Goal: Communication & Community: Answer question/provide support

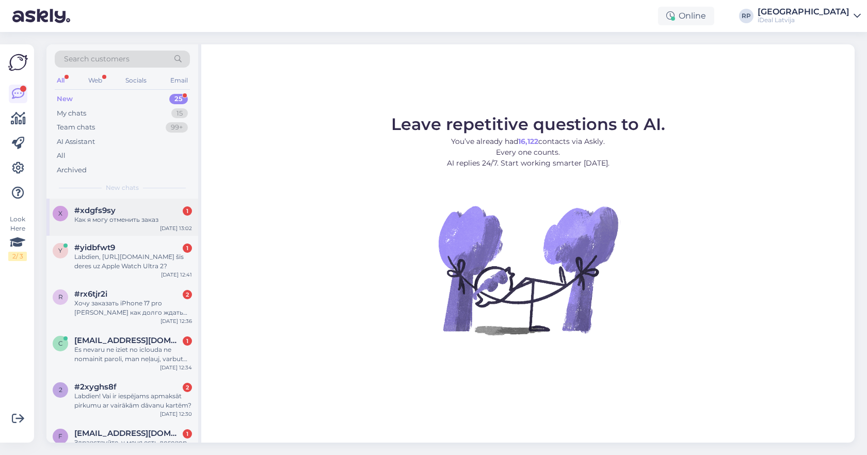
click at [126, 215] on div "Как я могу отменить заказ" at bounding box center [133, 219] width 118 height 9
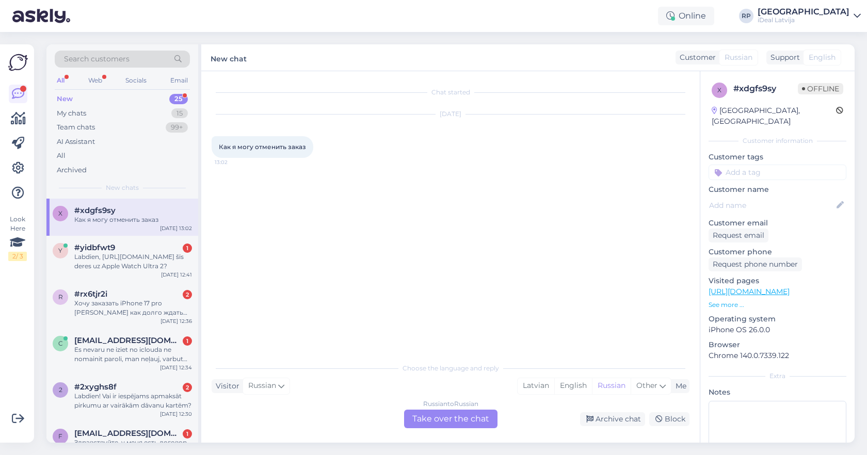
click at [421, 415] on div "Russian to Russian Take over the chat" at bounding box center [450, 419] width 93 height 19
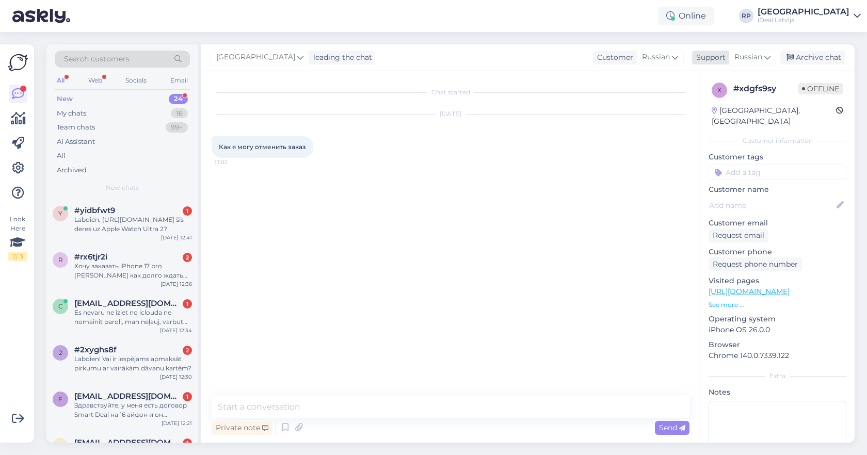
click at [751, 63] on div "Russian" at bounding box center [751, 57] width 47 height 17
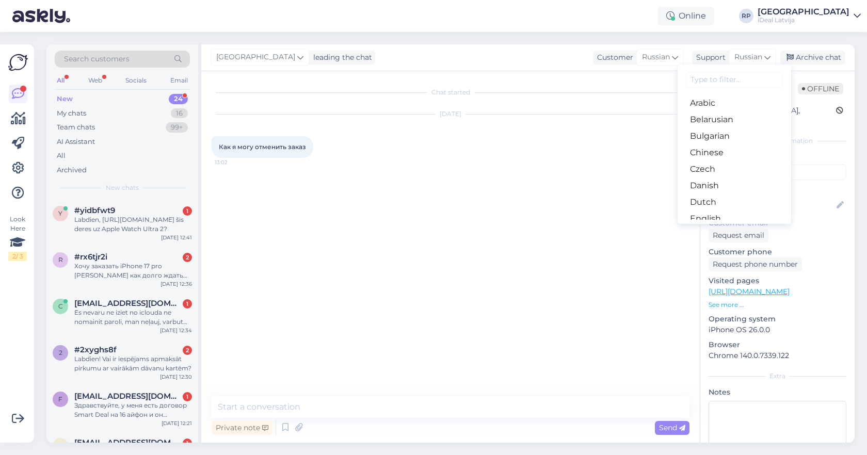
click at [712, 85] on input at bounding box center [734, 80] width 97 height 16
type input "latv"
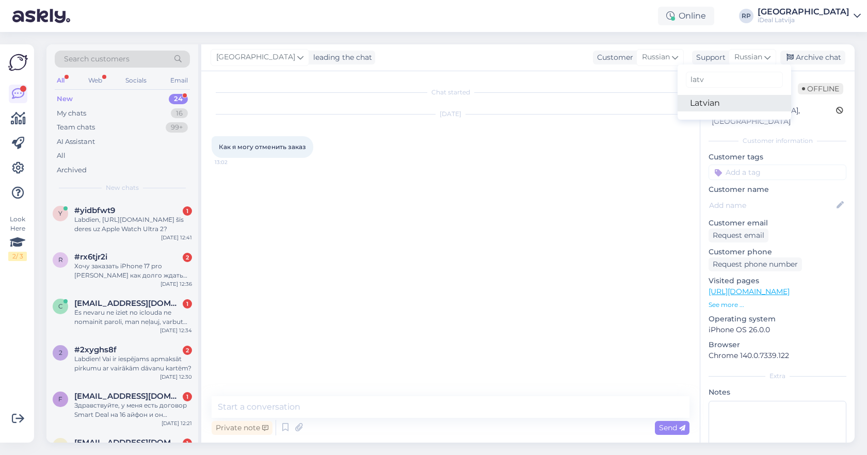
click at [714, 104] on link "Latvian" at bounding box center [733, 103] width 113 height 17
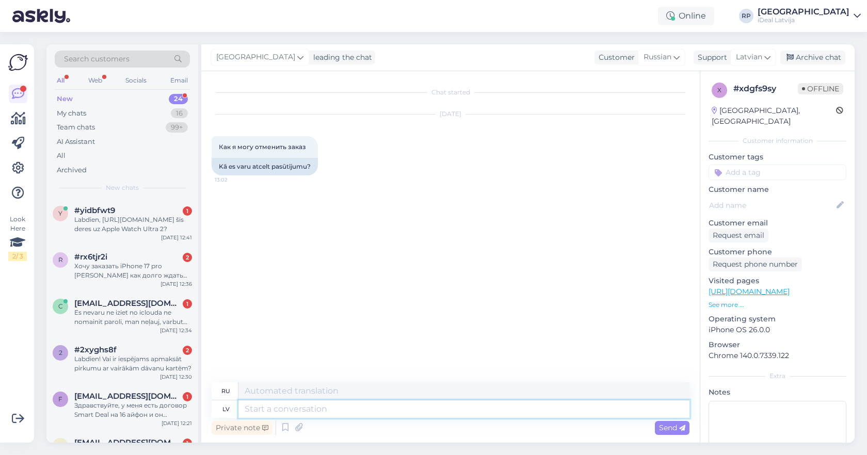
click at [287, 410] on textarea at bounding box center [463, 409] width 451 height 18
type textarea "zdarova"
type textarea "делать"
type textarea "zdarova b"
type textarea "доброе утро"
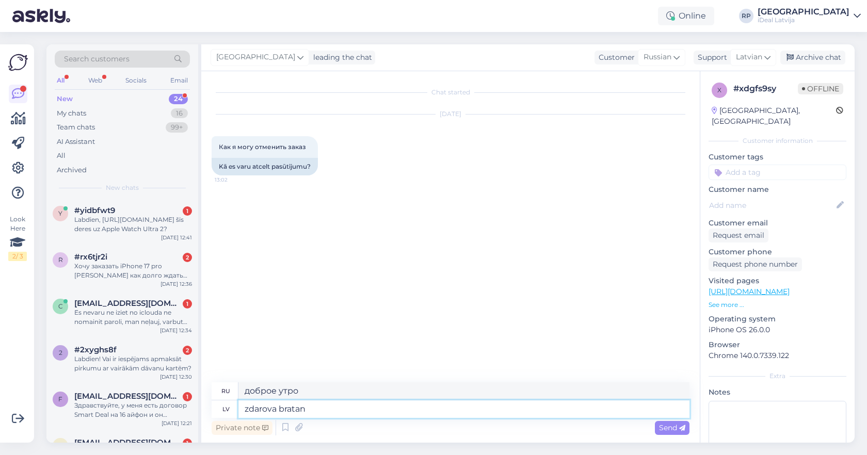
type textarea "zdarova bratan"
type textarea "Привет, брат."
type textarea "zdarov"
type textarea "доброе утро"
type textarea "z"
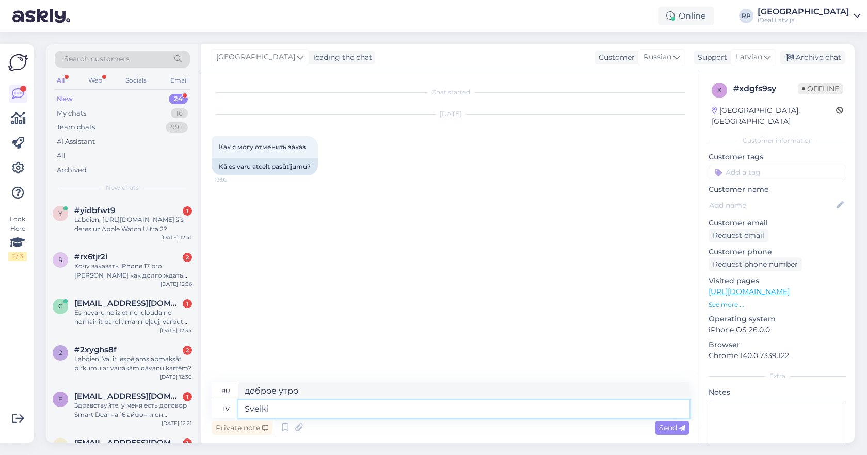
type textarea "Sveiki"
type textarea "Привет"
type textarea "Sveiki,"
type textarea "Привет,"
type textarea "Sveiki, mēs"
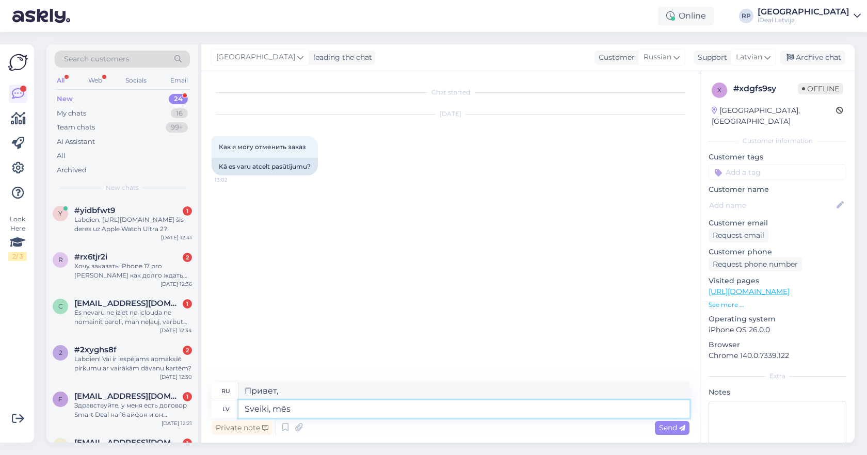
type textarea "Привет, мы"
type textarea "Sveiki, mēs to va"
type textarea "Привет, да."
type textarea "Sveiki, mēs to varētu"
type textarea "Привет, мы могли бы это сделать."
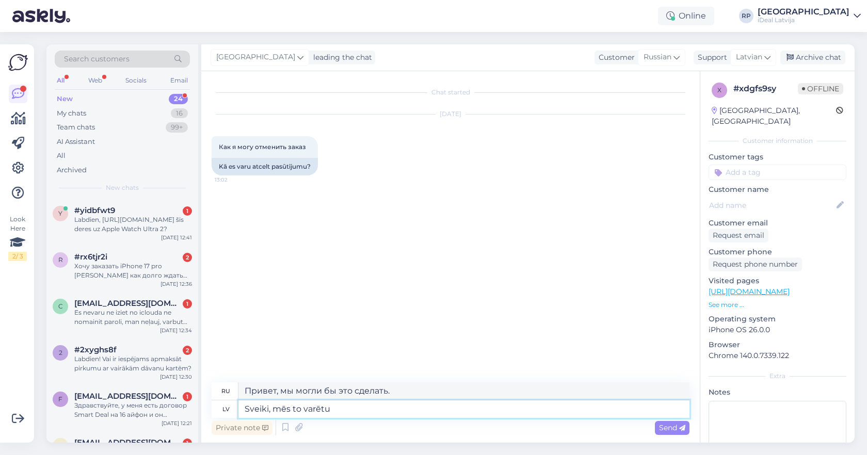
click at [334, 409] on textarea "Sveiki, mēs to varētu" at bounding box center [463, 409] width 451 height 18
type textarea "Sveiki, mēs to varētu izdarīt priekš j"
type textarea "Привет, мы могли бы сделать это для"
type textarea "Sveiki, mēs to varētu izdarīt priekš jums"
type textarea "Привет, мы можем сделать это для вас."
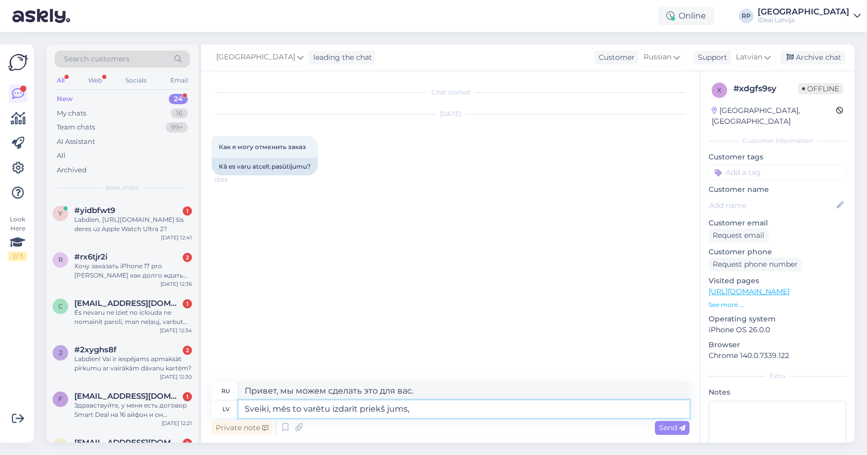
type textarea "Sveiki, mēs to varētu izdarīt priekš jums,"
type textarea "Привет, мы могли бы сделать это для тебя,"
type textarea "Sveiki, mēs to varētu izdarīt priekš jums, vai j"
type textarea "Здравствуйте, мы могли бы сделать это для вас, или"
type textarea "Sveiki, mēs to varētu izdarīt priekš jums, vai jūs va"
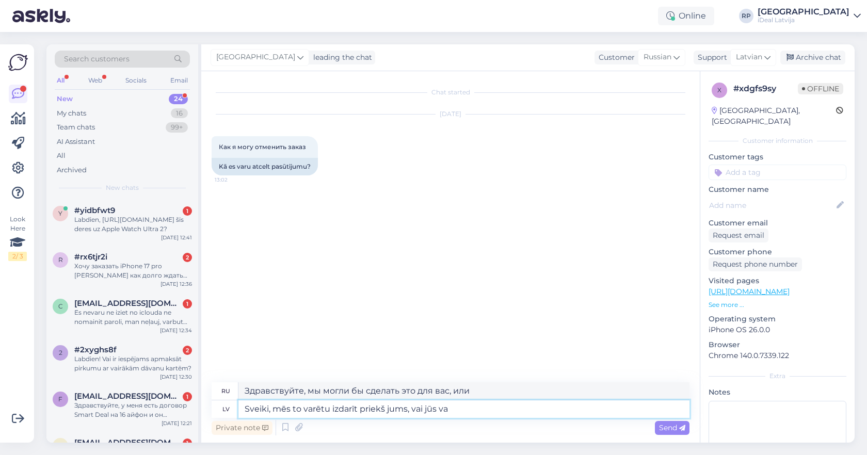
type textarea "Привет, мы могли бы сделать это для вас, не могли бы вы?"
type textarea "Sveiki, mēs to varētu izdarīt priekš jums, vai jūs varētu"
type textarea "Привет, мы могли бы сделать это для тебя, не мог бы ты"
type textarea "Sveiki, mēs to varētu izdarīt priekš jums, vai jūs varētu man"
type textarea "Привет, мы могли бы сделать это для вас, не могли бы вы"
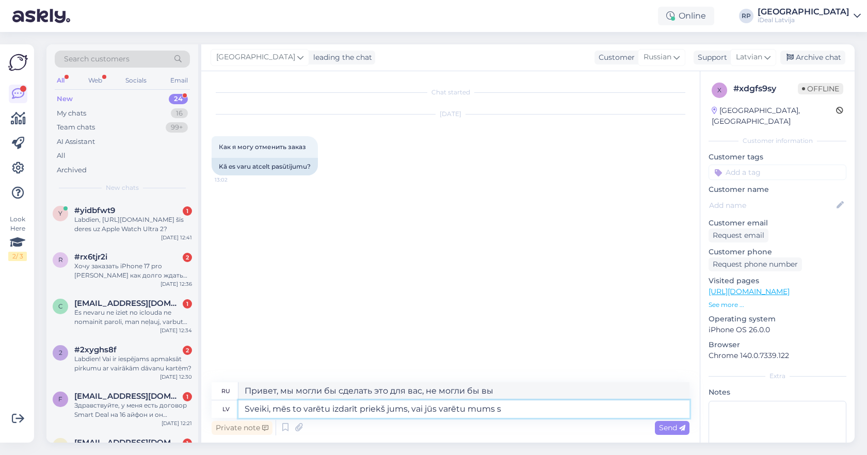
type textarea "Sveiki, mēs to varētu izdarīt priekš jums, vai jūs varētu mums sn"
type textarea "Здравствуйте, мы могли бы сделать это для вас или вы могли бы сделать это для н…"
type textarea "Sveiki, mēs to varētu izdarīt priekš jums, vai jūs varētu mums sniegt pa"
type textarea "Привет, мы могли бы сделать это для вас, не могли бы вы предоставить нам"
type textarea "Sveiki, mēs to varētu izdarīt priekš jums, vai jūs varētu mums sniegt pasūtijum…"
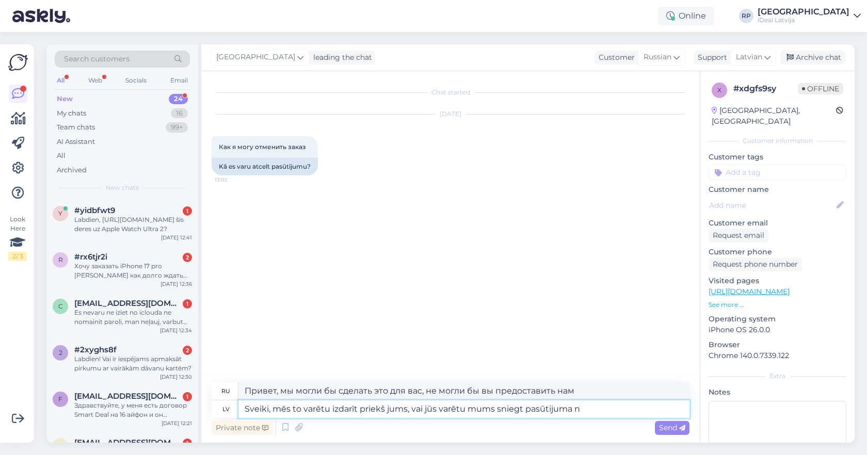
type textarea "Здравствуйте, мы могли бы сделать это для вас. Не могли бы вы дать нам номер за…"
click at [605, 411] on textarea "Sveiki, mēs to varētu izdarīt priekš jums, vai jūs varētu mums sniegt pasūtijum…" at bounding box center [463, 409] width 451 height 18
type textarea "Sveiki, mēs to varētu izdarīt priekš jums, vai jūs varētu mums sniegt pasūtijum…"
click at [636, 412] on textarea "Sveiki, mēs to varētu izdarīt priekš jums, vai jūs varētu mums sniegt pasūtijum…" at bounding box center [463, 409] width 451 height 18
type textarea "Здравствуйте, мы могли бы сделать это для вас. Не могли бы вы дать нам номер за…"
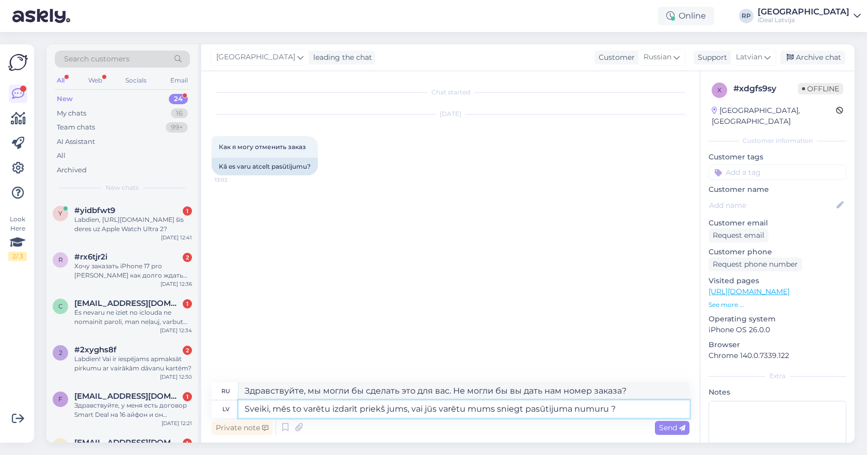
drag, startPoint x: 329, startPoint y: 410, endPoint x: 310, endPoint y: 409, distance: 19.1
click at [310, 409] on textarea "Sveiki, mēs to varētu izdarīt priekš jums, vai jūs varētu mums sniegt pasūtijum…" at bounding box center [463, 409] width 451 height 18
type textarea "Sveiki, mēs to var izdarīt priekš jums, vai jūs varētu mums sniegt pasūtijuma n…"
type textarea "Здравствуйте, мы можем сделать это для вас. Не могли бы вы сообщить нам номер з…"
drag, startPoint x: 521, startPoint y: 410, endPoint x: 498, endPoint y: 412, distance: 22.8
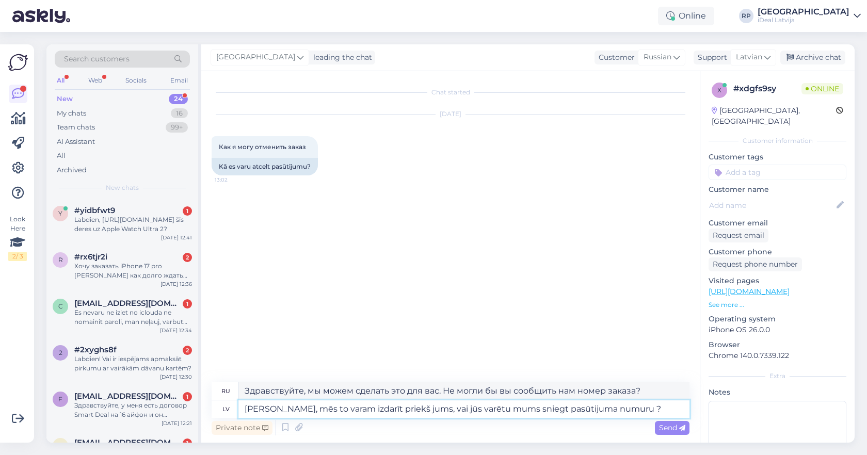
click at [498, 412] on textarea "Sveiki, mēs to varam izdarīt priekš jums, vai jūs varētu mums sniegt pasūtijuma…" at bounding box center [463, 409] width 451 height 18
type textarea "Sveiki, mēs to varam izdarīt priekš jums, vai jūs varētu mums s pasūtijuma numu…"
type textarea "Здравствуйте, мы можем сделать это для вас. Не могли бы вы отправить нам номер …"
type textarea "Sveiki, mēs to varam izdarīt priekš jums, vai jūs varētu mums pasūtijuma numuru…"
type textarea "Здравствуйте, мы можем сделать это для вас. Не могли бы вы сообщить нам номер з…"
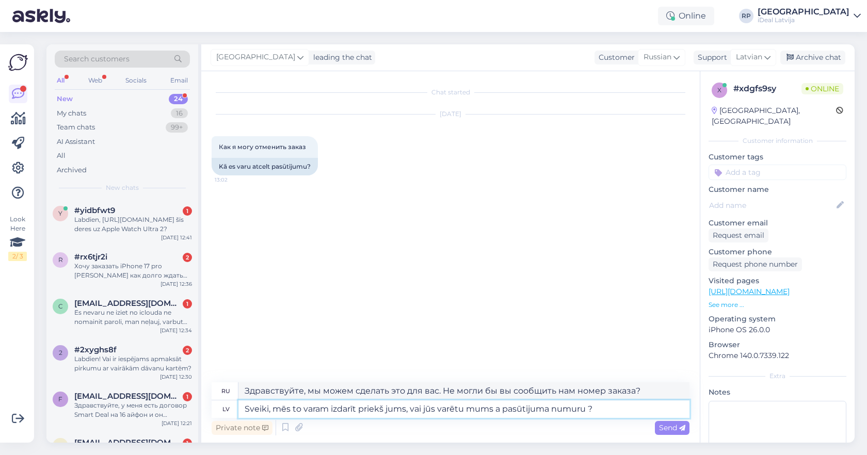
type textarea "Sveiki, mēs to varam izdarīt priekš jums, vai jūs varētu mums at pasūtijuma num…"
type textarea "Здравствуйте, мы можем сделать это для вас. Не могли бы вы дать нам номер заказ…"
type textarea "Sveiki, mēs to varam izdarīt priekš jums, vai jūs varētu mums ats pasūtijuma nu…"
type textarea "Здравствуйте, мы можем сделать это для вас. Не могли бы вы прислать нам номер з…"
click at [623, 410] on textarea "Sveiki, mēs to varam izdarīt priekš jums, vai jūs varētu mums atsūtīt pasūtijum…" at bounding box center [463, 409] width 451 height 18
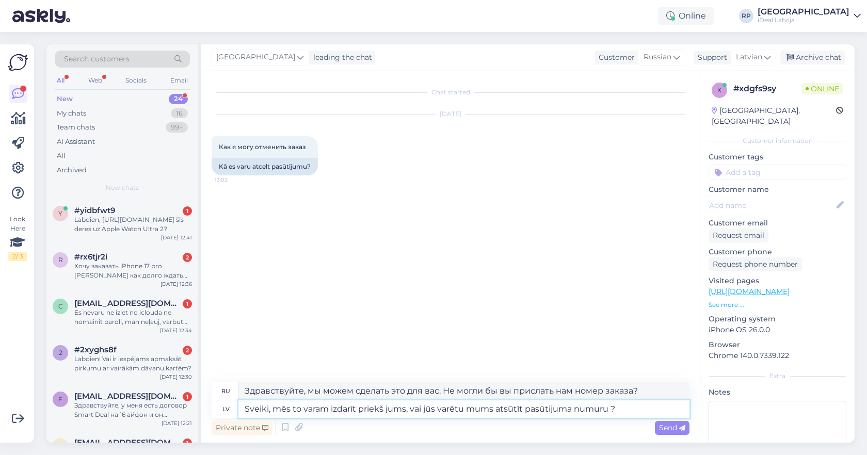
click at [406, 411] on textarea "Sveiki, mēs to varam izdarīt priekš jums, vai jūs varētu mums atsūtīt pasūtijum…" at bounding box center [463, 409] width 451 height 18
type textarea "Sveiki, mēs to varam izdarīt priekš jums šeit, vai jūs varētu mums atsūtīt pasū…"
type textarea "Здравствуйте, мы можем сделать это для вас здесь. Не могли бы вы отправить нам …"
type textarea "Sveiki, mēs to varam izdarīt priekš jums šeit kā , vai jūs varētu mums atsūtīt …"
type textarea "Здравствуйте, мы можем сделать это для вас здесь, не могли бы вы отправить нам …"
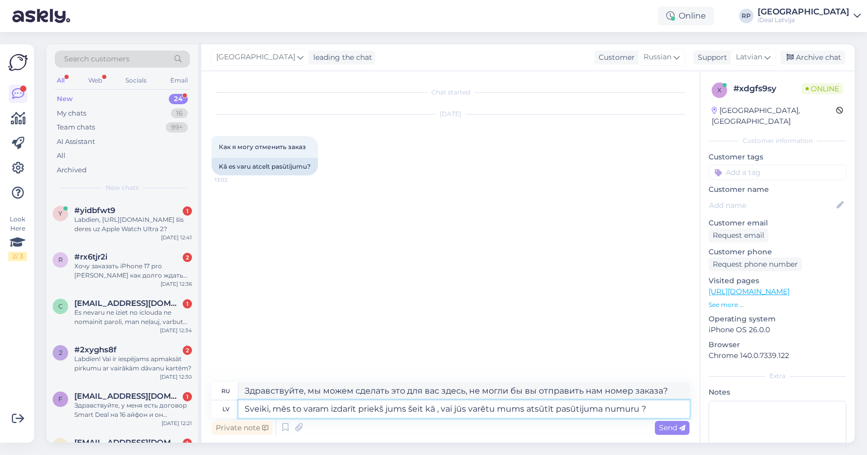
type textarea "Sveiki, mēs to varam izdarīt priekš jums šeit kā a, vai jūs varētu mums atsūtīt…"
type textarea "Здравствуйте, мы можем сделать это для вас здесь, можете ли вы отправить нам но…"
type textarea "Sveiki, mēs to varam izdarīt priekš jums šeit kā ar, vai jūs varētu mums atsūtī…"
type textarea "Здравствуйте, мы можем сделать это для вас здесь, не могли бы вы отправить нам …"
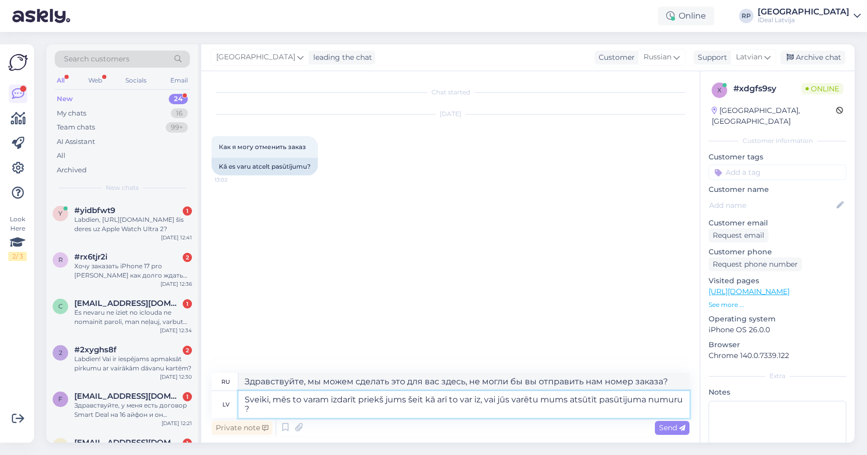
type textarea "Sveiki, mēs to varam izdarīt priekš jums šeit kā arī to var izd, vai jūs varētu…"
type textarea "Здравствуйте, мы можем сделать это для вас здесь, а также у вас. Не могли бы вы…"
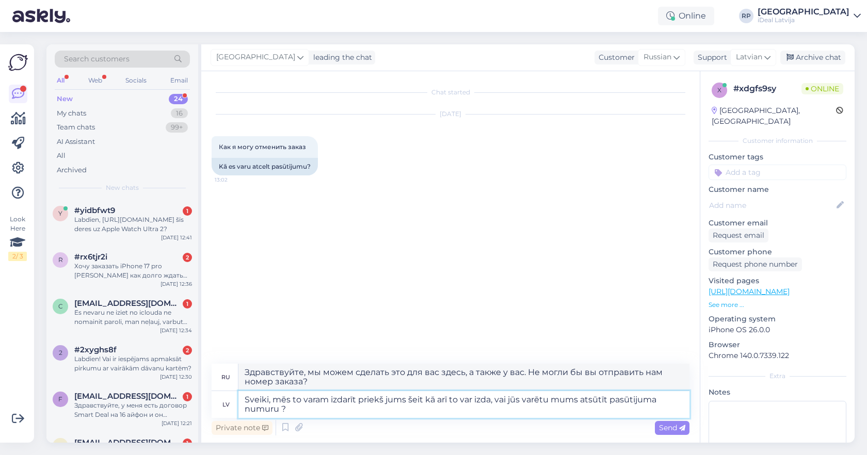
type textarea "Sveiki, mēs to varam izdarīt priekš jums šeit kā arī to var izdar, vai jūs varē…"
type textarea "Здравствуйте, мы можем сделать это для вас здесь, не могли бы вы отправить нам …"
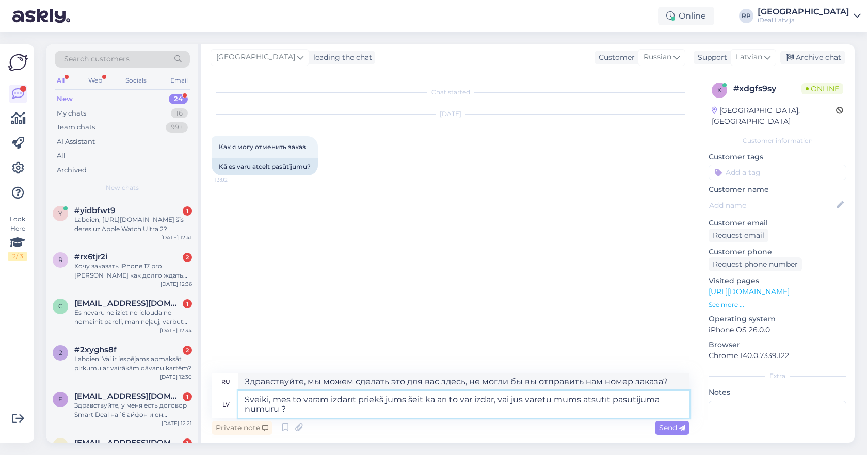
type textarea "Sveiki, mēs to varam izdarīt priekš jums šeit kā arī to var izda, vai jūs varēt…"
type textarea "Здравствуйте, мы можем сделать это для вас здесь, а также возможна доставка. Не…"
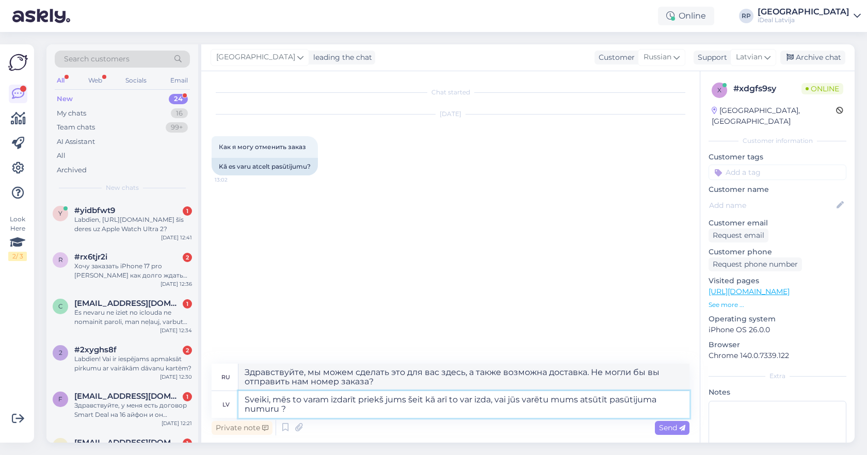
type textarea "Sveiki, mēs to varam izdarīt priekš jums šeit kā arī to var izdar, vai jūs varē…"
type textarea "Здравствуйте, мы можем сделать это для вас здесь, а также возможна доставка. Не…"
type textarea "Sveiki, mēs to varam izdarīt priekš jums šeit kā arī to var izdarīt, vai jūs va…"
type textarea "Здравствуйте, мы можем сделать это для вас здесь, не могли бы вы отправить нам …"
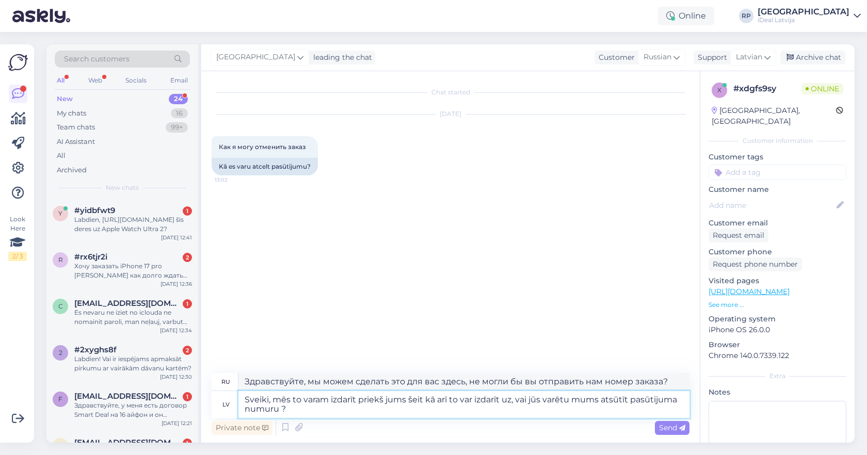
type textarea "Sveiki, mēs to varam izdarīt priekš jums šeit kā arī to var izdarīt uz , vai jū…"
type textarea "Здравствуйте, мы можем сделать это для вас здесь так же хорошо, как и вы. Не мо…"
type textarea "Sveiki, mēs to varam izdarīt priekš jums šeit kā arī to var izdarīt uz vie, vai…"
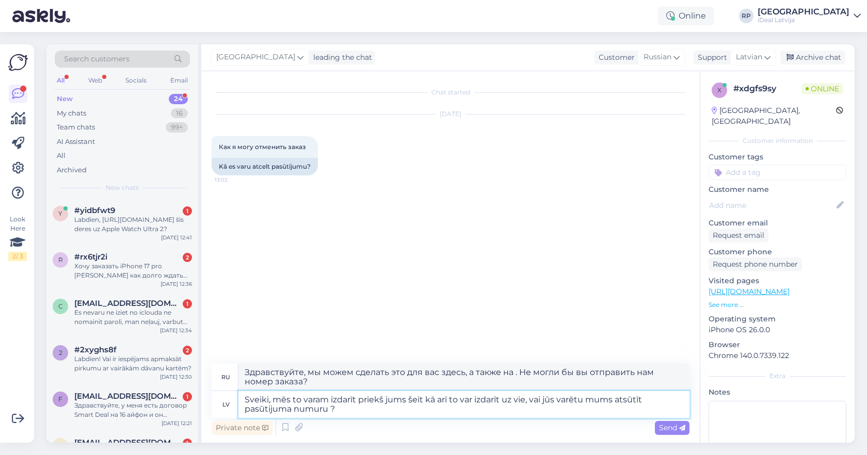
type textarea "Здравствуйте, мы можем сделать это для вас здесь, а также на vi. Не могли бы вы…"
type textarea "Sveiki, mēs to varam izdarīt priekš jums šeit kā arī to var izdarīt uz vieta, v…"
type textarea "Здравствуйте, мы можем сделать это для вас здесь, а также на vie. Не могли бы в…"
type textarea "Sveiki, mēs to varam izdarīt priekš jums šeit kā arī to var izdarīt uz vietas ,…"
type textarea "Здравствуйте, мы можем сделать это для вас здесь, а также вы можете сделать это…"
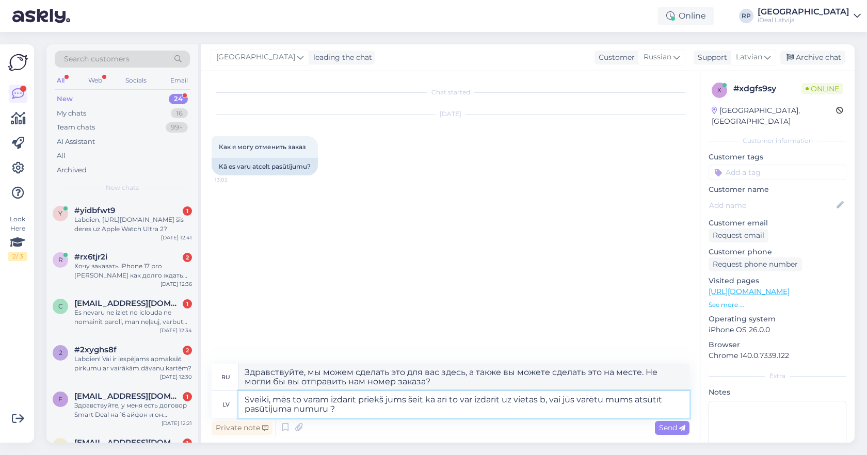
type textarea "Sveiki, mēs to varam izdarīt priekš jums šeit kā arī to var izdarīt uz vietas ,…"
type textarea "Здравствуйте, мы можем сделать это для вас здесь, а также вы можете сделать это…"
type textarea "Sveiki, mēs to varam izdarīt priekš jums šeit kā arī to var izdarīt uz vietas v…"
type textarea "Здравствуйте, мы можем сделать это для вас здесь, а также вы можете сделать это…"
type textarea "Sveiki, mēs to varam izdarīt priekš jums šeit kā arī to var izdarīt uz vietas v…"
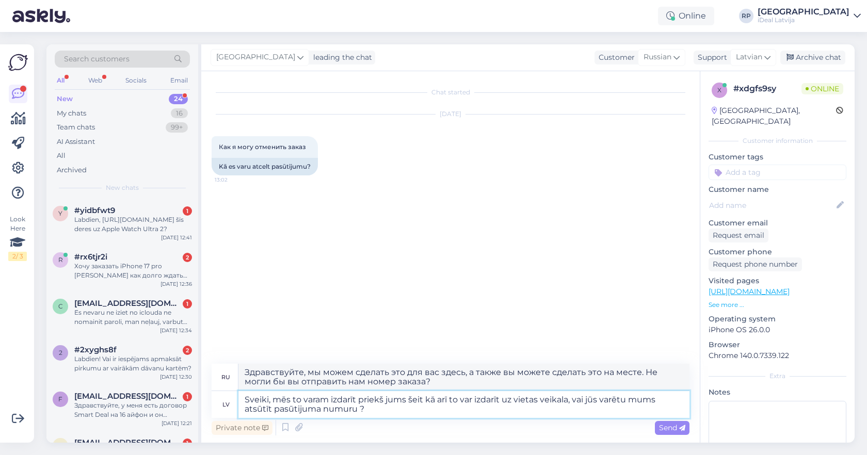
type textarea "Здравствуйте, мы можем сделать это для вас здесь, а также вы можете сделать это…"
type textarea "Sveiki, mēs to varam izdarīt priekš jums šeit kā arī to var izdarīt uz vietas v…"
type textarea "Здравствуйте, мы можем сделать это для вас здесь, а также вы можете сделать это…"
type textarea "Sveiki, mēs to varam izdarīt priekš jums šeit kā arī to var izdarīt uz vietas v…"
type textarea "Здравствуйте, мы можем сделать это для вас здесь, или вы можете сделать это в м…"
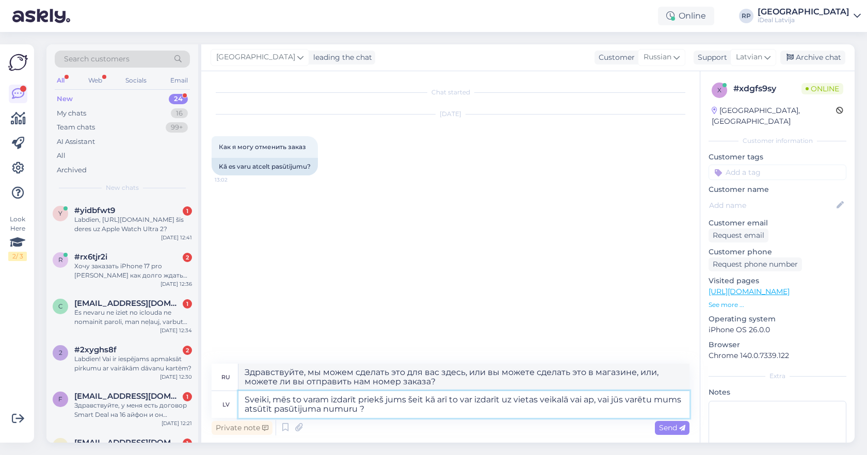
type textarea "Sveiki, mēs to varam izdarīt priekš jums šeit kā arī to var izdarīt uz vietas v…"
type textarea "Здравствуйте, мы можем сделать это для вас здесь, или вы можете сделать это в м…"
type textarea "Sveiki, mēs to varam izdarīt priekš jums šeit kā arī to var izdarīt uz vietas v…"
type textarea "Здравствуйте, мы можем сделать это для вас здесь, или вы можете сделать это на …"
type textarea "Sveiki, mēs to varam izdarīt priekš jums šeit kā arī to var izdarīt uz vietas v…"
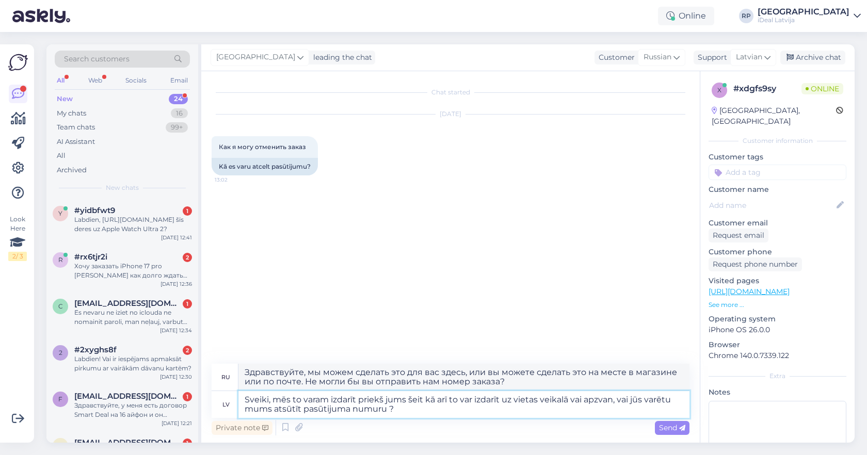
type textarea "Здравствуйте, мы можем сделать это для вас здесь, или вы можете сделать это в м…"
type textarea "Sveiki, mēs to varam izdarīt priekš jums šeit kā arī to var izdarīt uz vietas v…"
type textarea "Здравствуйте, мы можем сделать это для вас здесь, или вы можете сделать это в м…"
type textarea "Sveiki, mēs to varam izdarīt priekš jums šeit kā arī to var izdarīt uz vietas v…"
type textarea "Здравствуйте, мы можем сделать это для вас здесь, или вы можете сделать это в м…"
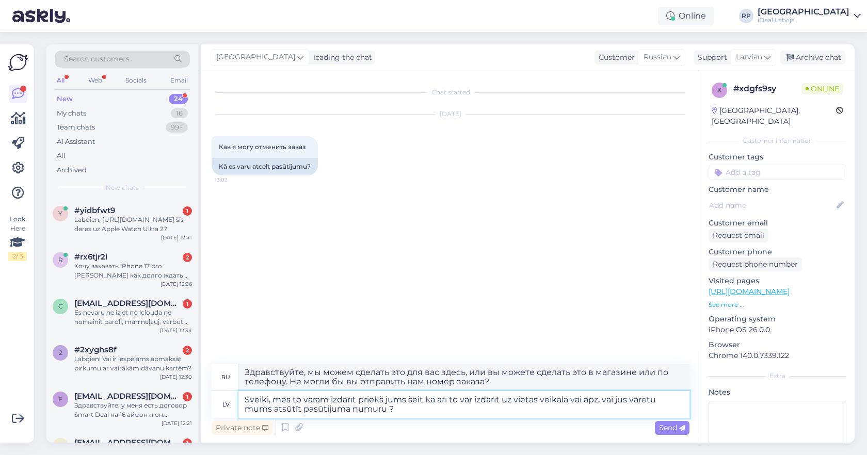
type textarea "Sveiki, mēs to varam izdarīt priekš jums šeit kā arī to var izdarīt uz vietas v…"
type textarea "Здравствуйте, мы можем сделать это для вас здесь, или вы можете сделать это на …"
type textarea "Sveiki, mēs to varam izdarīt priekš jums šeit kā arī to var izdarīt uz vietas v…"
type textarea "Здравствуйте, мы можем сделать это для вас здесь, или вы можете сделать это на …"
type textarea "Sveiki, mēs to varam izdarīt priekš jums šeit kā arī to var izdarīt uz vietas v…"
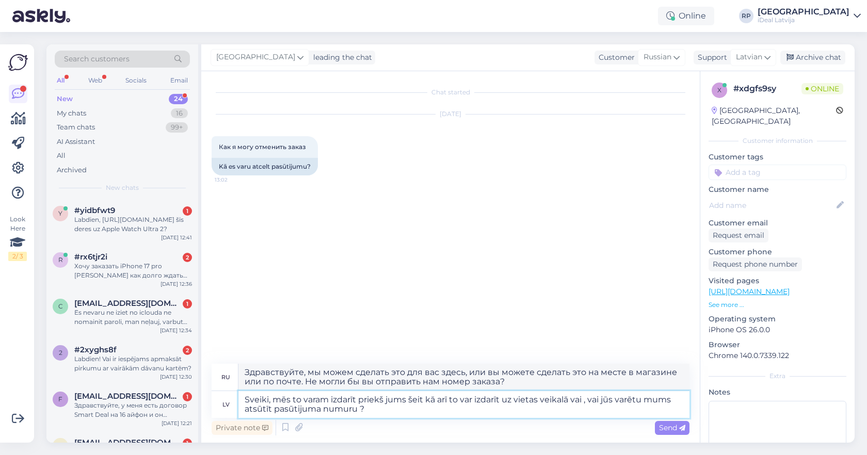
type textarea "Здравствуйте, мы можем сделать это для вас здесь, или вы можете сделать это в м…"
type textarea "Sveiki, mēs to varam izdarīt priekš jums šeit kā arī to var izdarīt uz vietas v…"
type textarea "Здравствуйте, мы можем сделать это для вас здесь, или вы можете сделать это на …"
type textarea "Sveiki, mēs to varam izdarīt priekš jums šeit kā arī to var izdarīt uz vietas v…"
type textarea "Здравствуйте, мы можем сделать это для вас здесь, или вы можете сделать это на …"
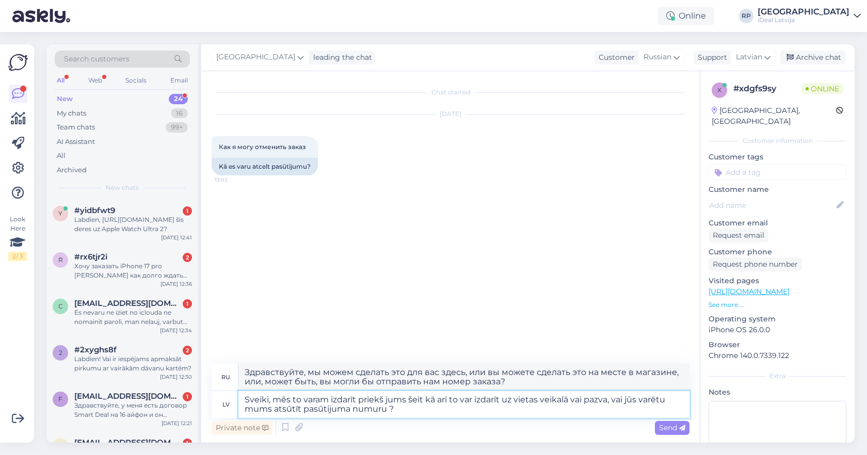
type textarea "Sveiki, mēs to varam izdarīt priekš jums šeit kā arī to var izdarīt uz vietas v…"
type textarea "Здравствуйте, мы можем сделать это для вас здесь, или вы можете сделать это в м…"
type textarea "Sveiki, mēs to varam izdarīt priekš jums šeit kā arī to var izdarīt uz vietas v…"
type textarea "Здравствуйте, мы можем сделать это для вас здесь, или вы можете сделать это в м…"
click at [403, 408] on textarea "Sveiki, mēs to varam izdarīt priekš jums šeit kā arī to var izdarīt uz vietas v…" at bounding box center [463, 404] width 451 height 27
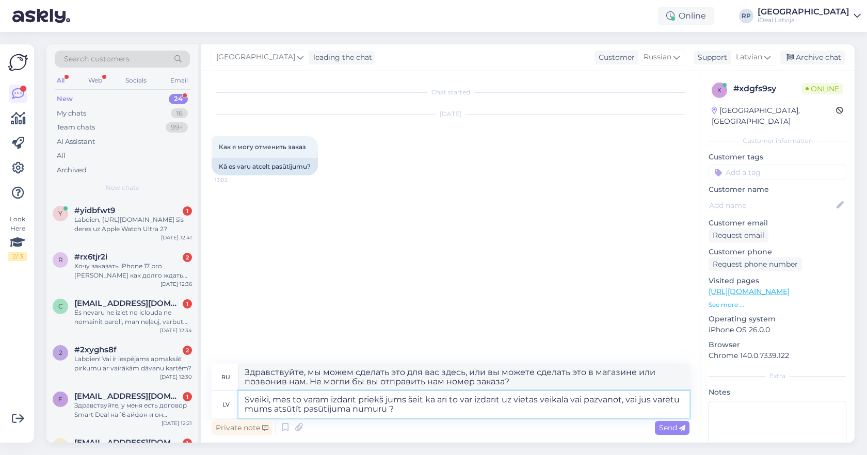
click at [390, 408] on textarea "Sveiki, mēs to varam izdarīt priekš jums šeit kā arī to var izdarīt uz vietas v…" at bounding box center [463, 404] width 451 height 27
click at [416, 410] on textarea "Sveiki, mēs to varam izdarīt priekš jums šeit kā arī to var izdarīt uz vietas v…" at bounding box center [463, 404] width 451 height 27
click at [431, 409] on textarea "Sveiki, mēs to varam izdarīt priekš jums šeit kā arī to var izdarīt uz vietas v…" at bounding box center [463, 404] width 451 height 27
click at [622, 402] on textarea "Sveiki, mēs to varam izdarīt priekš jums šeit kā arī to var izdarīt uz vietas v…" at bounding box center [463, 404] width 451 height 27
type textarea "Sveiki, mēs to varam izdarīt priekš jums šeit kā arī to var izdarīt uz vietas v…"
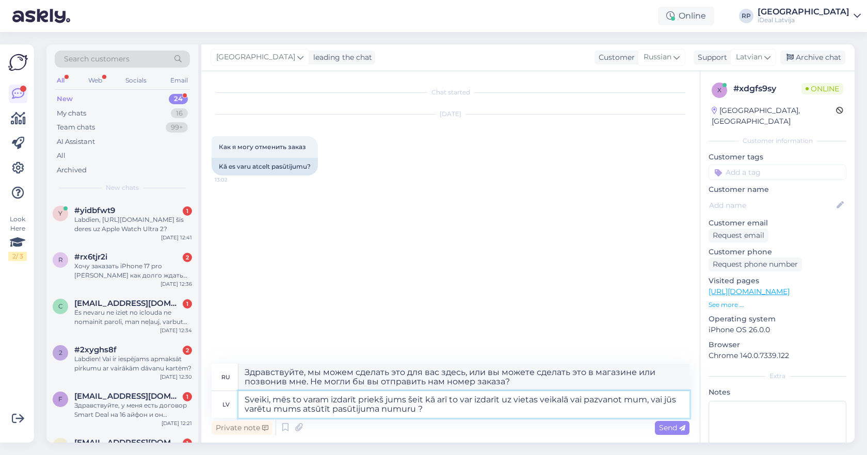
type textarea "Здравствуйте, мы можем сделать это для вас здесь, или вы можете сделать это в м…"
click at [453, 410] on textarea "Sveiki, mēs to varam izdarīt priekš jums šeit kā arī to var izdarīt uz vietas v…" at bounding box center [463, 404] width 451 height 27
click at [419, 408] on textarea "Sveiki, mēs to varam izdarīt priekš jums šeit kā arī to var izdarīt uz vietas v…" at bounding box center [463, 404] width 451 height 27
type textarea "Sveiki, mēs to varam izdarīt priekš jums šeit kā arī to var izdarīt uz vietas v…"
type textarea "Здравствуйте, мы можем сделать это для вас здесь, или вы можете сделать это в м…"
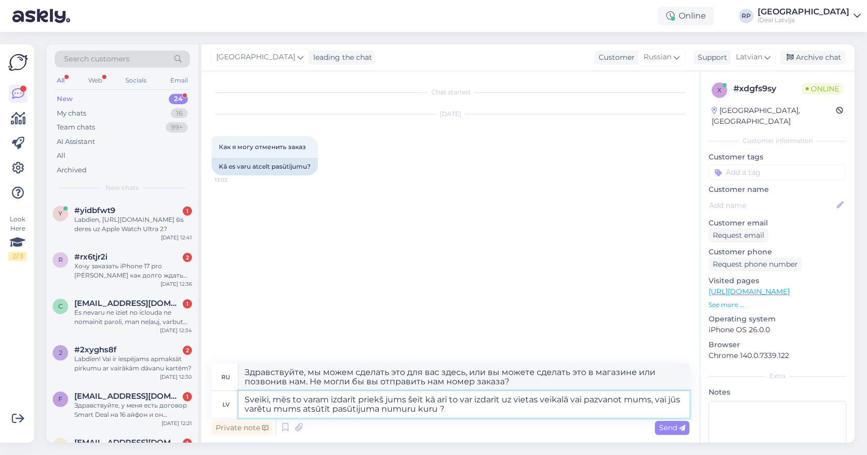
type textarea "Sveiki, mēs to varam izdarīt priekš jums šeit kā arī to var izdarīt uz vietas v…"
type textarea "Здравствуйте, мы можем сделать это для вас здесь, или вы можете сделать это в м…"
type textarea "Sveiki, mēs to varam izdarīt priekš jums šeit kā arī to var izdarīt uz vietas v…"
type textarea "Здравствуйте, мы можем сделать это для вас здесь, или вы можете сделать это в м…"
type textarea "Sveiki, mēs to varam izdarīt priekš jums šeit kā arī to var izdarīt uz vietas v…"
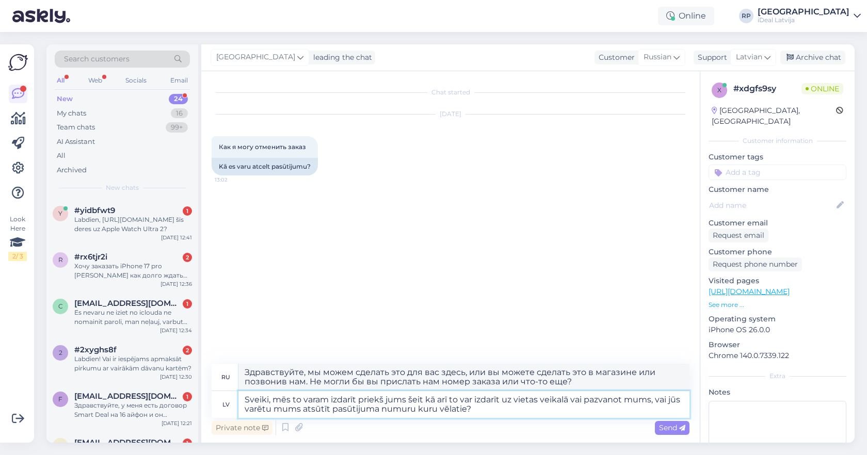
type textarea "Здравствуйте, мы можем сделать это для вас здесь, или вы можете сделать это в м…"
type textarea "Sveiki, mēs to varam izdarīt priekš jums šeit kā arī to var izdarīt uz vietas v…"
type textarea "Здравствуйте, мы можем сделать это для вас здесь, или вы можете сделать это в м…"
type textarea "Sveiki, mēs to varam izdarīt priekš jums šeit kā arī to var izdarīt uz vietas v…"
type textarea "Здравствуйте, мы можем сделать это для вас здесь, или вы можете сделать это в м…"
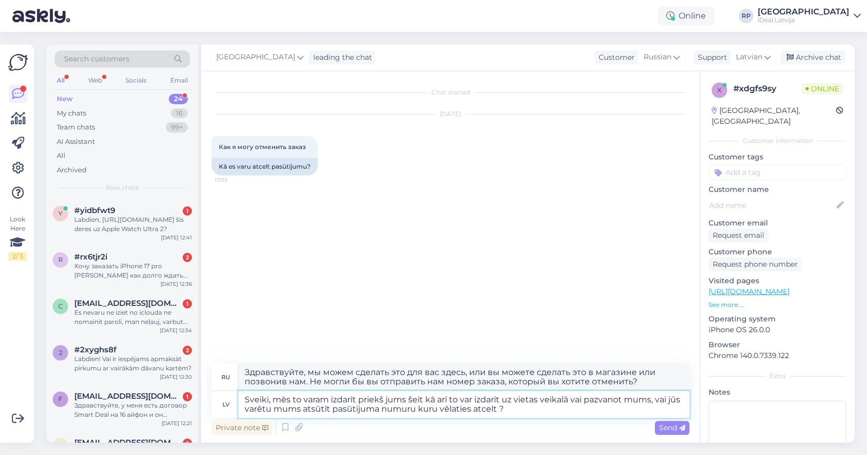
type textarea "Sveiki, mēs to varam izdarīt priekš jums šeit kā arī to var izdarīt uz vietas v…"
drag, startPoint x: 523, startPoint y: 426, endPoint x: 563, endPoint y: 413, distance: 41.9
click at [563, 413] on textarea "Sveiki, mēs to varam izdarīt priekš jums šeit kā arī to var izdarīt uz vietas v…" at bounding box center [463, 404] width 451 height 27
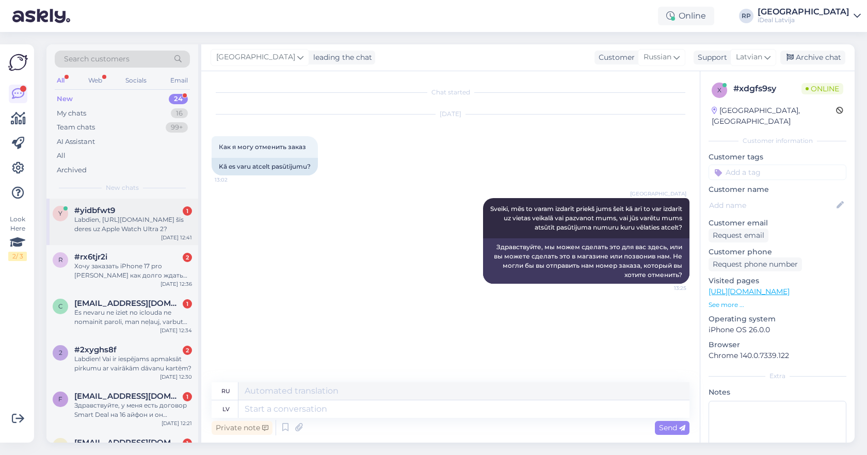
click at [119, 233] on div "y #yidbfwt9 1 Labdien, https://www.shop.cec.lv/unum-titanium-band-for-apple-wat…" at bounding box center [122, 222] width 152 height 46
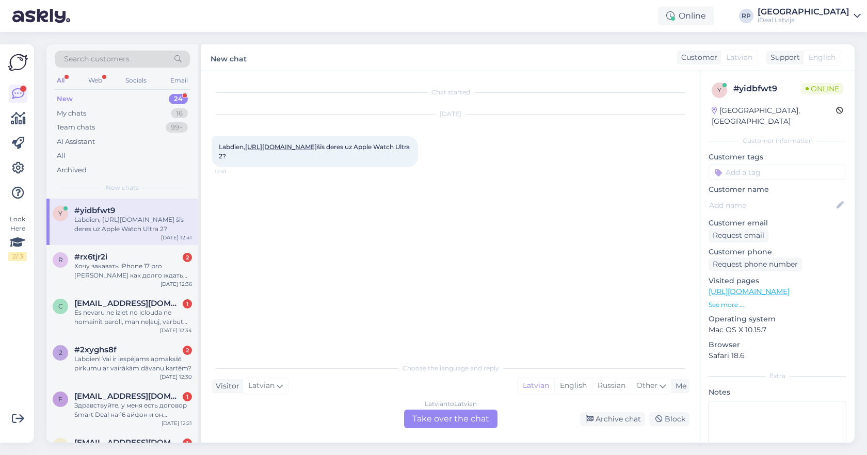
click at [255, 151] on link "https://www.shop.cec.lv/unum-titanium-band-for-apple-watch-44-49-mm-black-69918…" at bounding box center [281, 147] width 72 height 8
click at [414, 412] on div "Latvian to Latvian Take over the chat" at bounding box center [450, 419] width 93 height 19
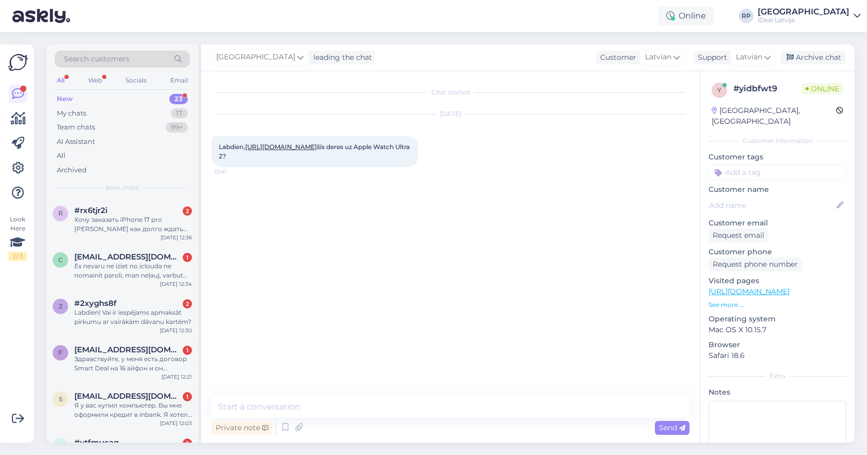
click at [265, 418] on div "Private note Send" at bounding box center [450, 428] width 478 height 20
click at [265, 414] on textarea at bounding box center [450, 407] width 478 height 22
type textarea "A"
click at [305, 410] on textarea "Sveiki, ja izmērs s" at bounding box center [450, 407] width 478 height 22
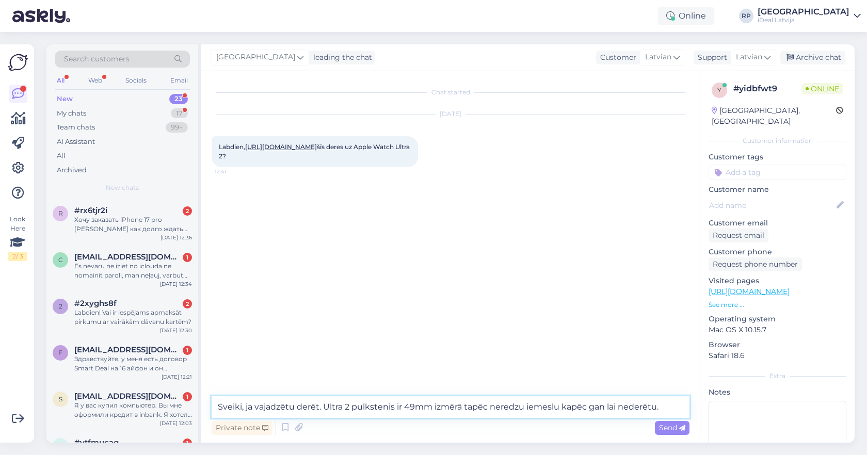
click at [324, 406] on textarea "Sveiki, ja vajadzētu derēt. Ultra 2 pulkstenis ir 49mm izmērā tapēc neredzu iem…" at bounding box center [450, 407] width 478 height 22
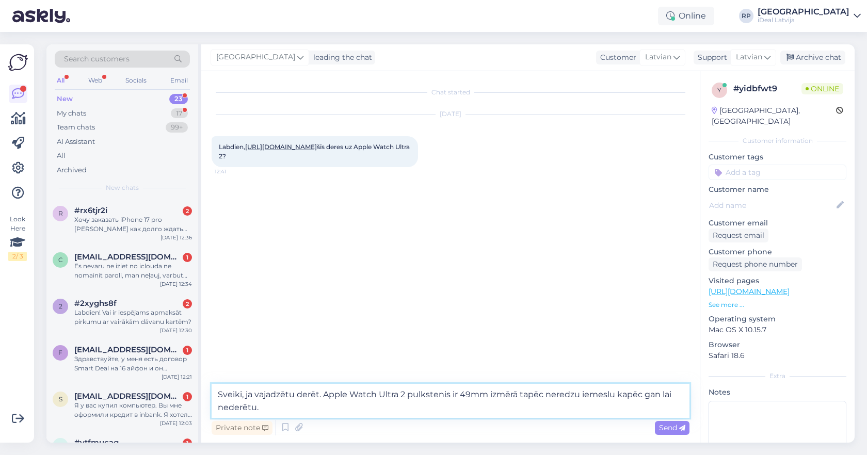
drag, startPoint x: 493, startPoint y: 410, endPoint x: 548, endPoint y: 388, distance: 59.6
click at [548, 389] on textarea "Sveiki, ja vajadzētu derēt. Apple Watch Ultra 2 pulkstenis ir 49mm izmērā tapēc…" at bounding box center [450, 401] width 478 height 34
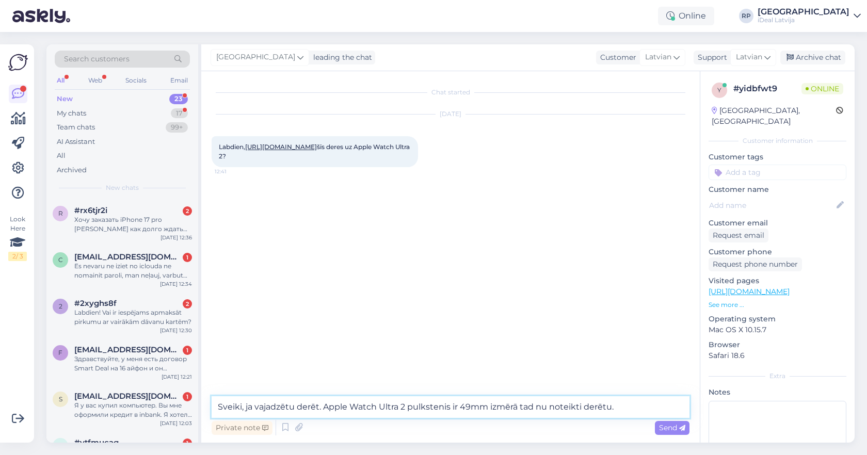
drag, startPoint x: 294, startPoint y: 406, endPoint x: 258, endPoint y: 407, distance: 35.6
click at [258, 407] on textarea "Sveiki, ja vajadzētu derēt. Apple Watch Ultra 2 pulkstenis ir 49mm izmērā tad n…" at bounding box center [450, 407] width 478 height 22
click at [278, 406] on textarea "Sveiki, jā derēt. Apple Watch Ultra 2 pulkstenis ir 49mm izmērā tad nu noteikti…" at bounding box center [450, 407] width 478 height 22
click at [591, 408] on textarea "Sveiki, jā derētu. Apple Watch Ultra 2 pulkstenis ir 49mm izmērā tad nu noteikt…" at bounding box center [450, 407] width 478 height 22
click at [573, 409] on textarea "Sveiki, jā derētu. Apple Watch Ultra 2 pulkstenis ir 49mm izmērā un jostiņa ir …" at bounding box center [450, 407] width 478 height 22
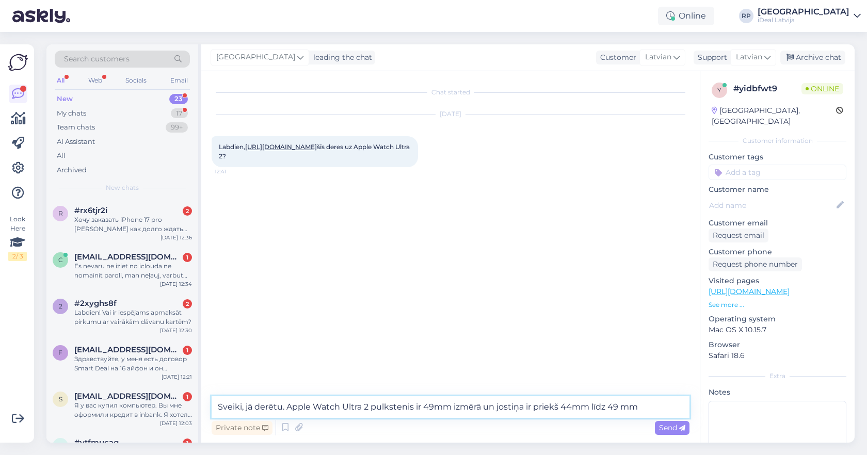
click at [622, 407] on textarea "Sveiki, jā derētu. Apple Watch Ultra 2 pulkstenis ir 49mm izmērā un jostiņa ir …" at bounding box center [450, 407] width 478 height 22
click at [653, 407] on textarea "Sveiki, jā derētu. Apple Watch Ultra 2 pulkstenis ir 49mm izmērā un jostiņa ir …" at bounding box center [450, 407] width 478 height 22
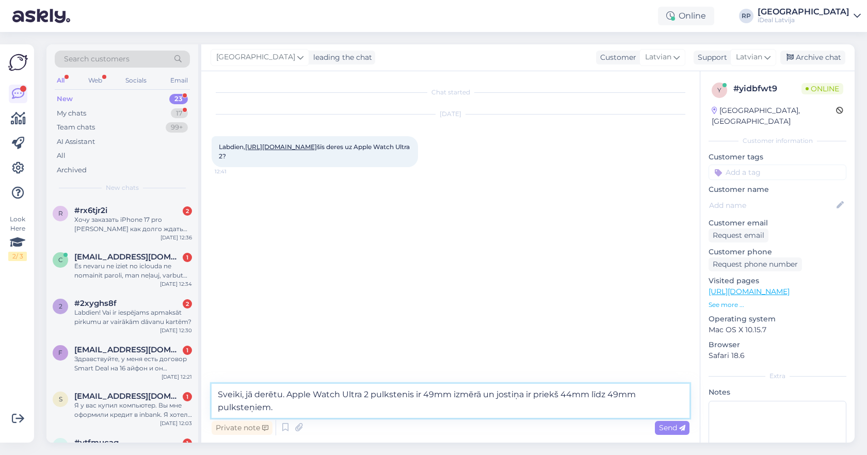
type textarea "Sveiki, jā derētu. Apple Watch Ultra 2 pulkstenis ir 49mm izmērā un jostiņa ir …"
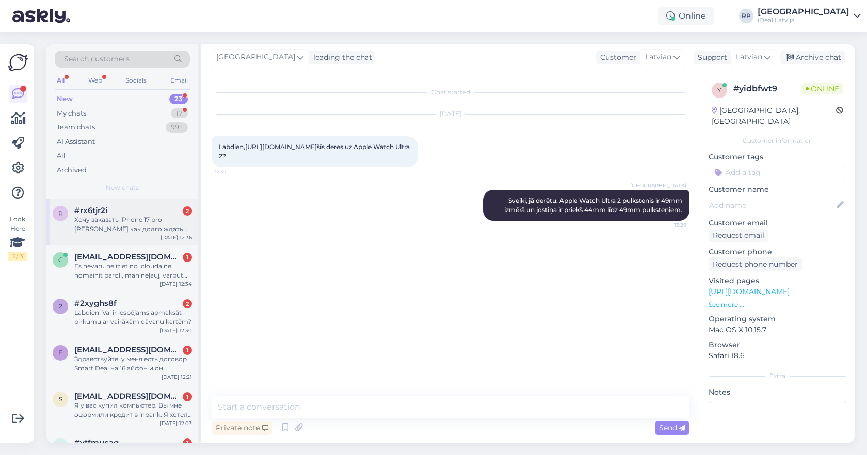
click at [140, 225] on div "Хочу заказать iPhone 17 pro [PERSON_NAME] как долго ждать доставку?" at bounding box center [133, 224] width 118 height 19
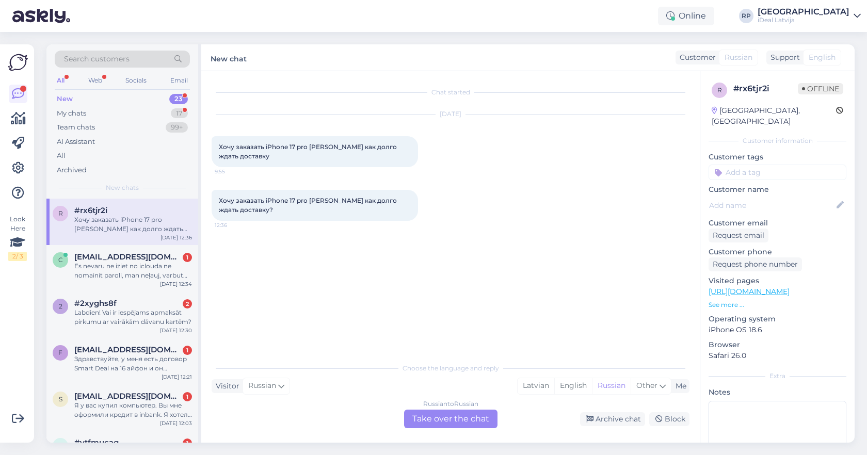
click at [422, 414] on div "Russian to Russian Take over the chat" at bounding box center [450, 419] width 93 height 19
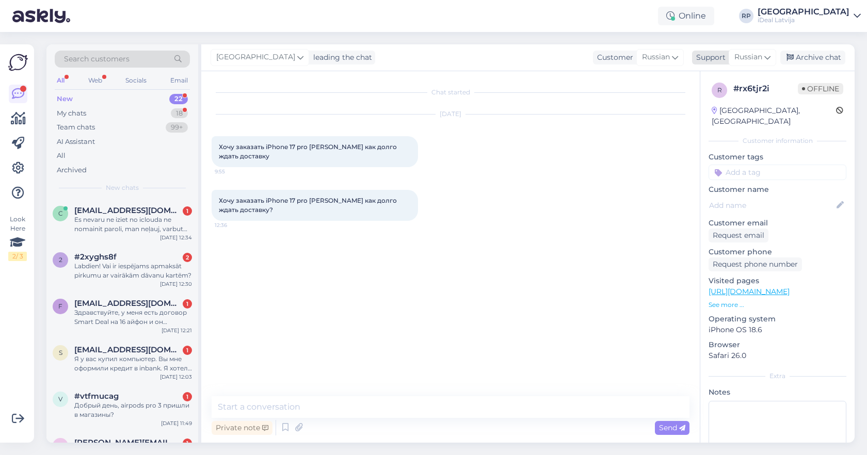
click at [763, 60] on div "Russian" at bounding box center [751, 57] width 47 height 17
click at [723, 103] on link "Latvian" at bounding box center [733, 103] width 113 height 17
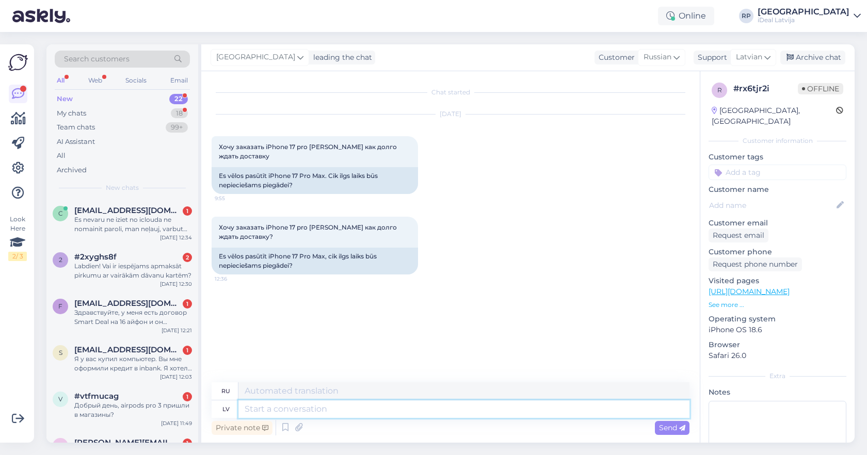
click at [253, 408] on textarea at bounding box center [463, 409] width 451 height 18
type textarea "W"
type textarea "Sveiki"
type textarea "Привет"
type textarea "Sveiki,"
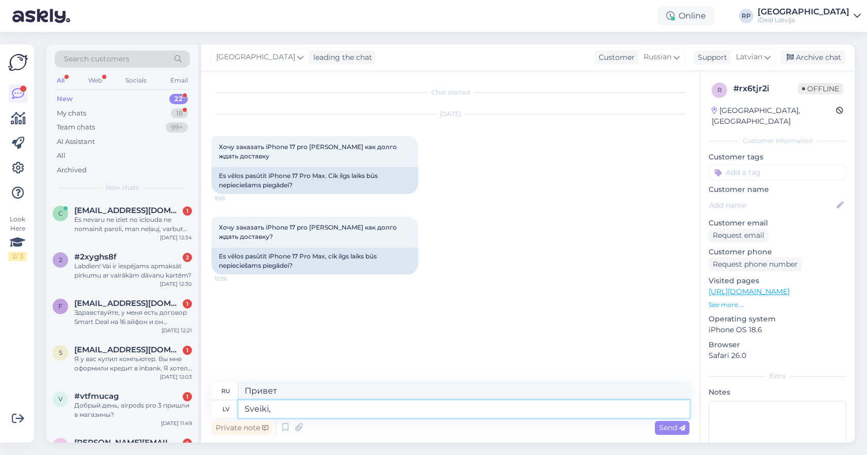
type textarea "Привет,"
type textarea "Sveiki, tagad uz"
type textarea "Привет, сейчас"
type textarea "Sveiki, tagad uz d"
type textarea "Привет, сейчас на"
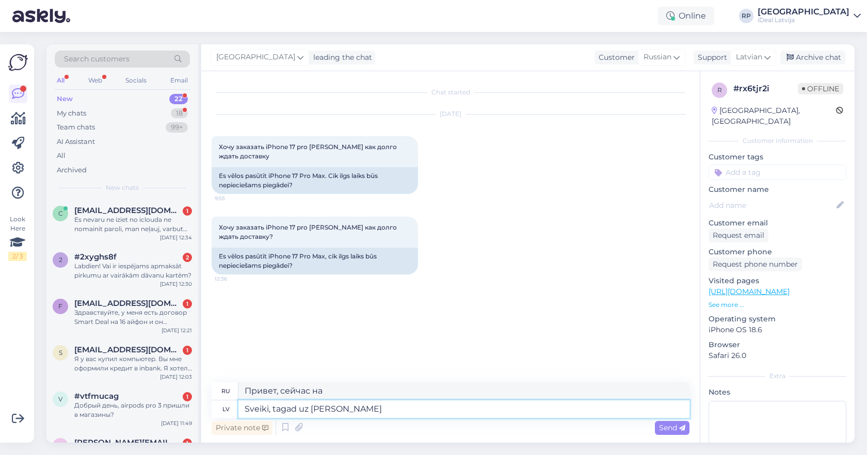
type textarea "Sveiki, tagad uz doto m"
type textarea "Привет, теперь к делу."
type textarea "Sveiki, tagad uz doto momentu"
type textarea "Привет, пока."
type textarea "Sveiki, tagad uz doto momentu diemžēl n"
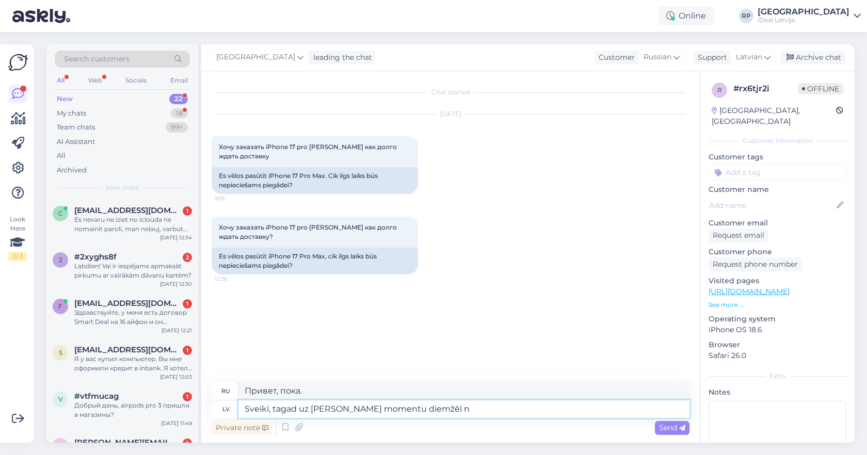
type textarea "Здравствуйте, к сожалению, на данный момент"
type textarea "Sveiki, tagad uz doto momentu diemžēl nav"
type textarea "Здравствуйте, к сожалению, сейчас нет."
type textarea "Sveiki, tagad uz doto momentu diemžēl nav tieš"
type textarea "Здравствуйте, к сожалению, в данный момент он не доступен."
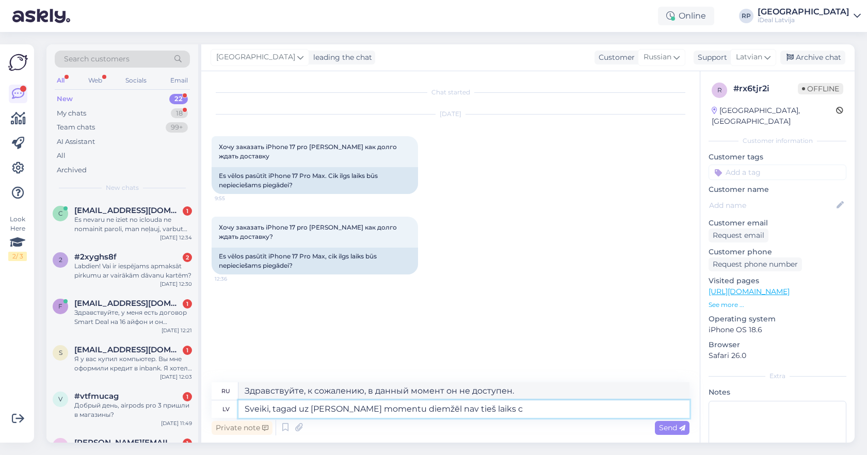
type textarea "Sveiki, tagad uz doto momentu diemžēl nav tieš laiks ci"
type textarea "Здравствуйте, к сожалению, сейчас неподходящее время."
type textarea "Sveiki, tagad uz doto momentu diemžēl nav tieš laiks cik"
type textarea "Здравствуйте, к сожалению, в данный момент не совсем точное время, сколько"
type textarea "Sveiki, tagad uz doto momentu diemžēl nav tieš laiks cik ilgi vaj"
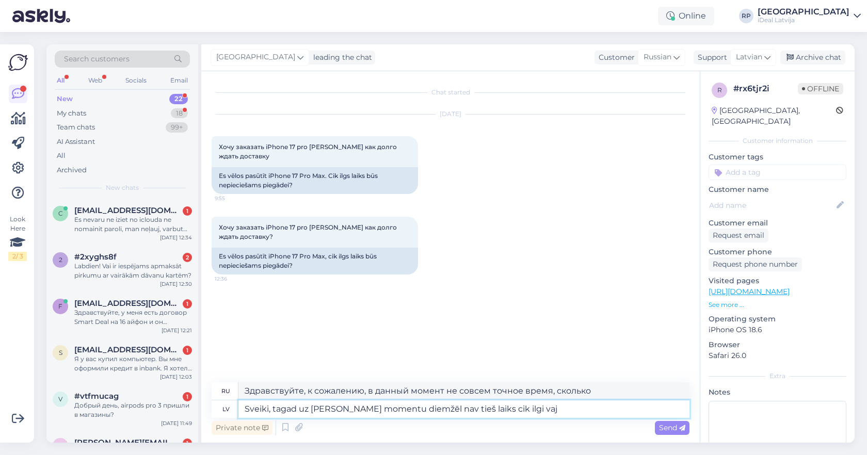
type textarea "Здравствуйте, к сожалению, на данный момент нет точного времени, сколько времен…"
type textarea "Sveiki, tagad uz doto momentu diemžēl nav tieš laiks cik ilgi vajadzētu g"
type textarea "Здравствуйте, к сожалению, на данный момент нет точного времени, сколько времен…"
type textarea "Sveiki, tagad uz doto momentu diemžēl nav tieš laiks cik ilgi vajadzētu gaidīt."
type textarea "Здравствуйте, к сожалению, на данный момент нет точной информации о том, скольк…"
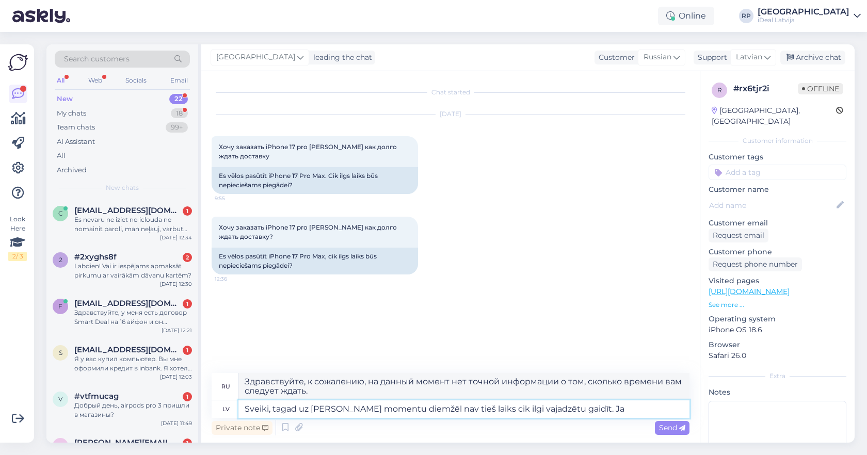
type textarea "Sveiki, tagad uz doto momentu diemžēl nav tieš laiks cik ilgi vajadzētu gaidīt.…"
type textarea "Здравствуйте, к сожалению, на данный момент нет точной информации о том, скольк…"
type textarea "Sveiki, tagad uz doto momentu diemžēl nav tieš laiks cik ilgi vajadzētu gaidīt.…"
type textarea "Здравствуйте, к сожалению, на данный момент нет точной информации о том, скольк…"
type textarea "Sveiki, tagad uz doto momentu diemžēl nav tieš laiks cik ilgi vajadzētu gaidīt.…"
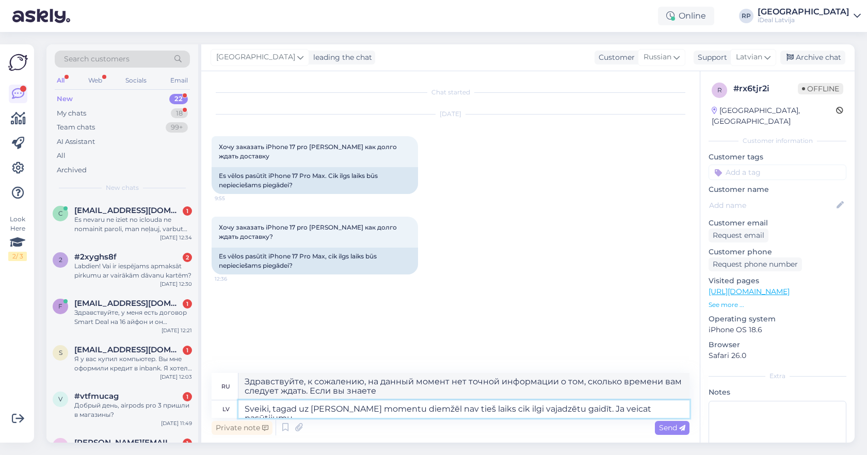
type textarea "Здравствуйте, к сожалению, на данный момент нет точной информации о том, скольк…"
type textarea "Sveiki, tagad uz doto momentu diemžēl nav tieš laiks cik ilgi vajadzētu gaidīt.…"
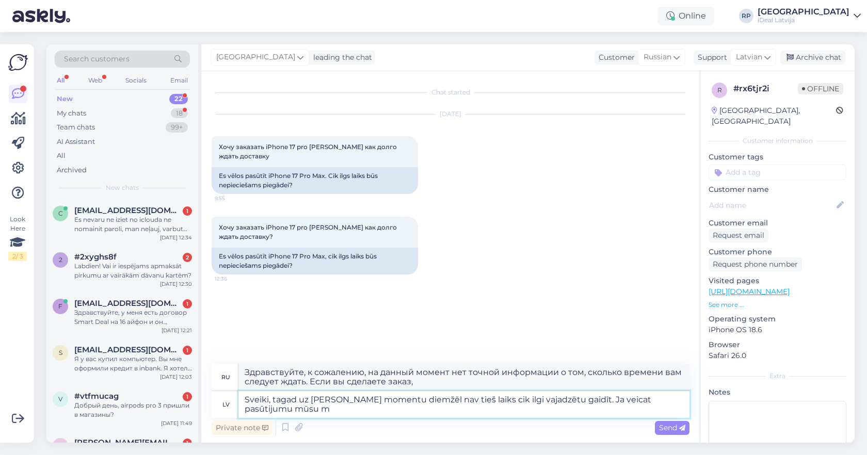
type textarea "Здравствуйте, к сожалению, на данный момент нет точной информации о том, скольк…"
type textarea "Sveiki, tagad uz doto momentu diemžēl nav tieš laiks cik ilgi vajadzētu gaidīt.…"
type textarea "Здравствуйте, к сожалению, на данный момент нет точной информации о том, скольк…"
type textarea "Sveiki, tagad uz doto momentu diemžēl nav tieš laiks cik ilgi vajadzētu gaidīt.…"
type textarea "Здравствуйте, к сожалению, на данный момент нет точной информации о том, скольк…"
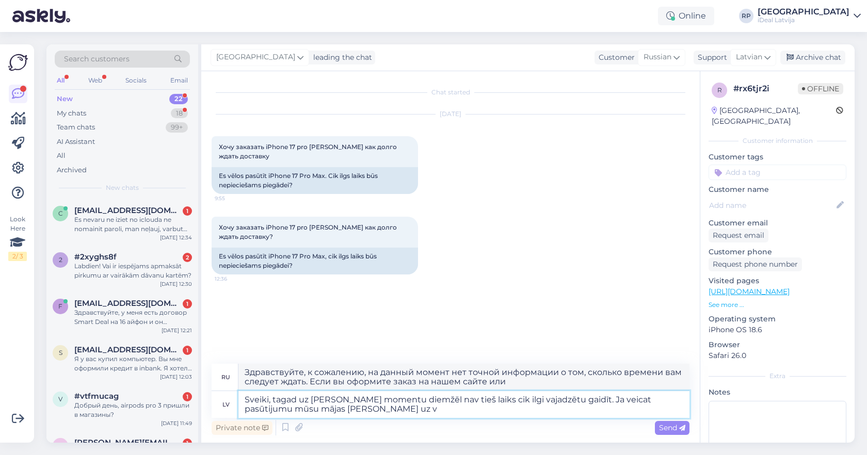
type textarea "Sveiki, tagad uz doto momentu diemžēl nav tieš laiks cik ilgi vajadzētu gaidīt.…"
type textarea "Здравствуйте, к сожалению, на данный момент нет точной информации о том, скольк…"
type textarea "Sveiki, tagad uz doto momentu diemžēl nav tieš laiks cik ilgi vajadzētu gaidīt.…"
type textarea "Здравствуйте! К сожалению, на данный момент нет точной информации о том, скольк…"
type textarea "Sveiki, tagad uz doto momentu diemžēl nav tieš laiks cik ilgi vajadzētu gaidīt.…"
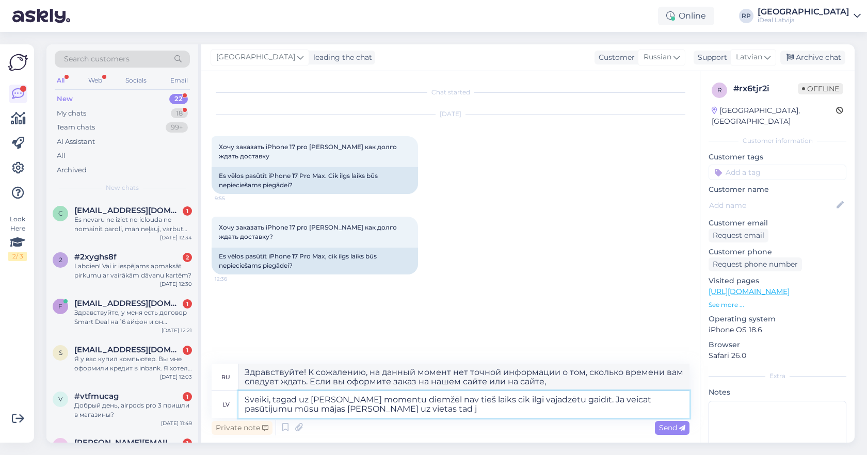
type textarea "Здравствуйте, к сожалению, на данный момент нет точной информации о том, скольк…"
type textarea "Sveiki, tagad uz doto momentu diemžēl nav tieš laiks cik ilgi vajadzētu gaidīt.…"
type textarea "Здравствуйте, к сожалению, на данный момент нет точной информации о том, скольк…"
type textarea "Sveiki, tagad uz doto momentu diemžēl nav tieš laiks cik ilgi vajadzētu gaidīt.…"
type textarea "Здравствуйте! К сожалению, на данный момент нет точной информации о том, скольк…"
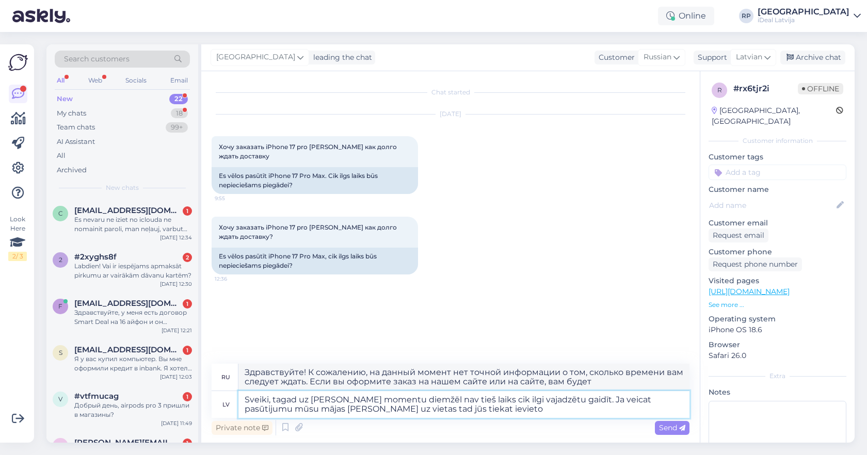
type textarea "Sveiki, tagad uz doto momentu diemžēl nav tieš laiks cik ilgi vajadzētu gaidīt.…"
type textarea "Здравствуйте! К сожалению, на данный момент нет точной информации о том, скольк…"
type textarea "Sveiki, tagad uz doto momentu diemžēl nav tieš laiks cik ilgi vajadzētu gaidīt.…"
type textarea "Здравствуйте, к сожалению, на данный момент нет точной информации о том, скольк…"
type textarea "Sveiki, tagad uz doto momentu diemžēl nav tieš laiks cik ilgi vajadzētu gaidīt.…"
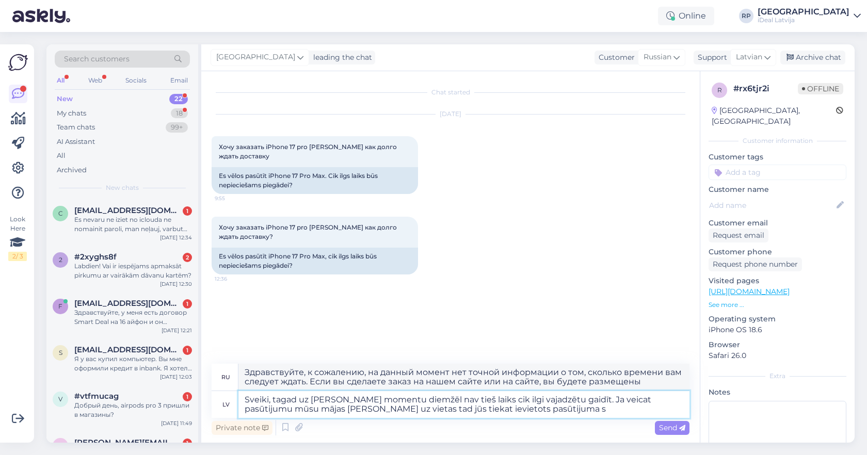
type textarea "Здравствуйте! К сожалению, на данный момент точное время ожидания неизвестно. Е…"
type textarea "Sveiki, tagad uz doto momentu diemžēl nav tieš laiks cik ilgi vajadzētu gaidīt.…"
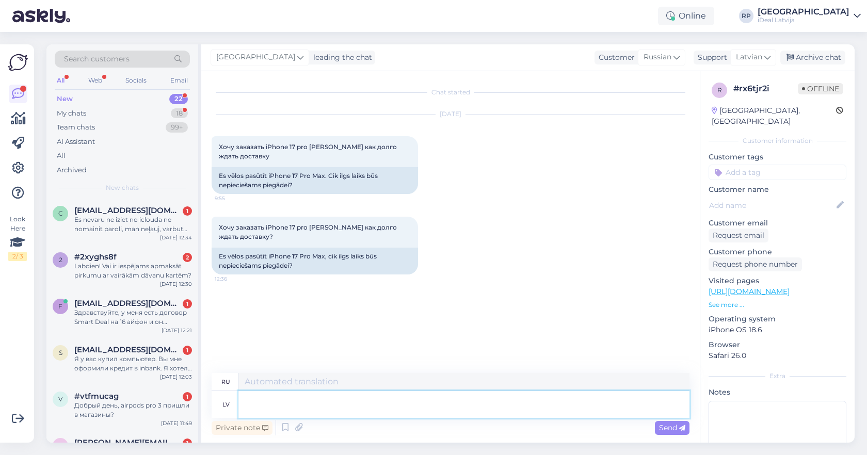
type textarea "Sveiki, tagad uz doto momentu diemžēl nav tieš laiks cik ilgi vajadzētu gaidīt.…"
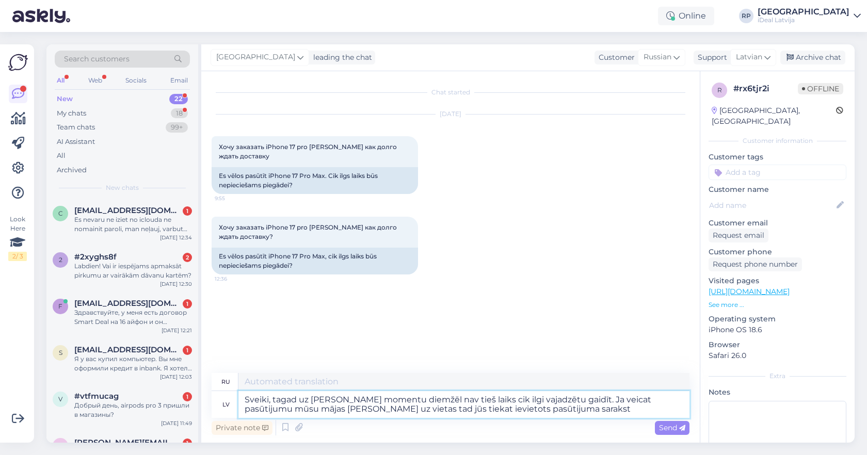
type textarea "Здравствуйте, к сожалению, на данный момент нет точной информации о сроках ожид…"
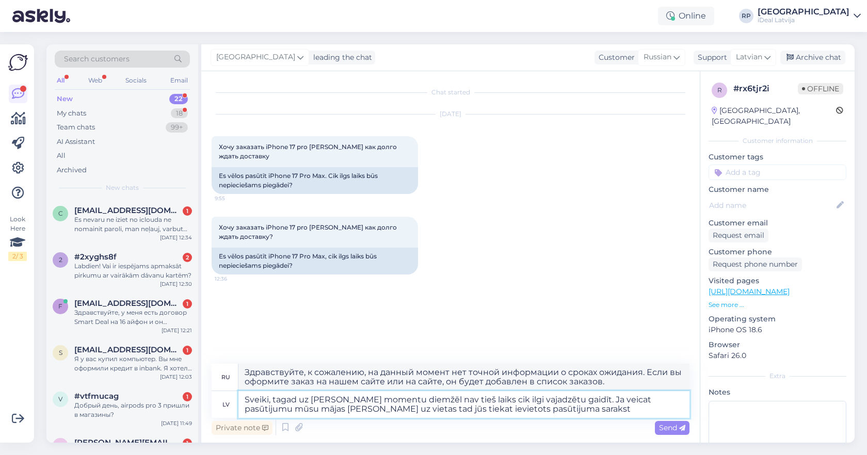
click at [534, 410] on textarea "Sveiki, tagad uz doto momentu diemžēl nav tieš laiks cik ilgi vajadzētu gaidīt.…" at bounding box center [463, 404] width 451 height 27
type textarea "Sveiki, tagad uz doto momentu diemžēl nav tieš laiks cik ilgi vajadzētu gaidīt.…"
type textarea "Здравствуйте! К сожалению, на данный момент нет точной информации о том, скольк…"
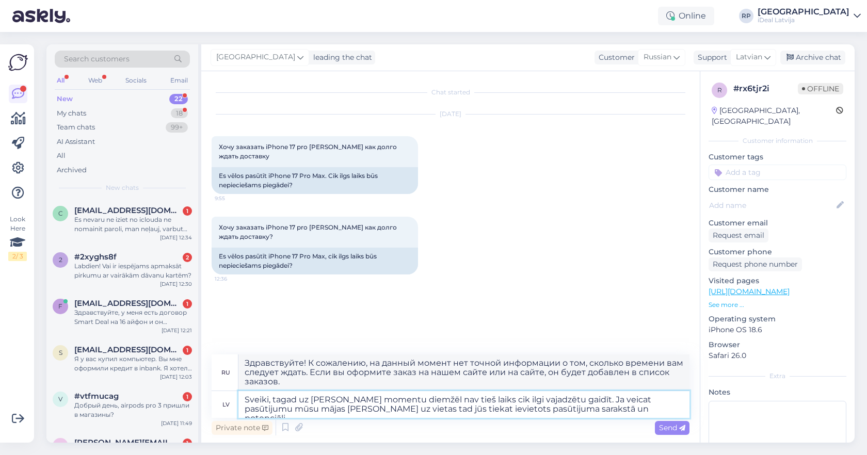
type textarea "Sveiki, tagad uz doto momentu diemžēl nav tieš laiks cik ilgi vajadzētu gaidīt.…"
type textarea "Здравствуйте! К сожалению, на данный момент нет точной информации о том, скольк…"
type textarea "Sveiki, tagad uz doto momentu diemžēl nav tieš laiks cik ilgi vajadzētu gaidīt.…"
type textarea "Здравствуйте! К сожалению, на данный момент нет точной информации о том, скольк…"
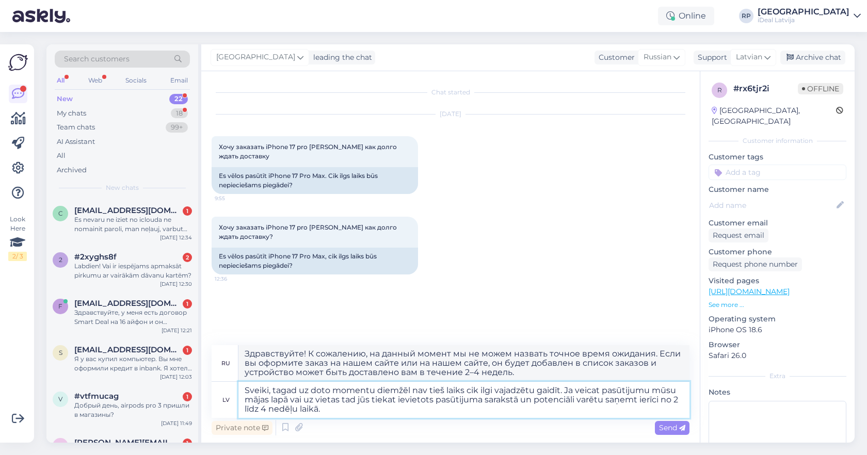
click at [348, 408] on textarea "Sveiki, tagad uz doto momentu diemžēl nav tieš laiks cik ilgi vajadzētu gaidīt.…" at bounding box center [463, 400] width 451 height 36
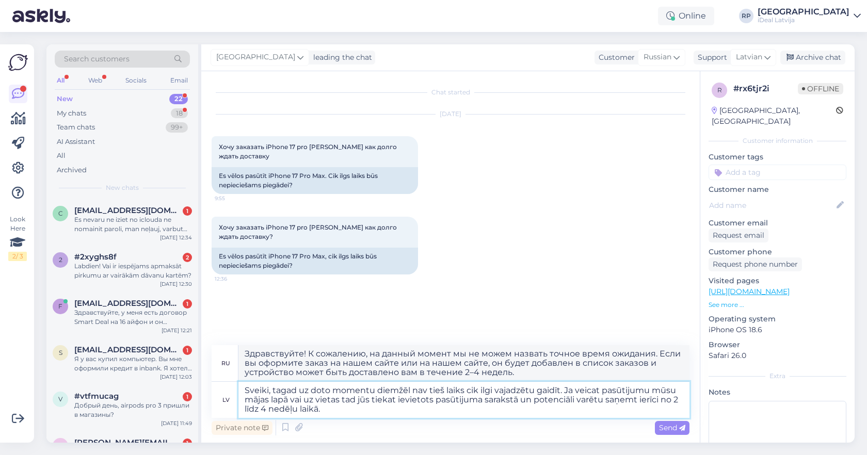
click at [348, 408] on textarea "Sveiki, tagad uz doto momentu diemžēl nav tieš laiks cik ilgi vajadzētu gaidīt.…" at bounding box center [463, 400] width 451 height 36
click at [623, 390] on textarea "Sveiki, tagad uz doto momentu diemžēl nav tieš laiks cik ilgi vajadzētu gaidīt.…" at bounding box center [463, 400] width 451 height 36
click at [622, 395] on textarea "Sveiki, tagad uz doto momentu diemžēl nav tieš laiks cik ilgi vajadzētu gaidīt.…" at bounding box center [463, 400] width 451 height 36
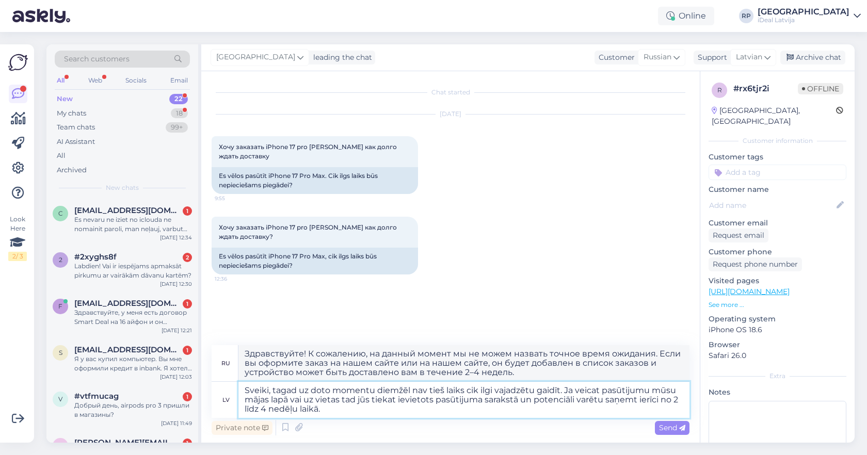
click at [416, 415] on textarea "Sveiki, tagad uz doto momentu diemžēl nav tieš laiks cik ilgi vajadzētu gaidīt.…" at bounding box center [463, 400] width 451 height 36
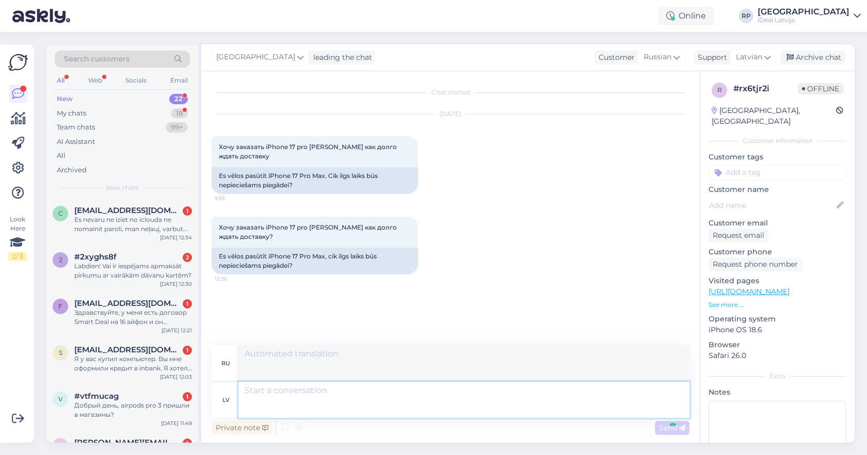
scroll to position [30, 0]
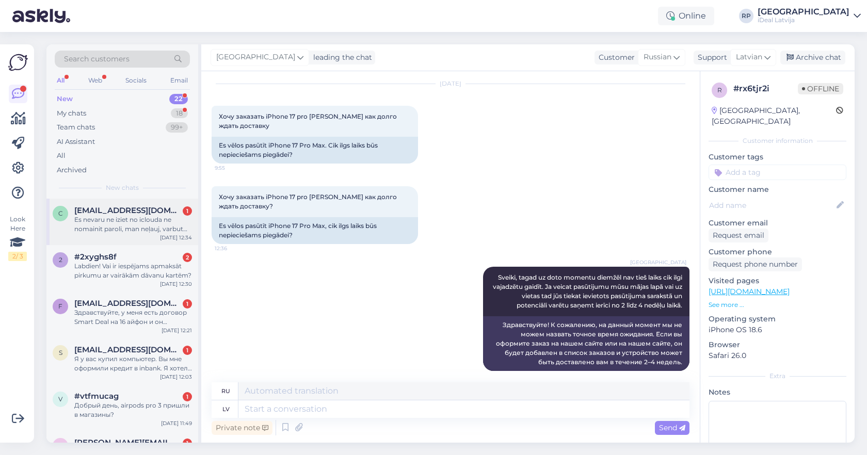
click at [118, 220] on div "Es nevaru ne iziet no iclouda ne nomainit paroli, man neļauj, varbut man būtu l…" at bounding box center [133, 224] width 118 height 19
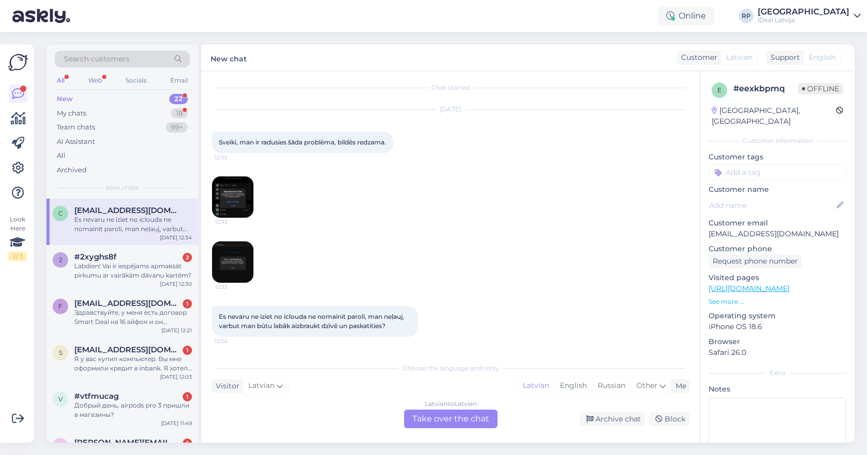
click at [235, 196] on img at bounding box center [232, 196] width 41 height 41
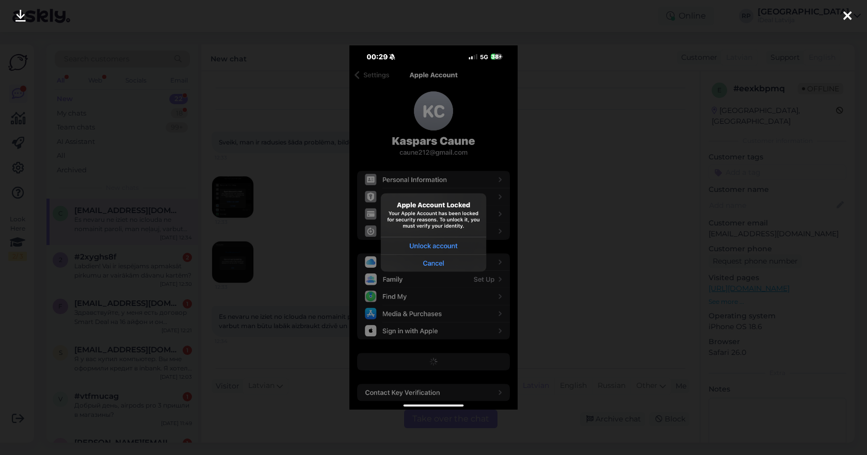
click at [849, 21] on icon at bounding box center [847, 16] width 8 height 13
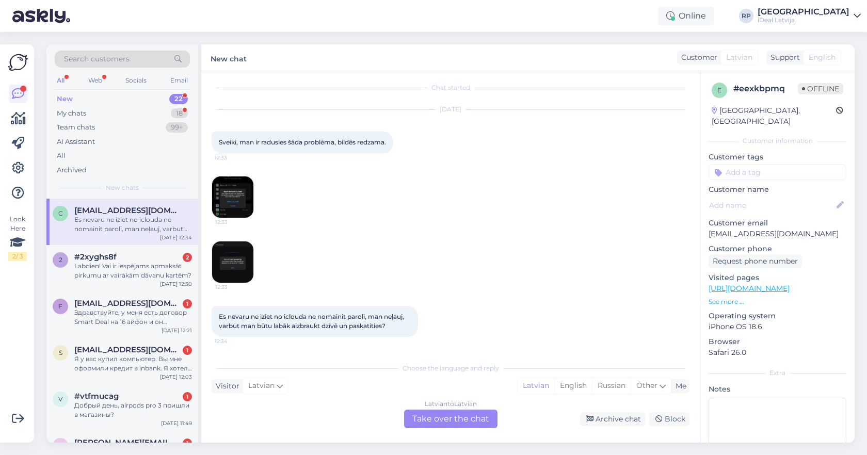
click at [227, 269] on img at bounding box center [232, 261] width 41 height 41
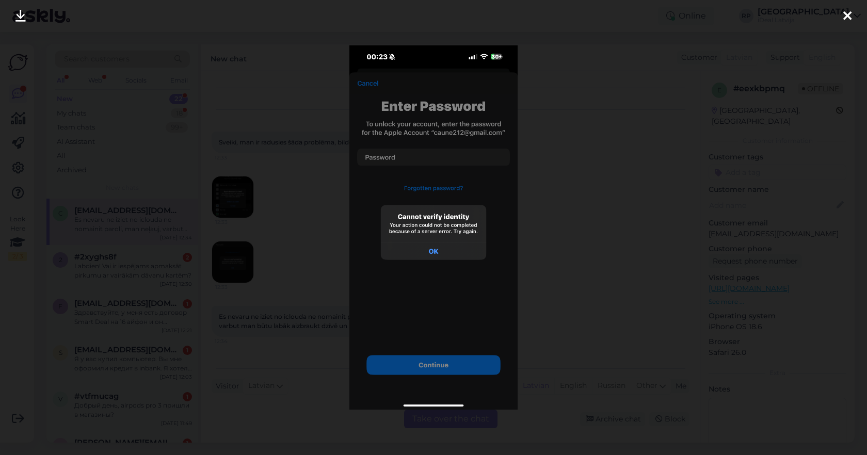
click at [660, 132] on div at bounding box center [433, 227] width 867 height 455
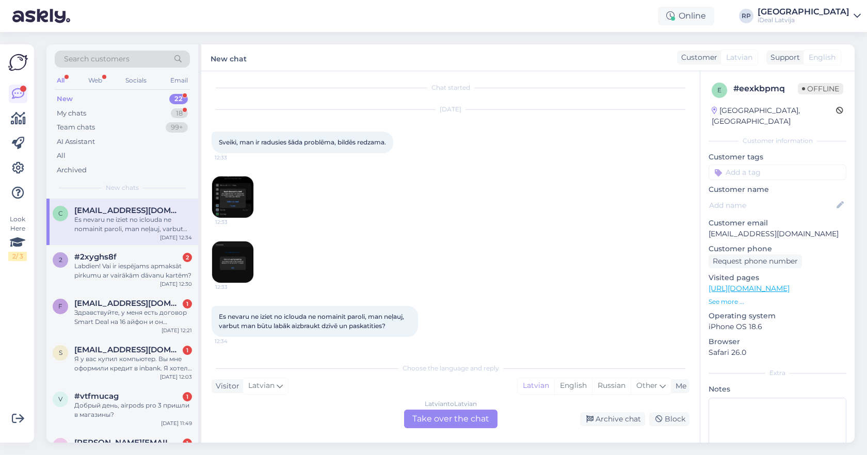
click at [460, 422] on div "Latvian to Latvian Take over the chat" at bounding box center [450, 419] width 93 height 19
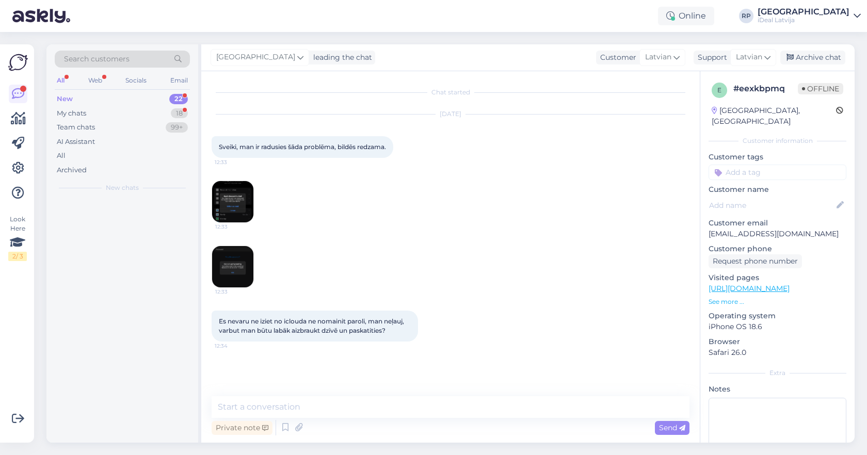
scroll to position [0, 0]
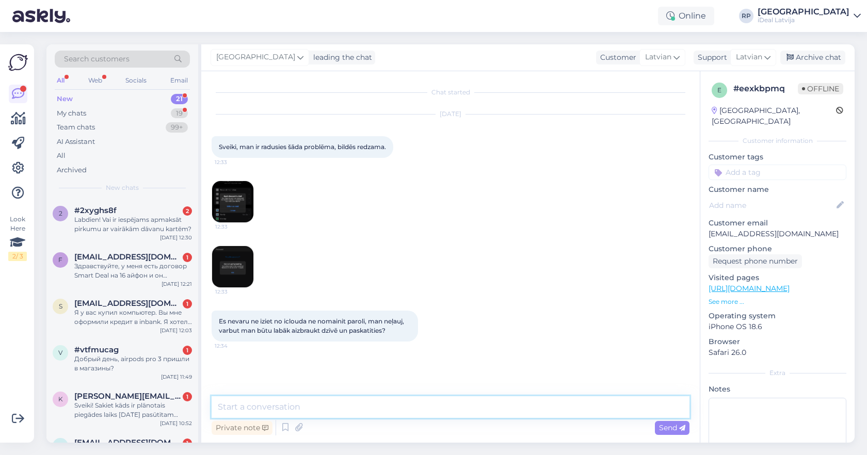
click at [276, 410] on textarea at bounding box center [450, 407] width 478 height 22
click at [289, 409] on textarea at bounding box center [450, 407] width 478 height 22
click at [324, 408] on textarea "Sveiki, lai atbloķētu jūsu icloud akontu jums ir jāsazinās ar apple support, va…" at bounding box center [450, 407] width 478 height 22
click at [580, 403] on textarea "Sveiki, lai atbloķētu jūsu iCloud akontu jums ir jāsazinās ar apple support, va…" at bounding box center [450, 407] width 478 height 22
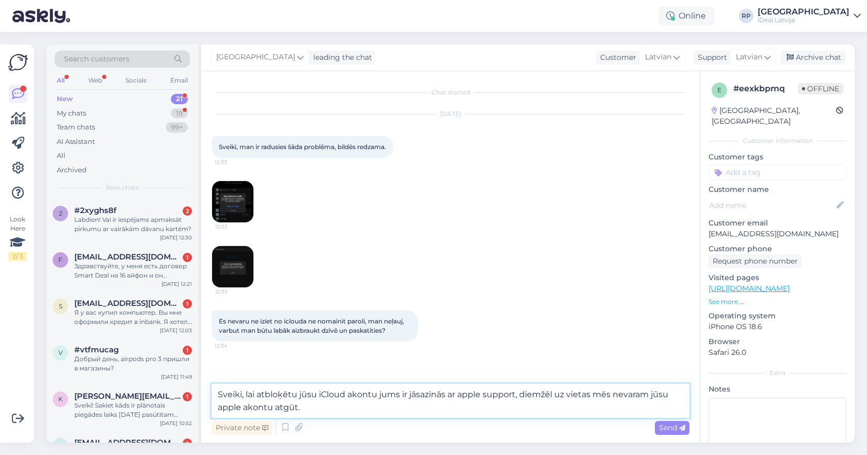
click at [381, 416] on textarea "Sveiki, lai atbloķētu jūsu iCloud akontu jums ir jāsazinās ar apple support, di…" at bounding box center [450, 401] width 478 height 34
click at [384, 413] on textarea "Sveiki, lai atbloķētu jūsu iCloud akontu jums ir jāsazinās ar apple support, di…" at bounding box center [450, 401] width 478 height 34
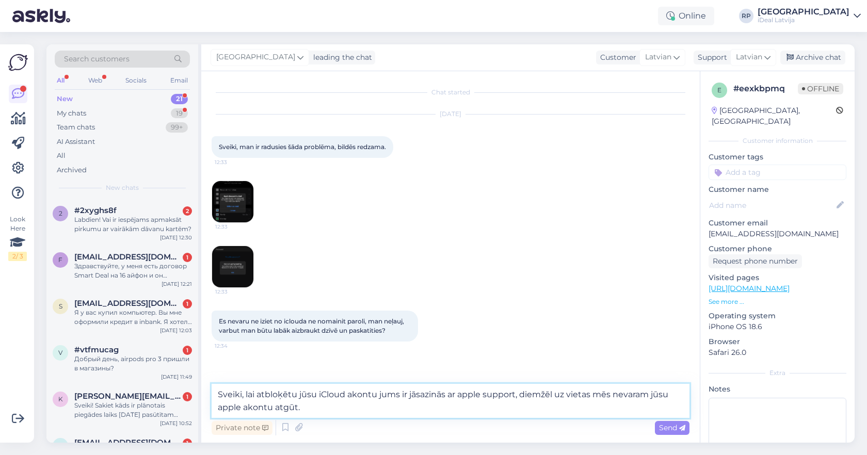
click at [384, 413] on textarea "Sveiki, lai atbloķētu jūsu iCloud akontu jums ir jāsazinās ar apple support, di…" at bounding box center [450, 401] width 478 height 34
click at [326, 405] on textarea "Sveiki, lai atbloķētu jūsu iCloud akontu jums ir jāsazinās ar apple support, di…" at bounding box center [450, 401] width 478 height 34
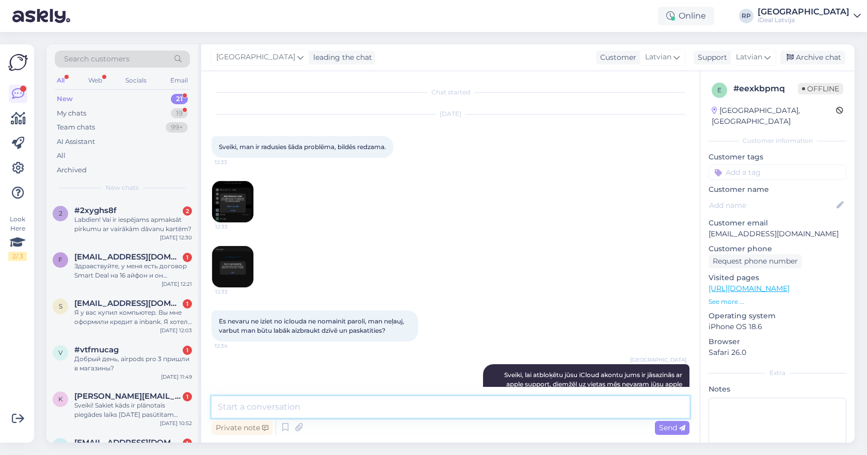
scroll to position [29, 0]
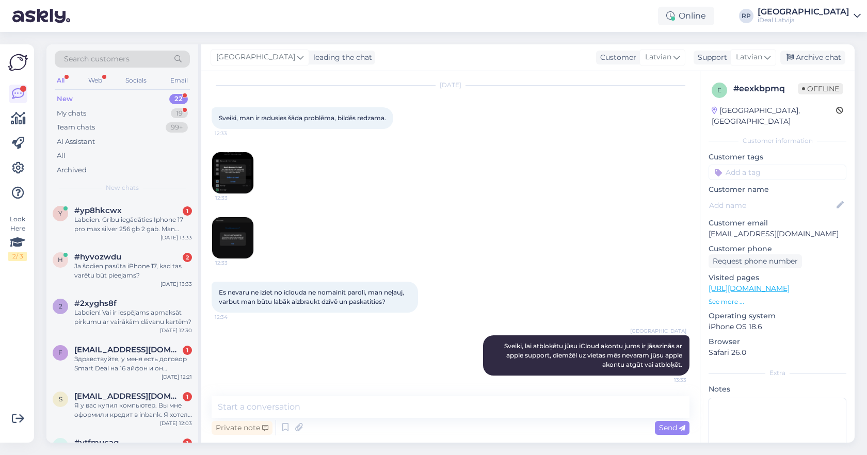
click at [237, 175] on img at bounding box center [232, 172] width 41 height 41
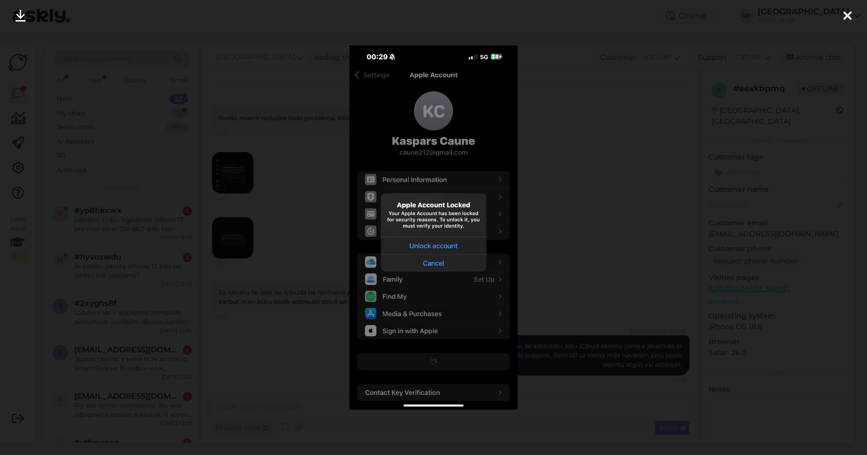
click at [556, 104] on div at bounding box center [433, 227] width 867 height 455
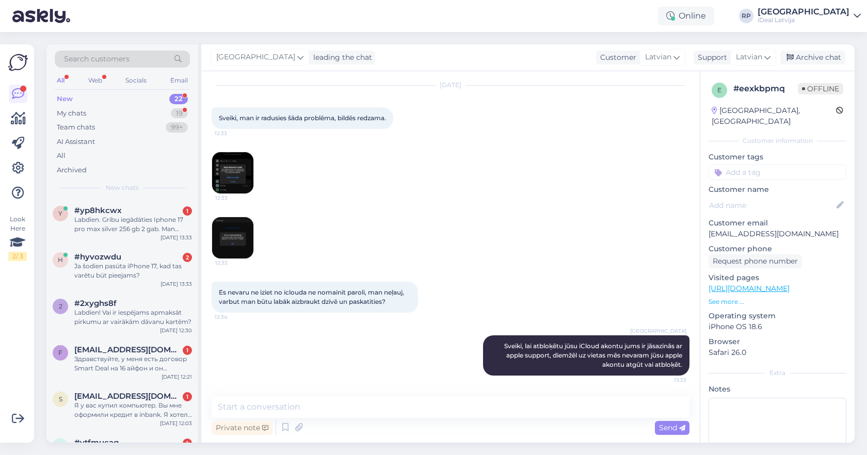
click at [242, 236] on img at bounding box center [232, 237] width 41 height 41
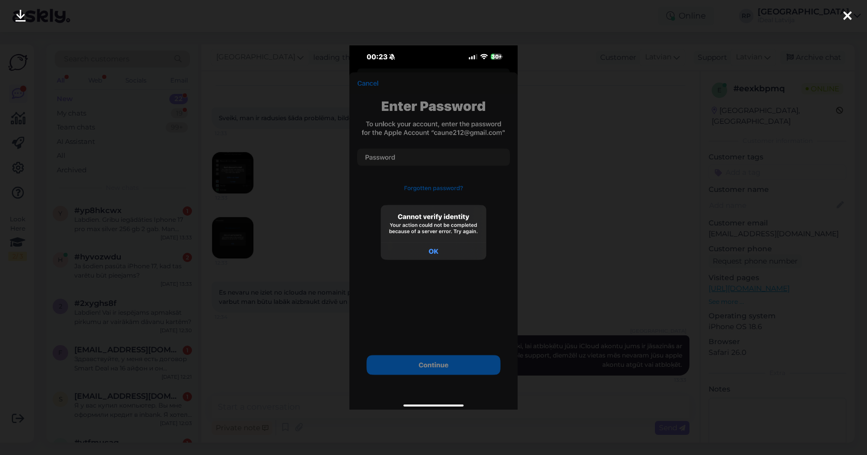
click at [556, 223] on div at bounding box center [433, 227] width 867 height 455
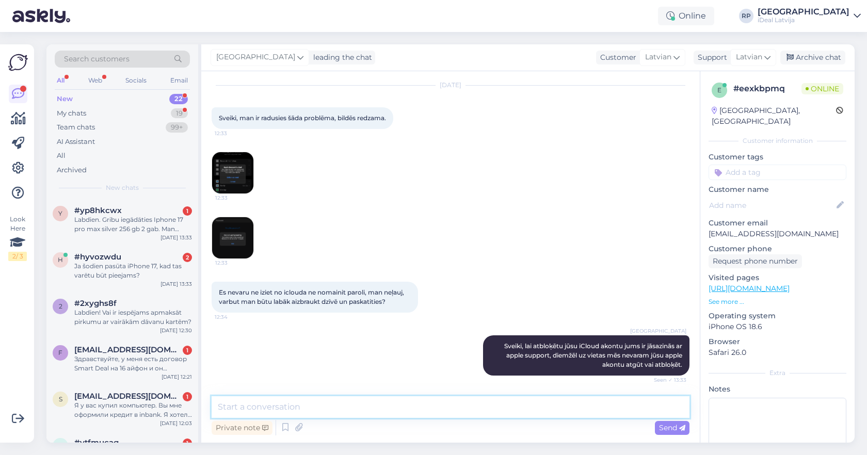
click at [364, 405] on textarea at bounding box center [450, 407] width 478 height 22
click at [127, 232] on div "y #yp8hkcwx 1 Labdien. Gribu iegādāties Iphone 17 pro max silver 256 gb 2 gab. …" at bounding box center [122, 222] width 152 height 46
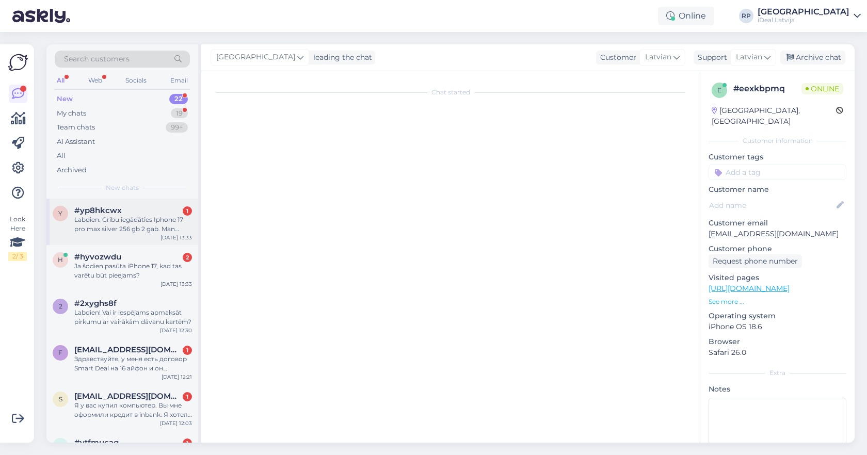
scroll to position [0, 0]
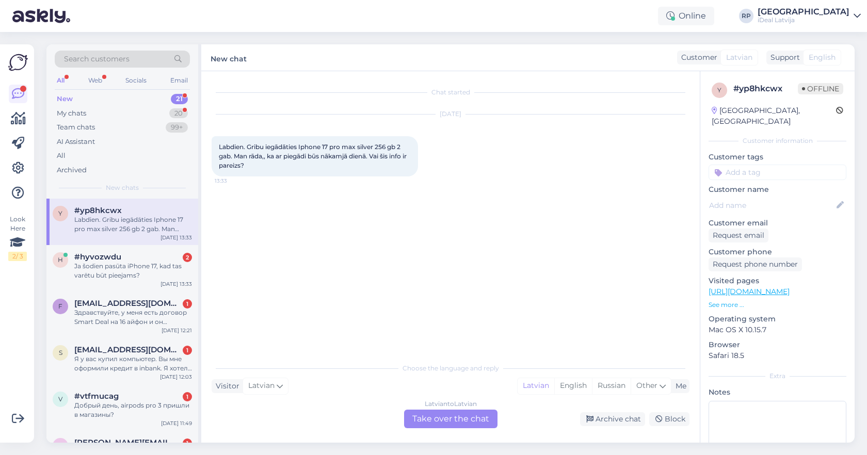
click at [428, 417] on div "Latvian to Latvian Take over the chat" at bounding box center [450, 419] width 93 height 19
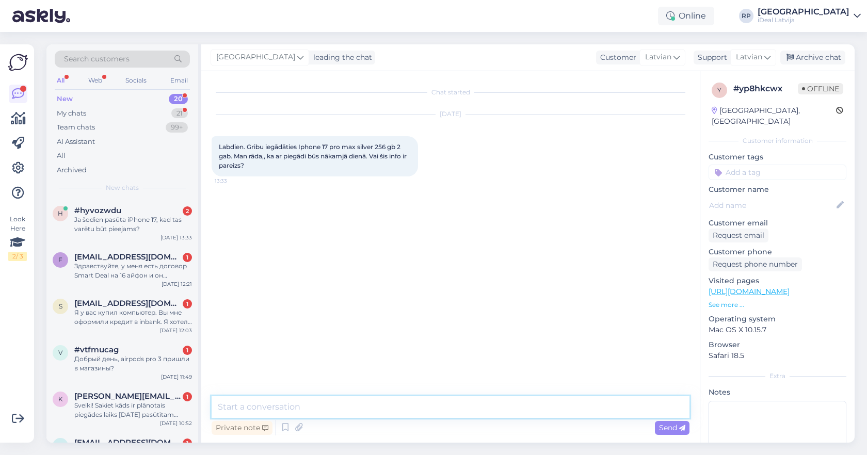
click at [296, 406] on textarea at bounding box center [450, 407] width 478 height 22
click at [351, 406] on textarea "Sveiki, uz doto brīdi" at bounding box center [450, 407] width 478 height 22
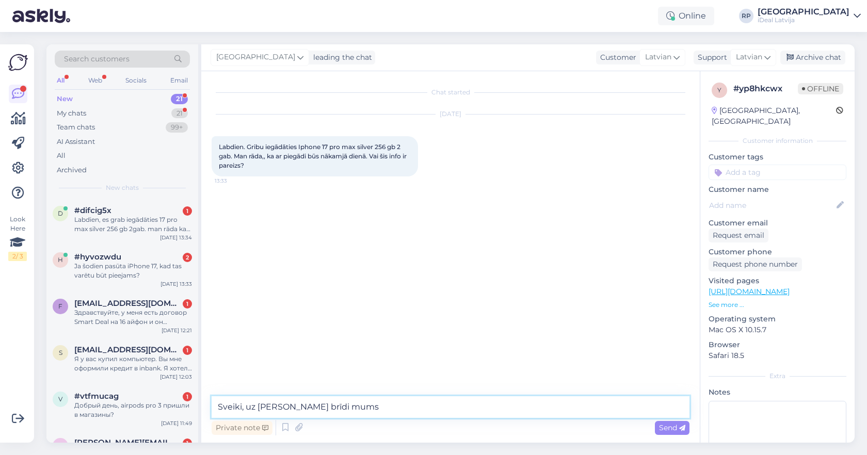
click at [365, 412] on textarea "Sveiki, uz doto brīdi mums" at bounding box center [450, 407] width 478 height 22
click at [346, 408] on textarea "Sveiki, uz doto brīdi mums" at bounding box center [450, 407] width 478 height 22
paste textarea "Ierīču pieejamība šobrīd ir ierobežota, tādēļ izsniegšana notiek rindas kārtībā."
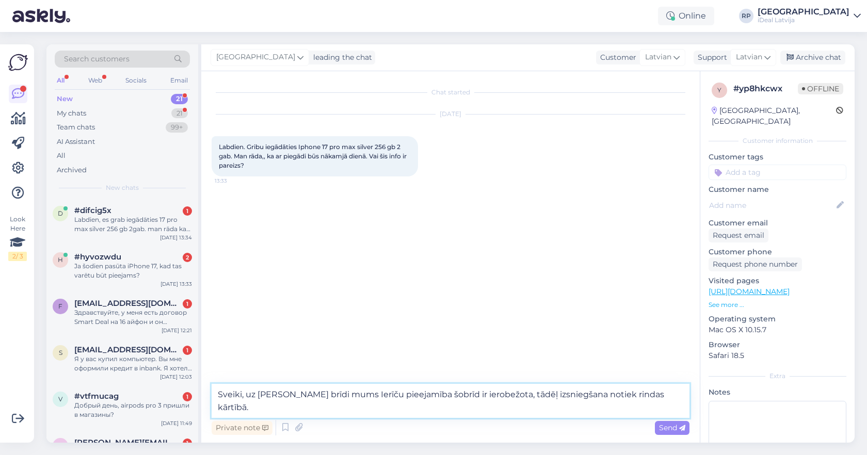
click at [446, 409] on textarea "Sveiki, uz doto brīdi mums Ierīču pieejamība šobrīd ir ierobežota, tādēļ izsnie…" at bounding box center [450, 401] width 478 height 34
click at [661, 399] on textarea "Sveiki, uz doto brīdi mums Ierīču pieejamība šobrīd ir ierobežota, tādēļ izsnie…" at bounding box center [450, 401] width 478 height 34
click at [429, 397] on textarea "Sveiki, uz doto brīdi mums Ierīču pieejamība šobrīd ir ierobežota, tādēļ izsnie…" at bounding box center [450, 401] width 478 height 34
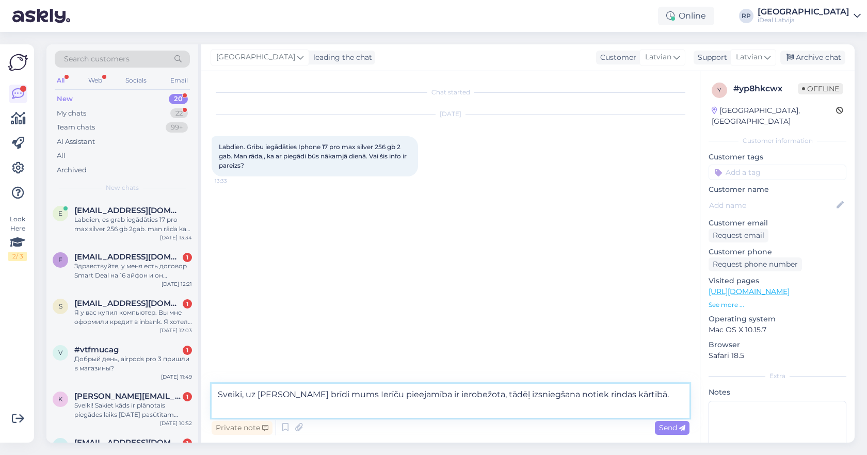
click at [613, 392] on textarea "Sveiki, uz doto brīdi mums Ierīču pieejamība ir ierobežota, tādēļ izsniegšana n…" at bounding box center [450, 401] width 478 height 34
click at [626, 395] on textarea "Sveiki, uz doto brīdi mums Ierīču pieejamība ir ierobežota, tādēļ izsniegšana n…" at bounding box center [450, 401] width 478 height 34
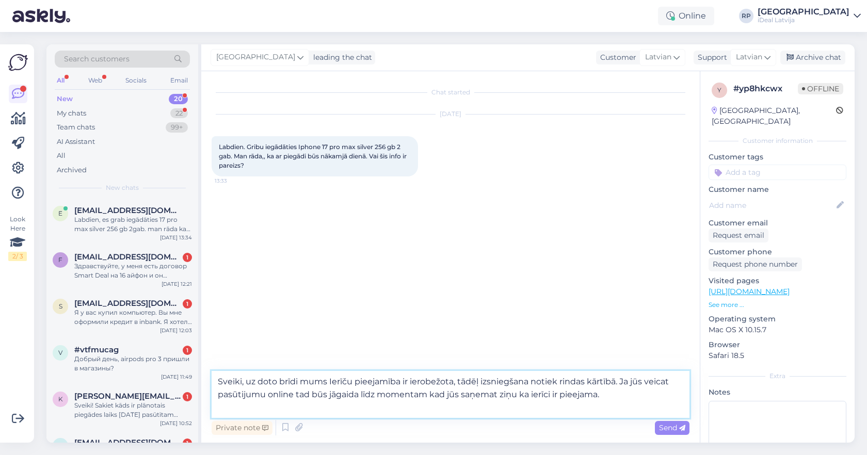
click at [616, 392] on textarea "Sveiki, uz doto brīdi mums Ierīču pieejamība ir ierobežota, tādēļ izsniegšana n…" at bounding box center [450, 394] width 478 height 47
click at [603, 395] on textarea "Sveiki, uz doto brīdi mums Ierīču pieejamība ir ierobežota, tādēļ izsniegšana n…" at bounding box center [450, 394] width 478 height 47
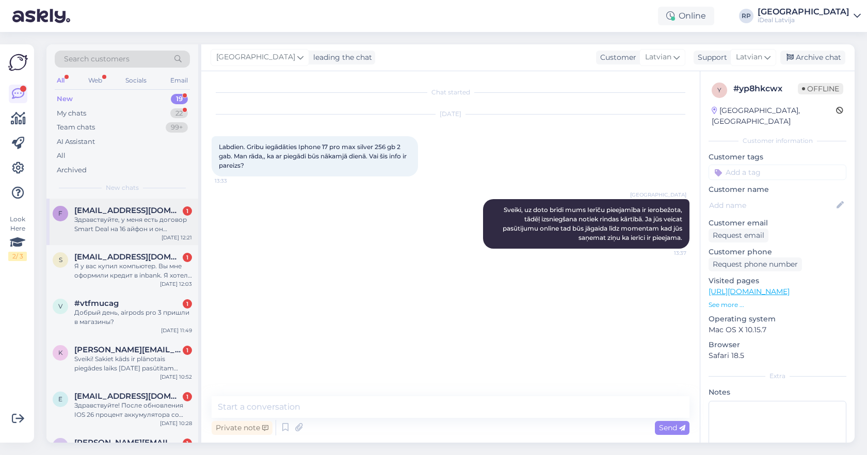
click at [116, 227] on div "Здравствуйте, у меня есть договор Smart Deal на 16 айфон и он подходит к концу.…" at bounding box center [133, 224] width 118 height 19
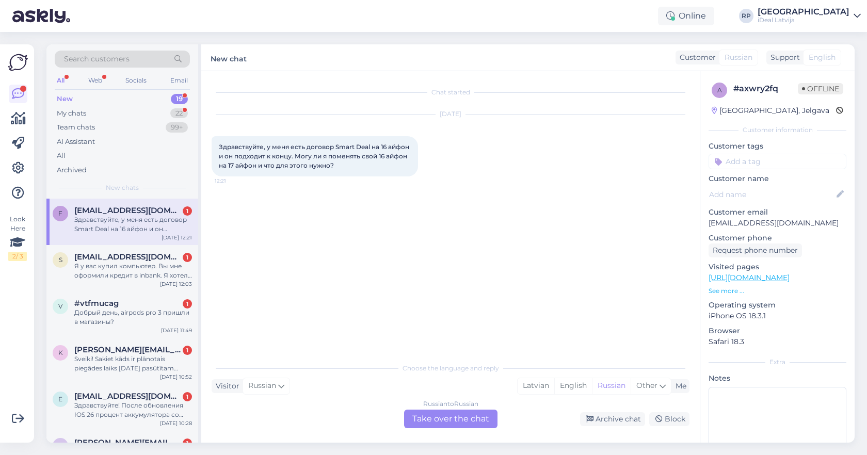
click at [437, 426] on div "Russian to Russian Take over the chat" at bounding box center [450, 419] width 93 height 19
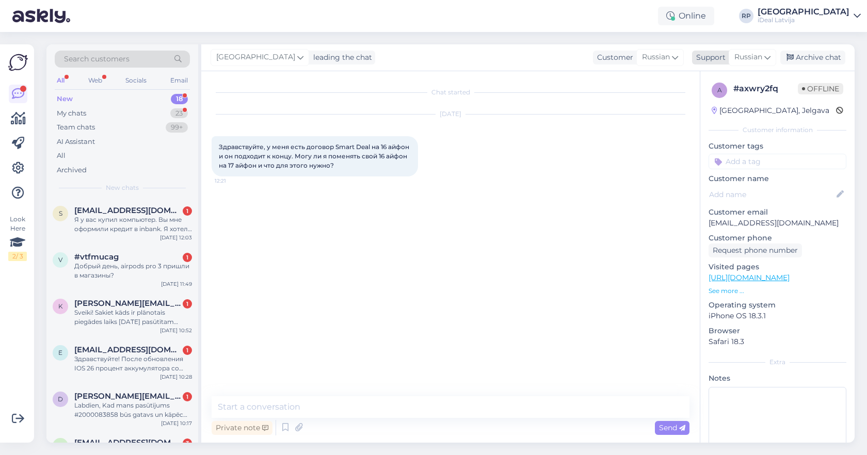
click at [756, 55] on span "Russian" at bounding box center [748, 57] width 28 height 11
click at [729, 109] on link "Latvian" at bounding box center [733, 103] width 113 height 17
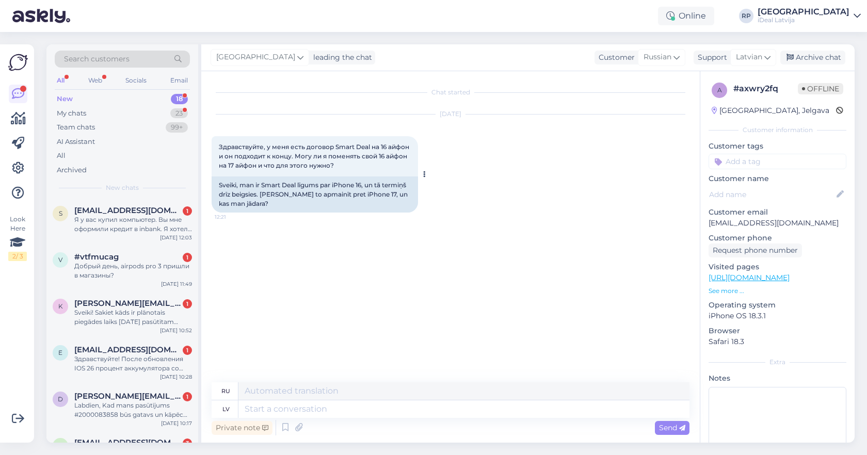
click at [304, 190] on div "Sveiki, man ir Smart Deal līgums par iPhone 16, un tā termiņš drīz beigsies. Va…" at bounding box center [314, 194] width 206 height 36
click at [275, 408] on textarea at bounding box center [463, 409] width 451 height 18
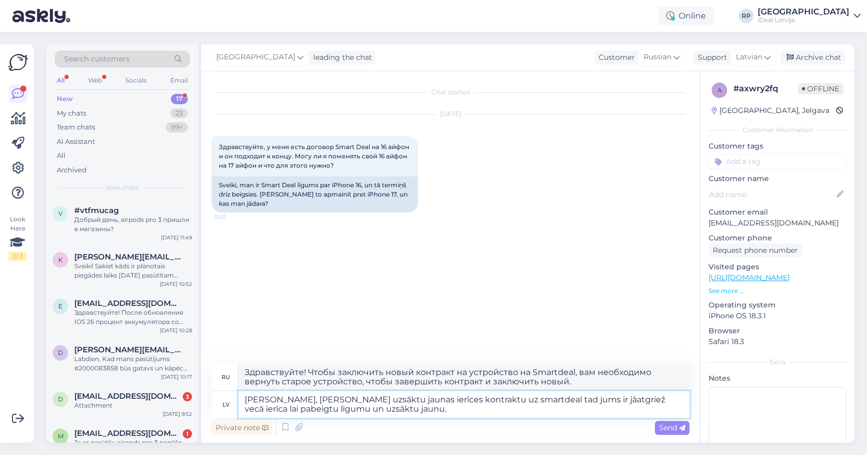
click at [351, 409] on textarea "Sveiki, Lai uzsāktu jaunas ierīces kontraktu uz smartdeal tad jums ir jāatgriež…" at bounding box center [463, 404] width 451 height 27
click at [374, 399] on textarea "Sveiki, Lai uzsāktu jaunas ierīces kontraktu uz smartdeal tad jums ir jāatgriež…" at bounding box center [463, 404] width 451 height 27
click at [378, 399] on textarea "Sveiki, Lai uzsāktu jaunas ierīces kontraktu uz smartdeal tad jums ir jāatgriež…" at bounding box center [463, 404] width 451 height 27
drag, startPoint x: 491, startPoint y: 401, endPoint x: 438, endPoint y: 399, distance: 53.2
click at [438, 399] on textarea "Sveiki, Lai uzsāktu jaunas smartdeal kontraktu uz smartdeal tad jums ir jāatgri…" at bounding box center [463, 404] width 451 height 27
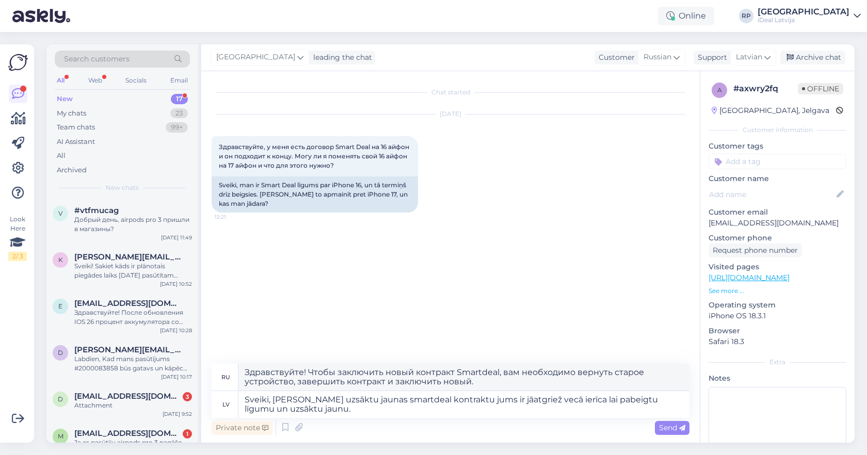
click at [341, 419] on div "Private note Send" at bounding box center [450, 428] width 478 height 20
click at [345, 411] on textarea "Sveiki, Lai uzsāktu jaunas smartdeal kontraktu jums ir jāatgriež vecā ierīca la…" at bounding box center [463, 404] width 451 height 27
click at [348, 412] on textarea "Sveiki, Lai uzsāktu jaunas smartdeal kontraktu jums ir jāatgriež vecā ierīca la…" at bounding box center [463, 404] width 451 height 27
click at [332, 412] on textarea "Sveiki, Lai uzsāktu jaunas smartdeal kontraktu jums ir jāatgriež vecā ierīca la…" at bounding box center [463, 404] width 451 height 27
click at [349, 401] on textarea "Sveiki, Lai uzsāktu jaunas smartdeal kontraktu jums ir jāatgriež vecā ierīca la…" at bounding box center [463, 404] width 451 height 27
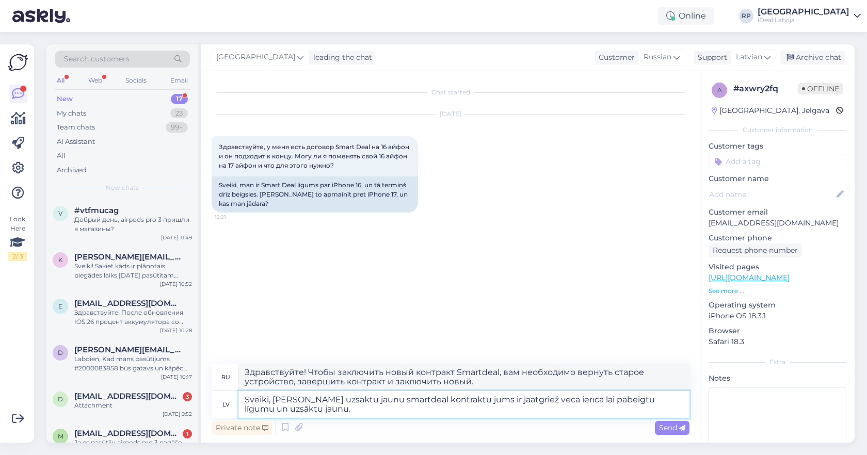
click at [415, 410] on textarea "Sveiki, Lai uzsāktu jaunu smartdeal kontraktu jums ir jāatgriež vecā ierīca lai…" at bounding box center [463, 404] width 451 height 27
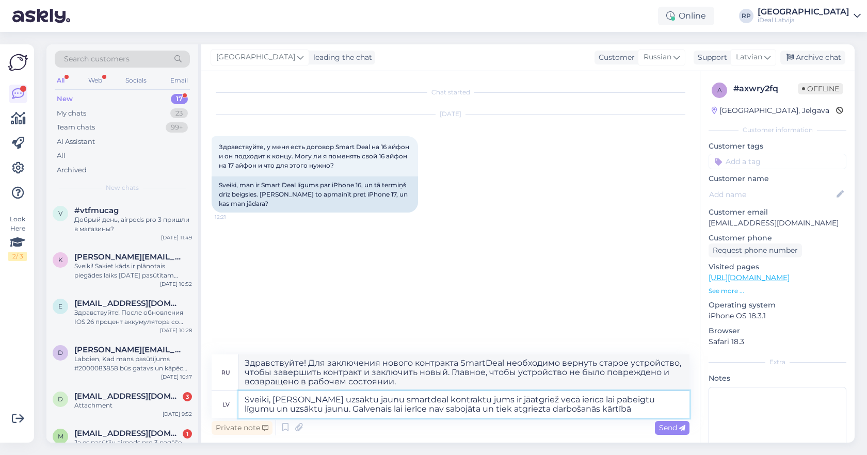
drag, startPoint x: 318, startPoint y: 400, endPoint x: 288, endPoint y: 400, distance: 30.4
click at [288, 400] on textarea "Sveiki, Lai uzsāktu jaunu smartdeal kontraktu jums ir jāatgriež vecā ierīca lai…" at bounding box center [463, 404] width 451 height 27
click at [352, 410] on textarea "Sveiki, Lai pabeigtu jaunu smartdeal kontraktu jums ir jāatgriež vecā ierīca la…" at bounding box center [463, 404] width 451 height 27
click at [331, 408] on textarea "Sveiki, Lai pabeigtu jaunu smartdeal kontraktu jums ir jāatgriež vecā ierīca la…" at bounding box center [463, 404] width 451 height 27
click at [351, 401] on textarea "Sveiki, Lai pabeigtu jaunu smartdeal kontraktu jums ir jāatgriež vecā ierīca la…" at bounding box center [463, 404] width 451 height 27
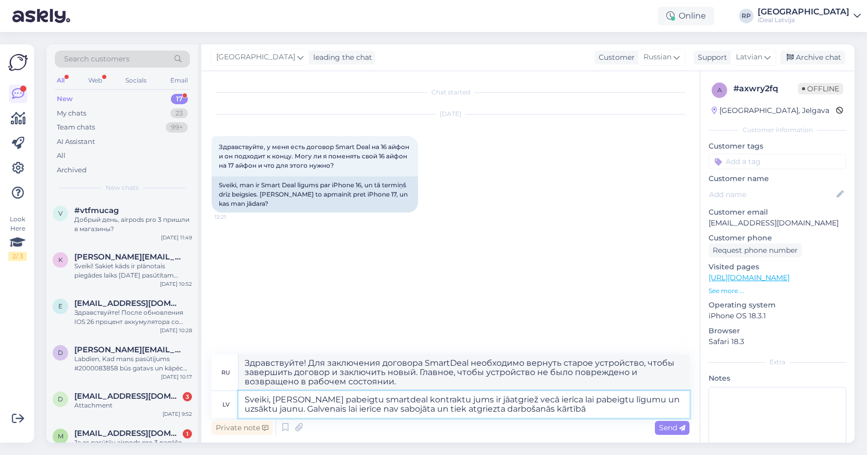
click at [552, 410] on textarea "Sveiki, Lai pabeigtu smartdeal kontraktu jums ir jāatgriež vecā ierīca lai pabe…" at bounding box center [463, 404] width 451 height 27
click at [582, 404] on textarea "Sveiki, Lai pabeigtu smartdeal kontraktu jums ir jāatgriež vecā ierīca lai pabe…" at bounding box center [463, 404] width 451 height 27
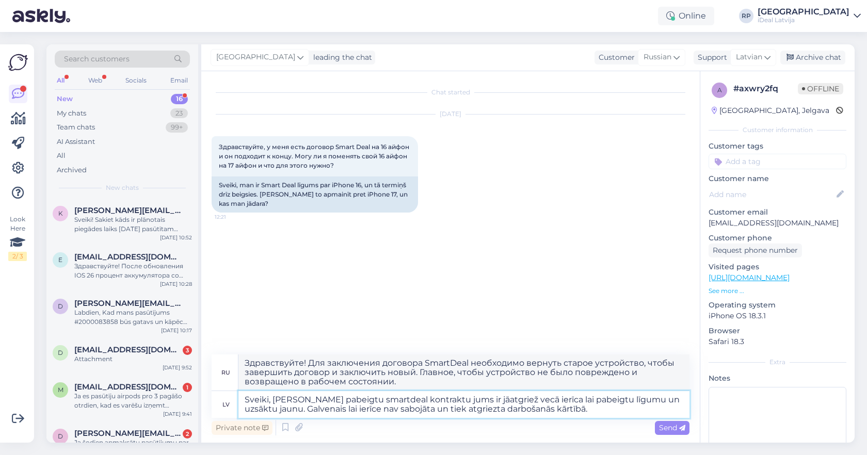
drag, startPoint x: 609, startPoint y: 401, endPoint x: 528, endPoint y: 399, distance: 81.5
click at [528, 399] on textarea "Sveiki, Lai pabeigtu smartdeal kontraktu jums ir jāatgriež vecā ierīca lai pabe…" at bounding box center [463, 404] width 451 height 27
click at [315, 411] on textarea "Sveiki, Lai pabeigtu smartdeal kontraktu jums ir jāatgriež vecā ierīca noteikta…" at bounding box center [463, 404] width 451 height 27
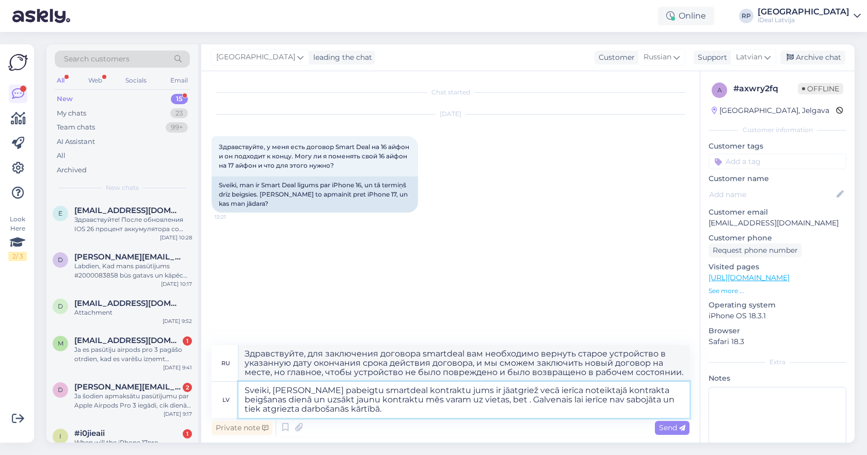
paste textarea "Ierīču pieejamība šobrīd ir ierobežota, tādēļ izsniegšana notiek rindas kārtībā."
click at [276, 390] on textarea "Sveiki, Lai pabeigtu smartdeal kontraktu jums ir jāatgriež vecā ierīca noteikta…" at bounding box center [463, 400] width 451 height 36
click at [365, 411] on textarea "Sveiki, lai pabeigtu smartdeal kontraktu jums ir jāatgriež vecā ierīca noteikta…" at bounding box center [463, 400] width 451 height 36
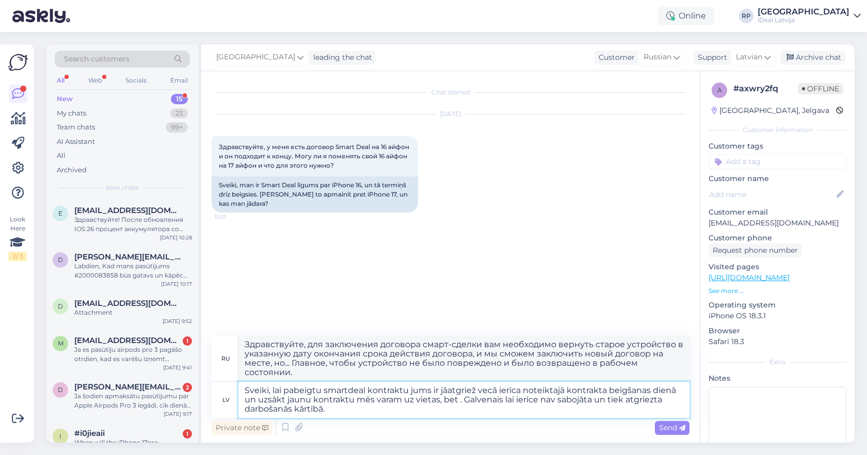
click at [375, 406] on textarea "Sveiki, lai pabeigtu smartdeal kontraktu jums ir jāatgriež vecā ierīca noteikta…" at bounding box center [463, 400] width 451 height 36
click at [454, 399] on textarea "Sveiki, lai pabeigtu smartdeal kontraktu jums ir jāatgriež vecā ierīca noteikta…" at bounding box center [463, 400] width 451 height 36
paste textarea "Ierīču pieejamība šobrīd ir ierobežota, tādēļ izsniegšana notiek rindas kārtībā."
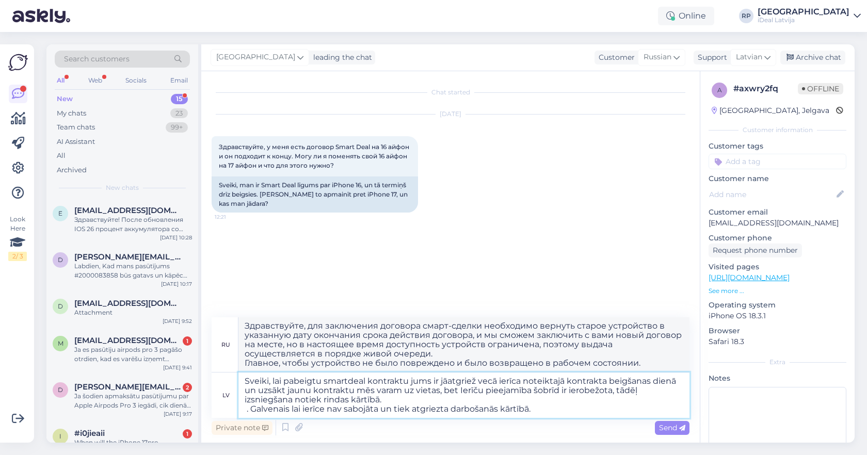
click at [251, 411] on textarea "Sveiki, lai pabeigtu smartdeal kontraktu jums ir jāatgriež vecā ierīca noteikta…" at bounding box center [463, 394] width 451 height 45
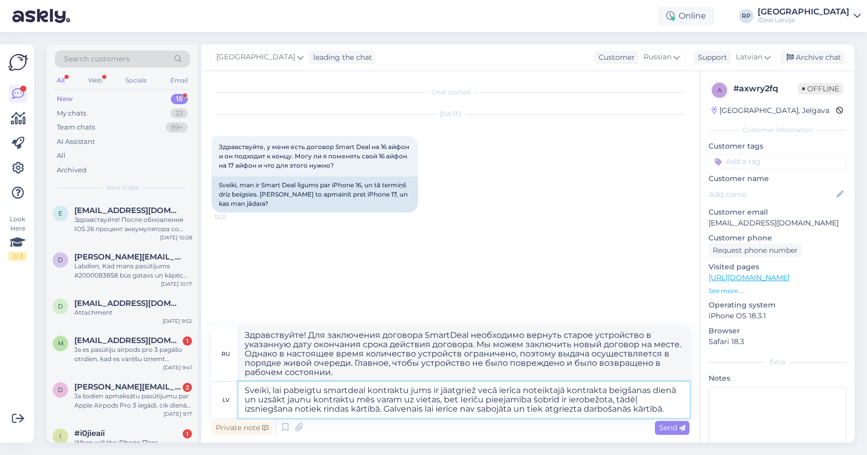
click at [462, 410] on textarea "Sveiki, lai pabeigtu smartdeal kontraktu jums ir jāatgriež vecā ierīca noteikta…" at bounding box center [463, 400] width 451 height 36
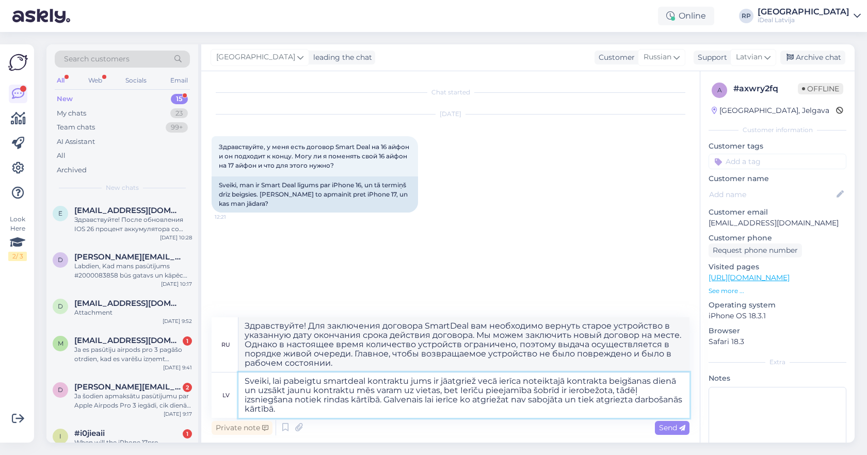
click at [347, 415] on textarea "Sveiki, lai pabeigtu smartdeal kontraktu jums ir jāatgriež vecā ierīca noteikta…" at bounding box center [463, 394] width 451 height 45
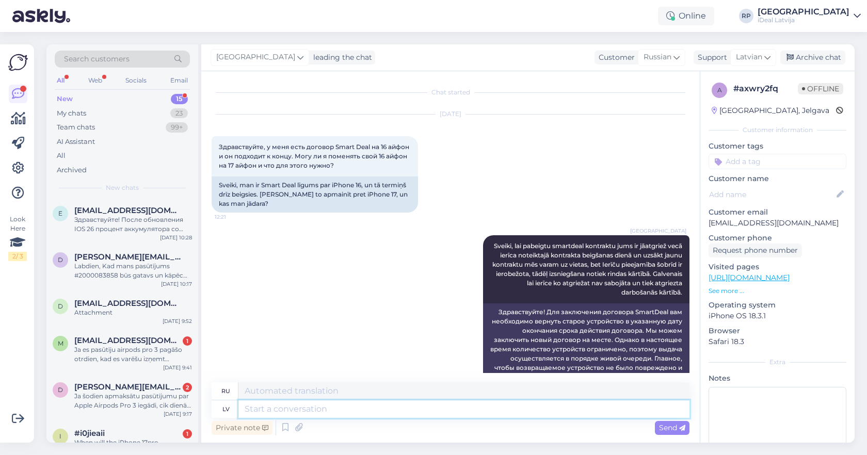
scroll to position [24, 0]
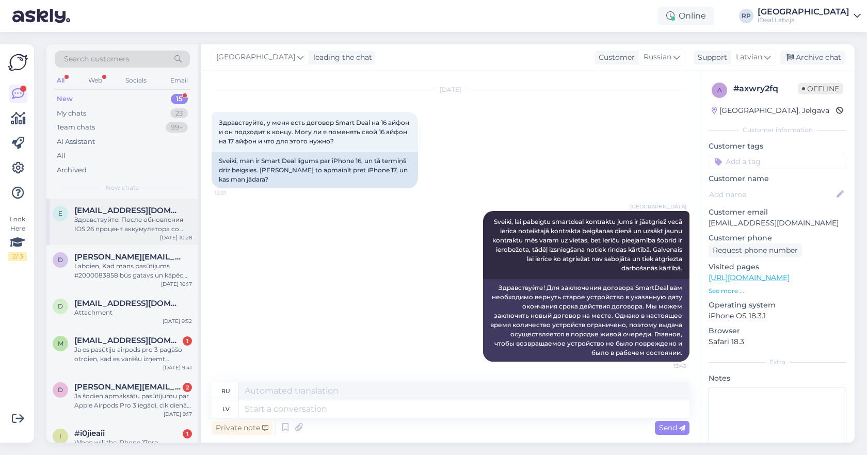
click at [99, 220] on div "Здравствуйте! После обновления IOS 26 процент аккумулятора со 100% упал до 96%,…" at bounding box center [133, 224] width 118 height 19
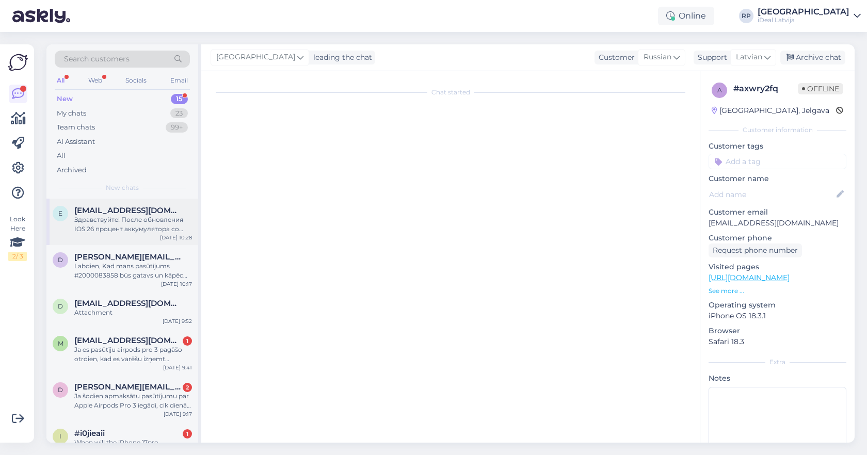
scroll to position [0, 0]
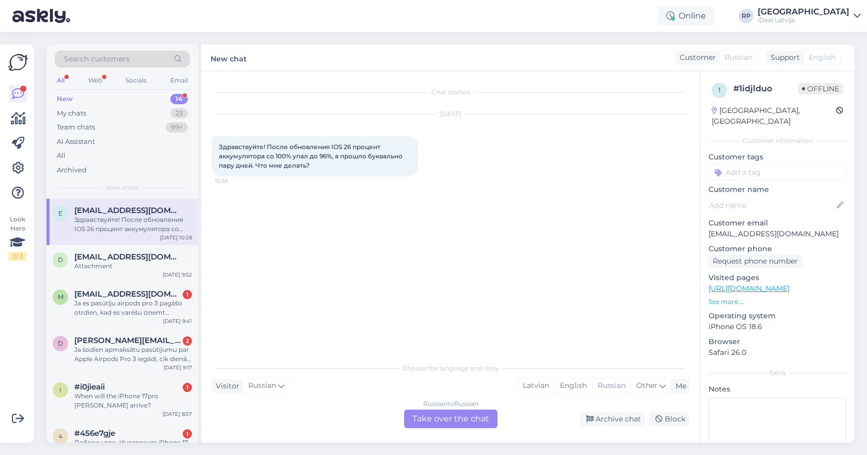
click at [428, 418] on div "Russian to Russian Take over the chat" at bounding box center [450, 419] width 93 height 19
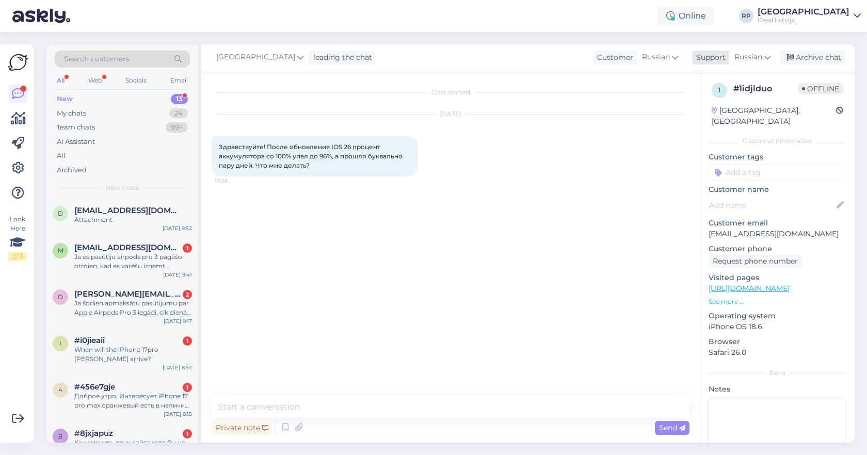
click at [766, 61] on icon at bounding box center [767, 57] width 6 height 11
click at [720, 103] on link "Latvian" at bounding box center [733, 103] width 113 height 17
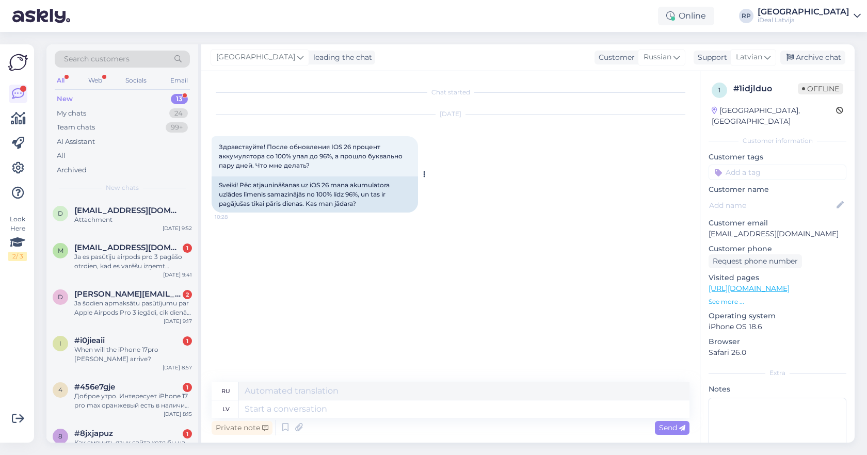
click at [358, 196] on div "Sveiki! Pēc atjaunināšanas uz iOS 26 mana akumulatora uzlādes līmenis samazināj…" at bounding box center [314, 194] width 206 height 36
click at [268, 411] on textarea at bounding box center [463, 409] width 451 height 18
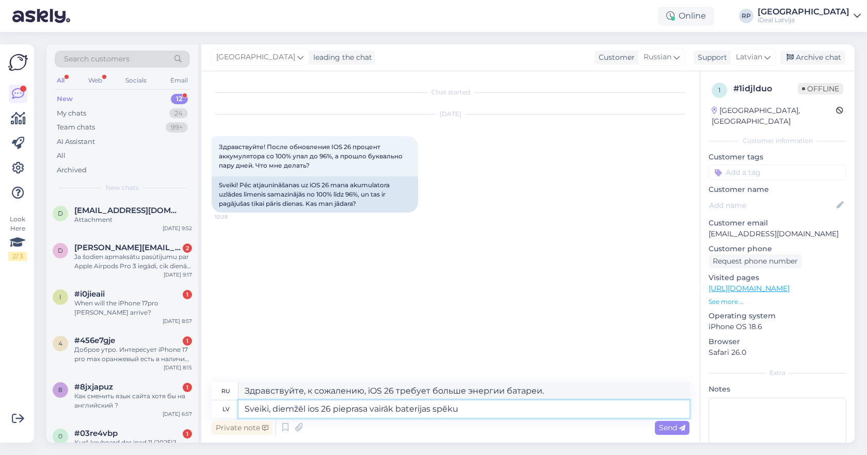
click at [497, 413] on textarea "Sveiki, diemžēl ios 26 pieprasa vairāk baterijas spēku" at bounding box center [463, 409] width 451 height 18
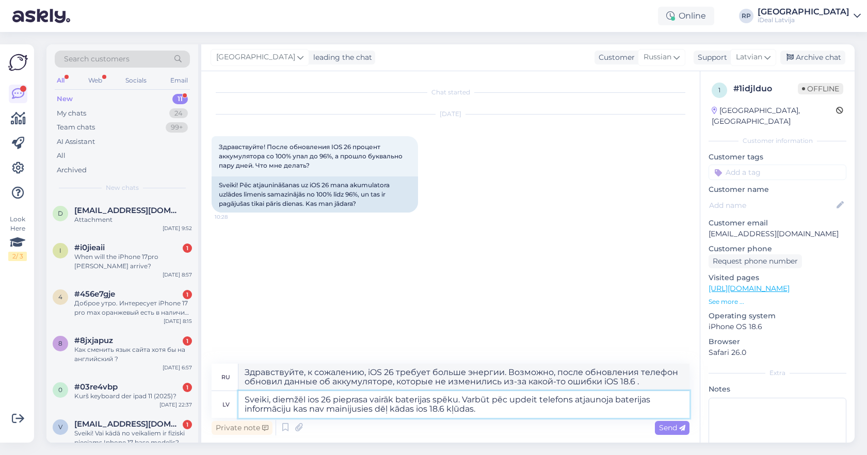
click at [502, 404] on textarea "Sveiki, diemžēl ios 26 pieprasa vairāk baterijas spēku. Varbūt pēc updeit telef…" at bounding box center [463, 404] width 451 height 27
click at [497, 409] on textarea "Sveiki, diemžēl ios 26 pieprasa vairāk baterijas spēku. Varbūt pēc updeit telef…" at bounding box center [463, 404] width 451 height 27
click at [500, 409] on textarea "Sveiki, diemžēl ios 26 pieprasa vairāk baterijas spēku. Varbūt pēc updeit telef…" at bounding box center [463, 404] width 451 height 27
click at [493, 408] on textarea "Sveiki, diemžēl ios 26 pieprasa vairāk baterijas spēku. Varbūt pēc updeit telef…" at bounding box center [463, 404] width 451 height 27
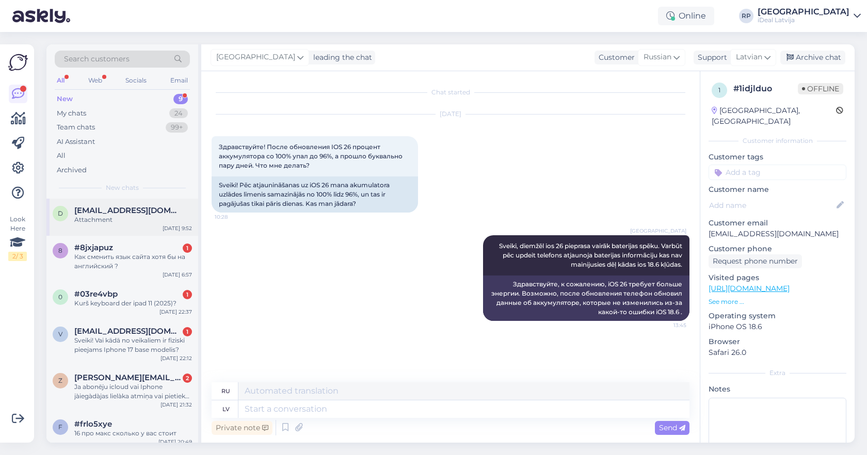
click at [91, 226] on div "d dimon@fulgura.lv Attachment Sep 23 9:52" at bounding box center [122, 217] width 152 height 37
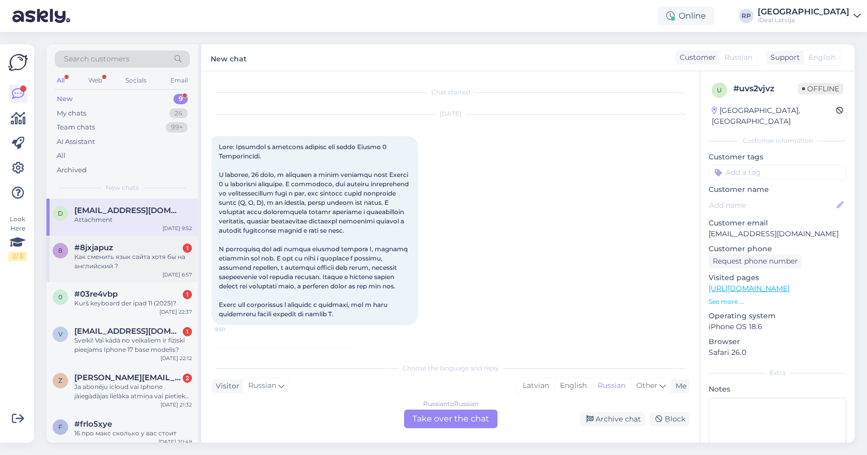
click at [108, 247] on span "#8jxjapuz" at bounding box center [93, 247] width 39 height 9
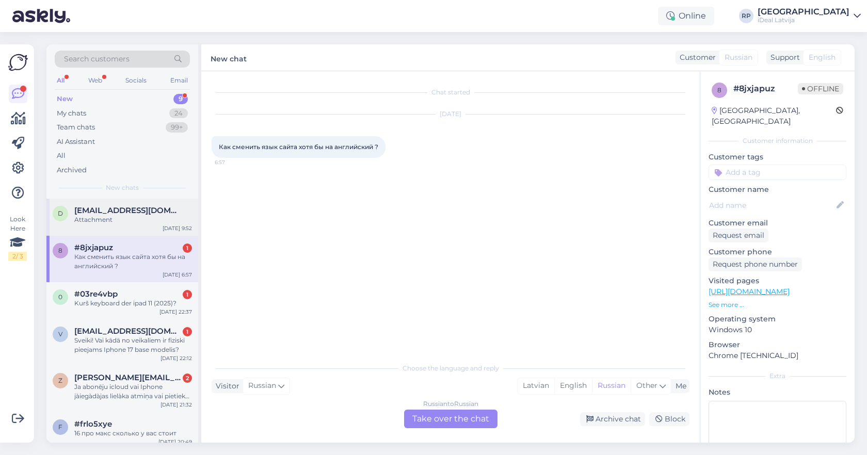
click at [133, 220] on div "Attachment" at bounding box center [133, 219] width 118 height 9
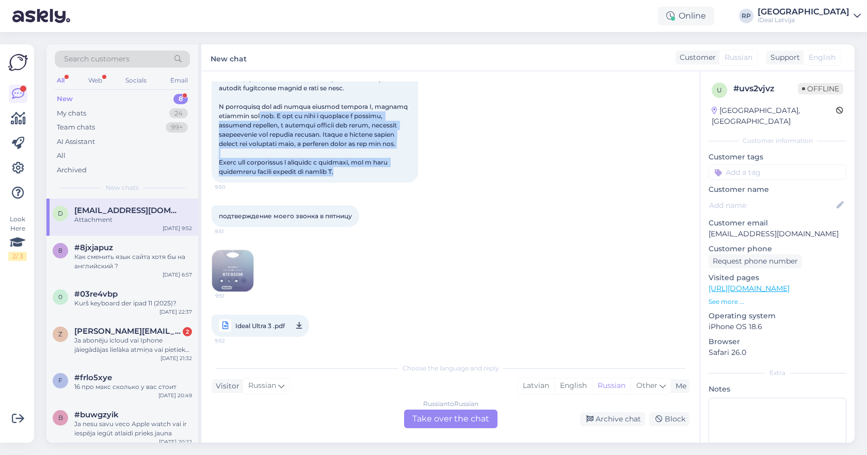
drag, startPoint x: 293, startPoint y: 109, endPoint x: 405, endPoint y: 189, distance: 137.6
click at [405, 189] on div "Sep 23 2025 9:50" at bounding box center [450, 77] width 478 height 233
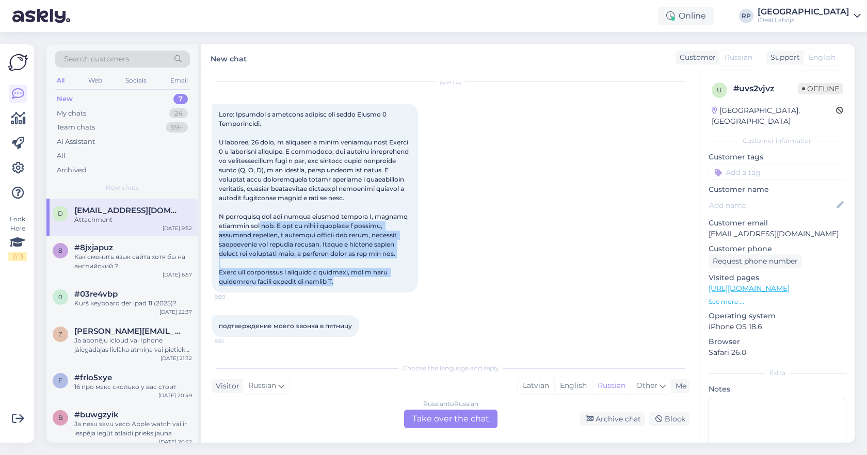
scroll to position [0, 0]
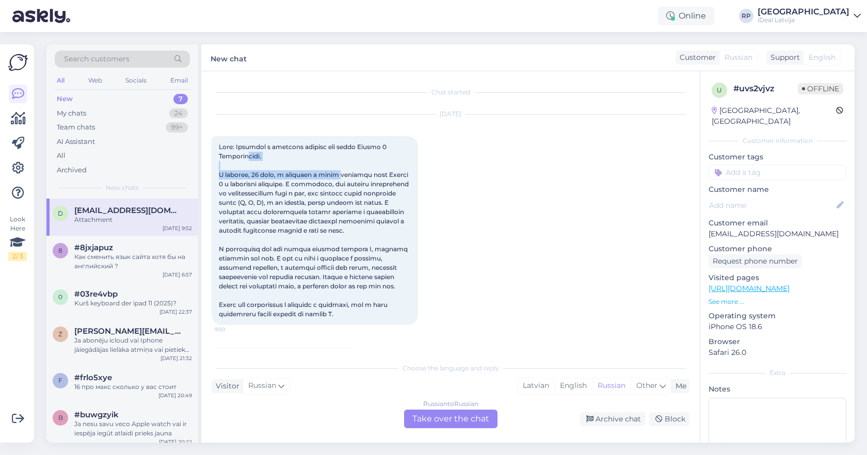
drag, startPoint x: 249, startPoint y: 152, endPoint x: 354, endPoint y: 173, distance: 106.9
click at [354, 174] on div "9:50" at bounding box center [314, 230] width 206 height 189
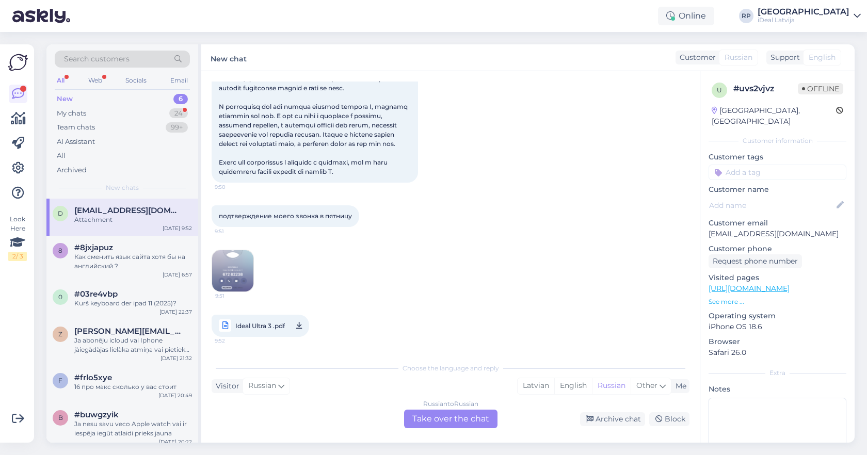
scroll to position [161, 0]
click at [271, 323] on span "Ideal Ultra 3 .pdf" at bounding box center [260, 325] width 50 height 13
click at [270, 326] on span "Ideal Ultra 3 .pdf" at bounding box center [260, 325] width 50 height 13
click at [442, 415] on div "Russian to Russian Take over the chat" at bounding box center [450, 419] width 93 height 19
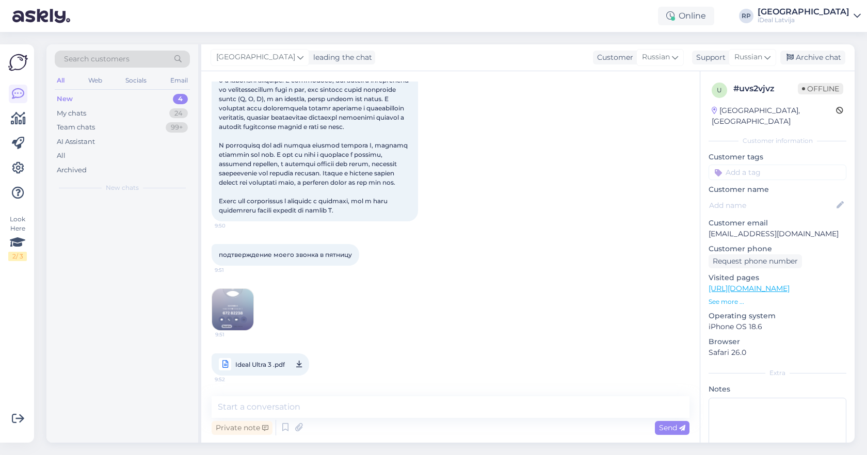
scroll to position [122, 0]
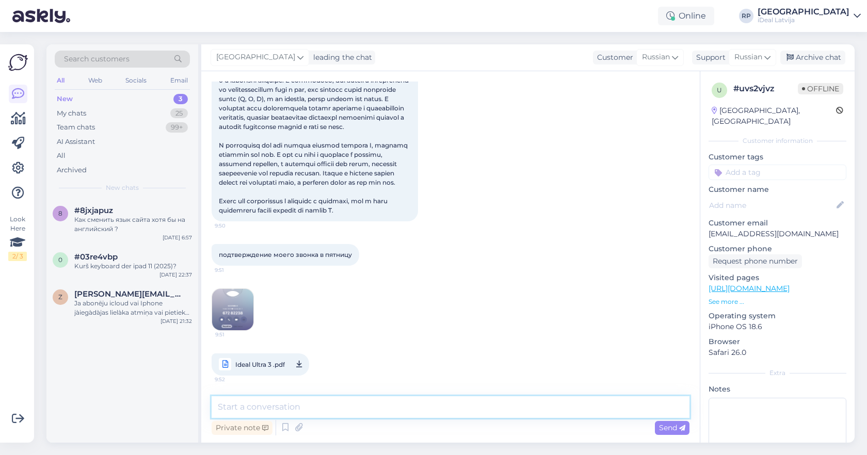
click at [269, 404] on textarea at bounding box center [450, 407] width 478 height 22
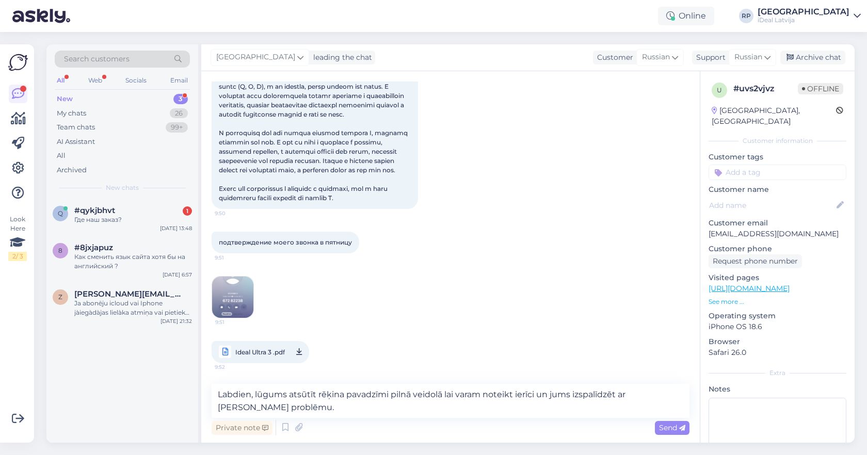
click at [458, 418] on div "Private note Send" at bounding box center [450, 428] width 478 height 20
click at [458, 411] on textarea "Labdien, lūgums atsūtīt rēķina pavadzīmi pilnā veidolā lai varam noteikt ierīci…" at bounding box center [450, 401] width 478 height 34
click at [266, 409] on textarea "Labdien, lūgums atsūtīt rēķina pavadzīmi pilnā veidolā lai varam noteikt ierīci…" at bounding box center [450, 401] width 478 height 34
click at [263, 408] on textarea "Labdien, lūgums atsūtīt rēķina pavadzīmi pilnā veidolā lai varam noteikt ierīci…" at bounding box center [450, 401] width 478 height 34
click at [336, 410] on textarea "Labdien, lūgums atsūtīt rēķina pavadzīmi pilnā veidolā lai varam noteikt ierīci…" at bounding box center [450, 401] width 478 height 34
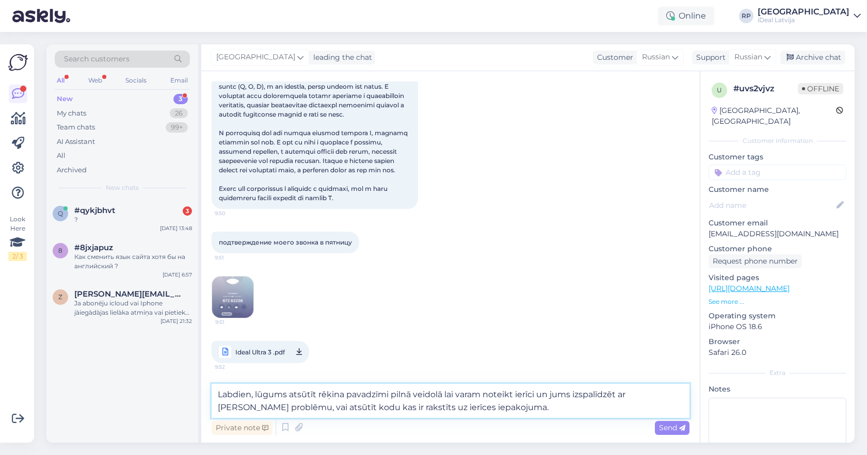
click at [484, 403] on textarea "Labdien, lūgums atsūtīt rēķina pavadzīmi pilnā veidolā lai varam noteikt ierīci…" at bounding box center [450, 401] width 478 height 34
click at [765, 62] on icon at bounding box center [767, 57] width 6 height 11
click at [735, 96] on link "Latvian" at bounding box center [733, 103] width 113 height 17
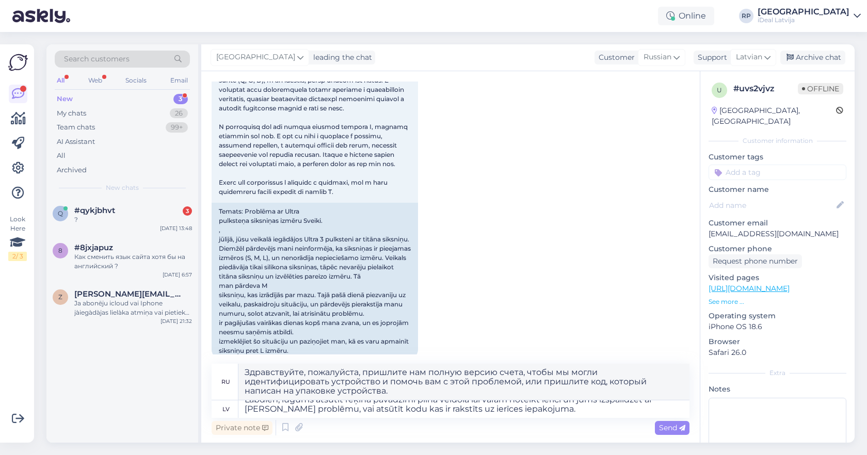
scroll to position [9, 0]
click at [510, 408] on textarea "Labdien, lūgums atsūtīt rēķina pavadzīmi pilnā veidolā lai varam noteikt ierīci…" at bounding box center [463, 409] width 451 height 18
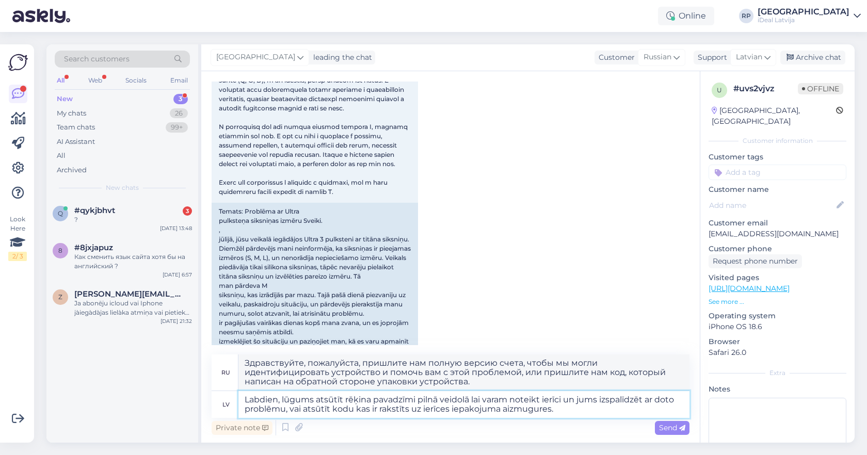
click at [591, 413] on textarea "Labdien, lūgums atsūtīt rēķina pavadzīmi pilnā veidolā lai varam noteikt ierīci…" at bounding box center [463, 404] width 451 height 27
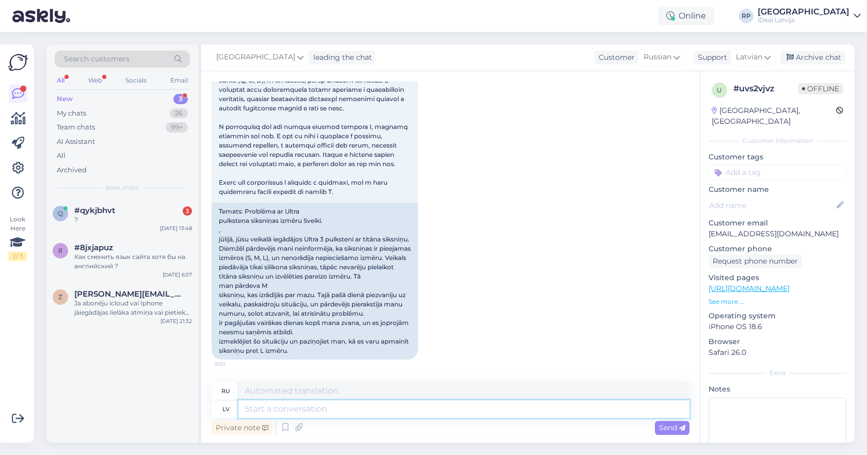
scroll to position [437, 0]
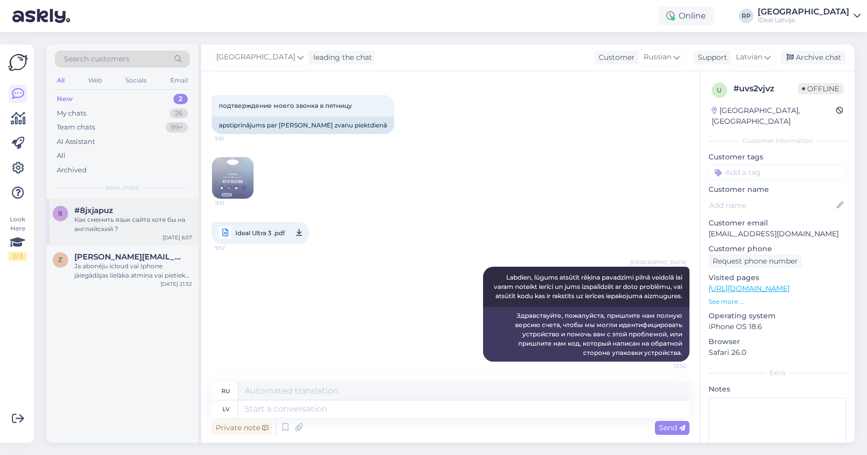
click at [129, 222] on div "Как сменить язык сайта хотя бы на английский ?" at bounding box center [133, 224] width 118 height 19
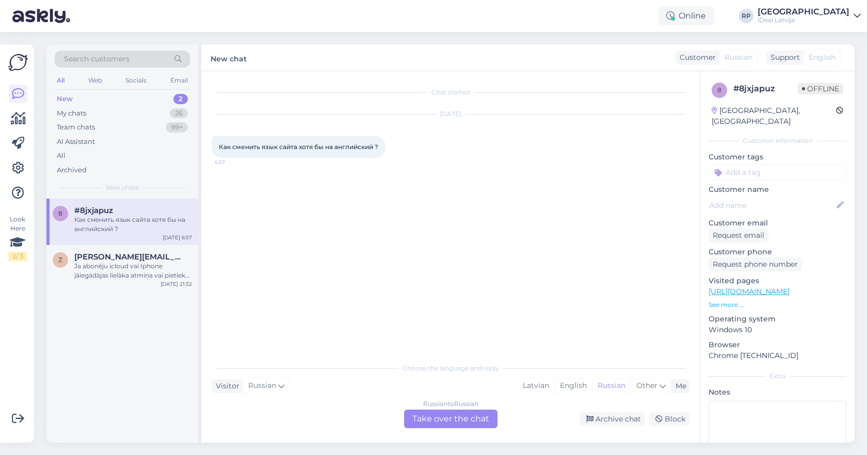
click at [442, 418] on div "Russian to Russian Take over the chat" at bounding box center [450, 419] width 93 height 19
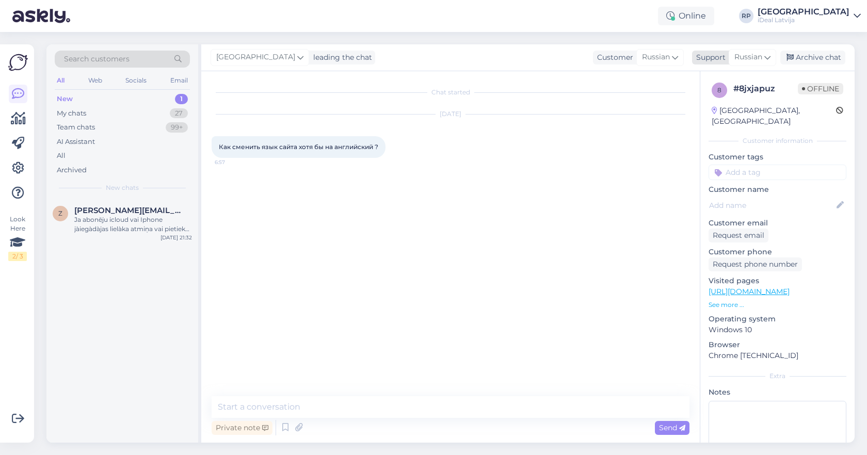
click at [751, 55] on span "Russian" at bounding box center [748, 57] width 28 height 11
click at [703, 104] on link "Latvian" at bounding box center [733, 103] width 113 height 17
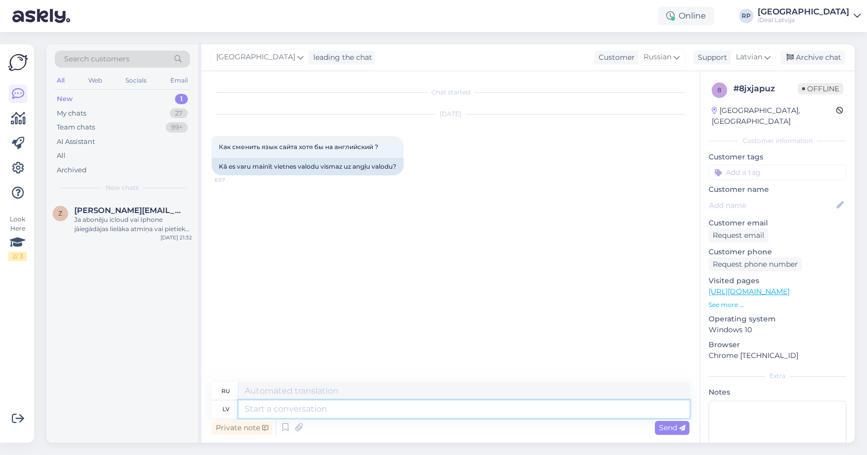
click at [305, 402] on textarea at bounding box center [463, 409] width 451 height 18
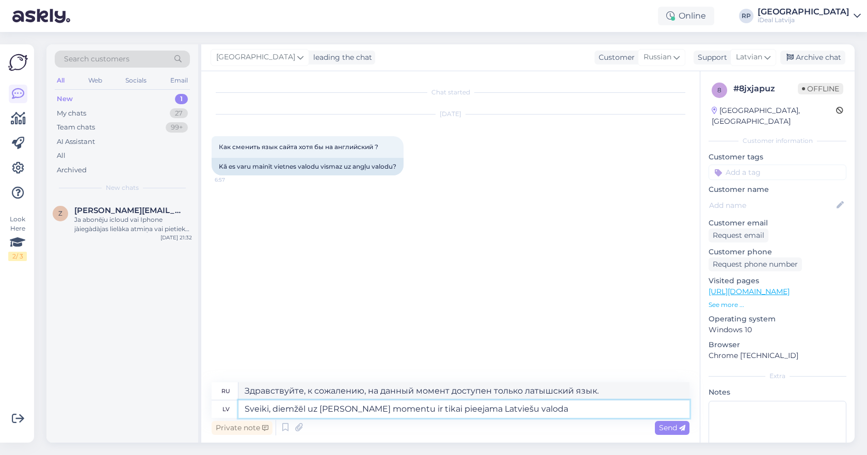
click at [543, 412] on textarea "Sveiki, diemžēl uz doto momentu ir tikai pieejama Latviešu valoda" at bounding box center [463, 409] width 451 height 18
click at [530, 409] on textarea "Sveiki, diemžēl uz doto momentu ir tikai pieejama Latviešu valoda" at bounding box center [463, 409] width 451 height 18
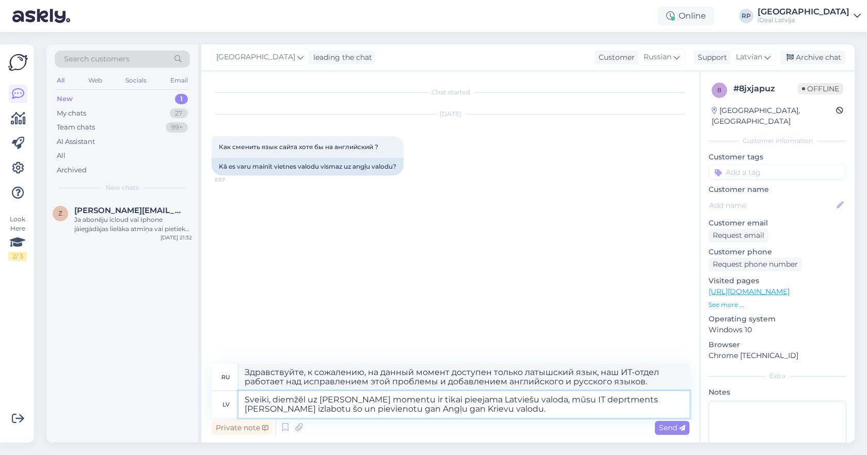
click at [342, 401] on textarea "Sveiki, diemžēl uz doto momentu ir tikai pieejama Latviešu valoda, mūsu IT depr…" at bounding box center [463, 404] width 451 height 27
click at [386, 400] on textarea "Sveiki, diemžēl uz doto momentu ir tikai pieejama Latviešu valoda, mūsu IT depr…" at bounding box center [463, 404] width 451 height 27
click at [383, 399] on textarea "Sveiki, diemžēl uz doto momentu ir tikai pieejama Latviešu valoda, mūsu IT depr…" at bounding box center [463, 404] width 451 height 27
click at [575, 416] on textarea "Sveiki, diemžēl uz doto momentu mājaslapa ir tikai pieejama Latviešu valoda, mū…" at bounding box center [463, 404] width 451 height 27
click at [578, 410] on textarea "Sveiki, diemžēl uz doto momentu mājaslapa ir tikai pieejama Latviešu valoda, mū…" at bounding box center [463, 404] width 451 height 27
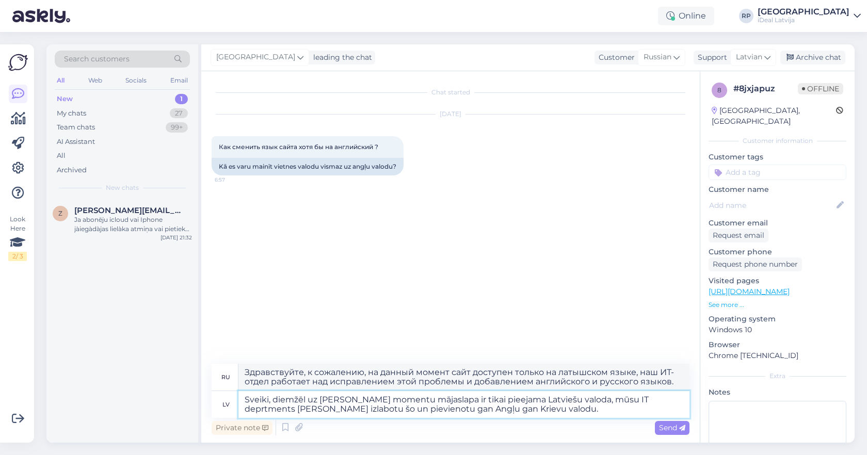
click at [597, 399] on textarea "Sveiki, diemžēl uz doto momentu mājaslapa ir tikai pieejama Latviešu valoda, mū…" at bounding box center [463, 404] width 451 height 27
drag, startPoint x: 646, startPoint y: 400, endPoint x: 595, endPoint y: 402, distance: 51.1
click at [595, 402] on textarea "Sveiki, diemžēl uz doto momentu mājaslapa ir tikai pieejama Latviešu valoda, mū…" at bounding box center [463, 404] width 451 height 27
click at [444, 415] on textarea "Sveiki, diemžēl uz doto momentu mājaslapa ir tikai pieejama Latviešu valoda, mū…" at bounding box center [463, 404] width 451 height 27
click at [484, 413] on textarea "Sveiki, diemžēl uz doto momentu mājaslapa ir tikai pieejama Latviešu valoda, mū…" at bounding box center [463, 404] width 451 height 27
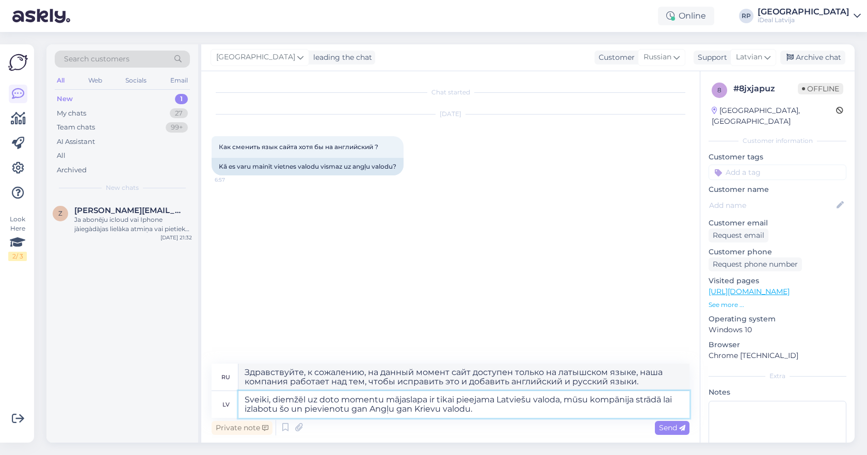
click at [492, 409] on textarea "Sveiki, diemžēl uz doto momentu mājaslapa ir tikai pieejama Latviešu valoda, mū…" at bounding box center [463, 404] width 451 height 27
click at [487, 411] on textarea "Sveiki, diemžēl uz doto momentu mājaslapa ir tikai pieejama Latviešu valoda, mū…" at bounding box center [463, 404] width 451 height 27
click at [489, 413] on textarea "Sveiki, diemžēl uz doto momentu mājaslapa ir tikai pieejama Latviešu valoda, mū…" at bounding box center [463, 404] width 451 height 27
click at [502, 411] on textarea "Sveiki, diemžēl uz doto momentu mājaslapa ir tikai pieejama Latviešu valoda, mū…" at bounding box center [463, 404] width 451 height 27
click at [477, 411] on textarea "Sveiki, diemžēl uz doto momentu mājaslapa ir tikai pieejama Latviešu valoda, mū…" at bounding box center [463, 404] width 451 height 27
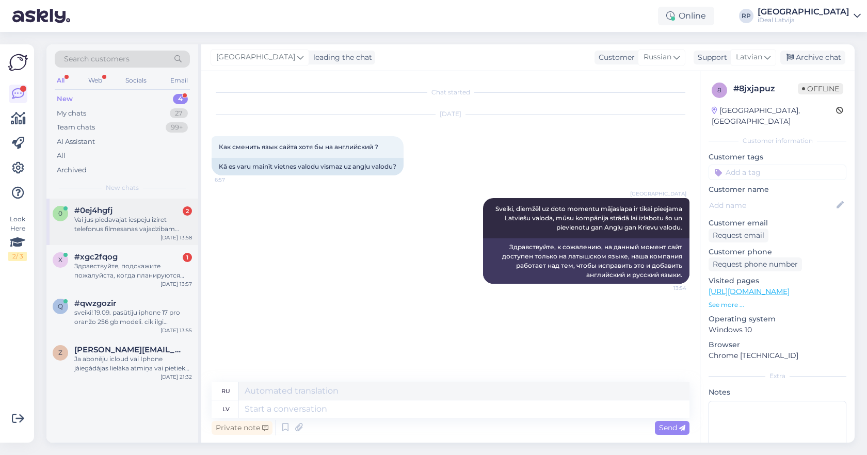
click at [119, 229] on div "Vai jus piedavajat iespeju iziret telefonus filmesanas vajadzibam aktieriem uz …" at bounding box center [133, 224] width 118 height 19
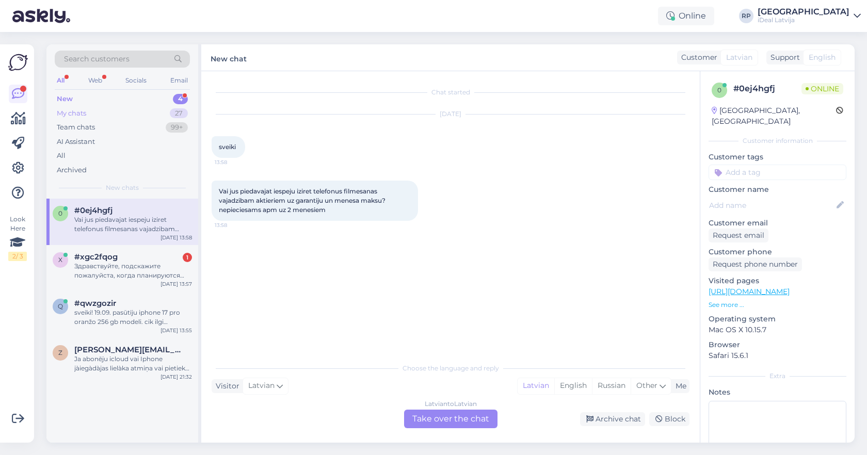
click at [139, 114] on div "My chats 27" at bounding box center [122, 113] width 135 height 14
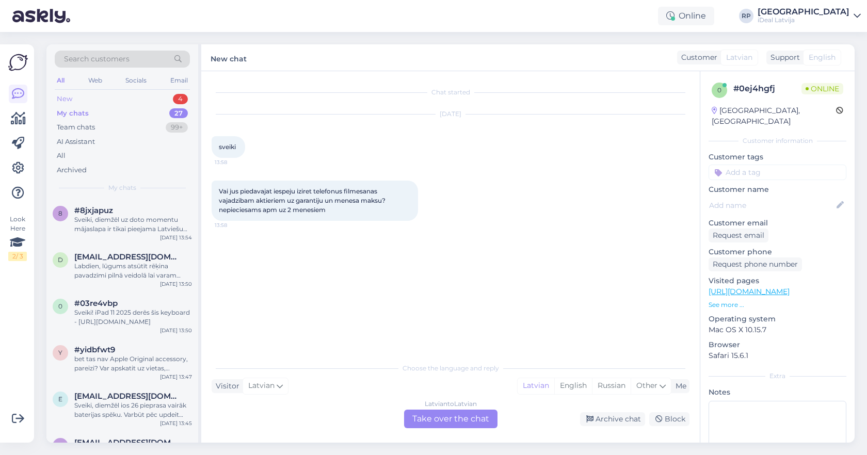
click at [142, 103] on div "New 4" at bounding box center [122, 99] width 135 height 14
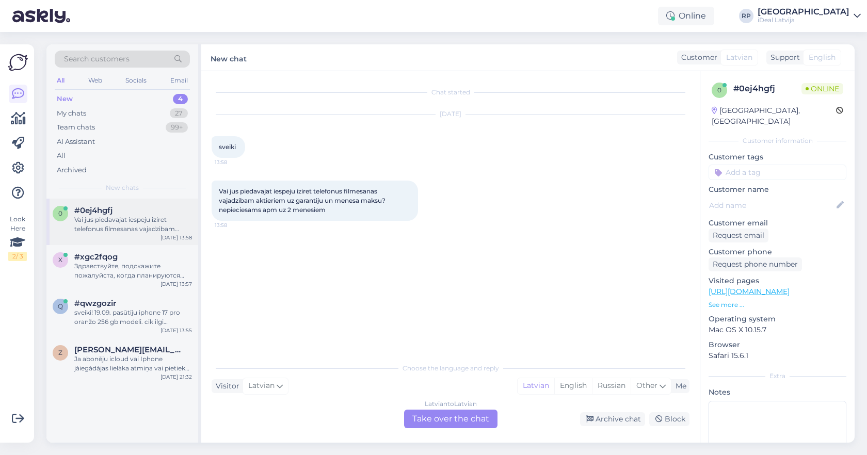
click at [124, 220] on div "Vai jus piedavajat iespeju iziret telefonus filmesanas vajadzibam aktieriem uz …" at bounding box center [133, 224] width 118 height 19
click at [445, 420] on div "Latvian to Latvian Take over the chat" at bounding box center [450, 419] width 93 height 19
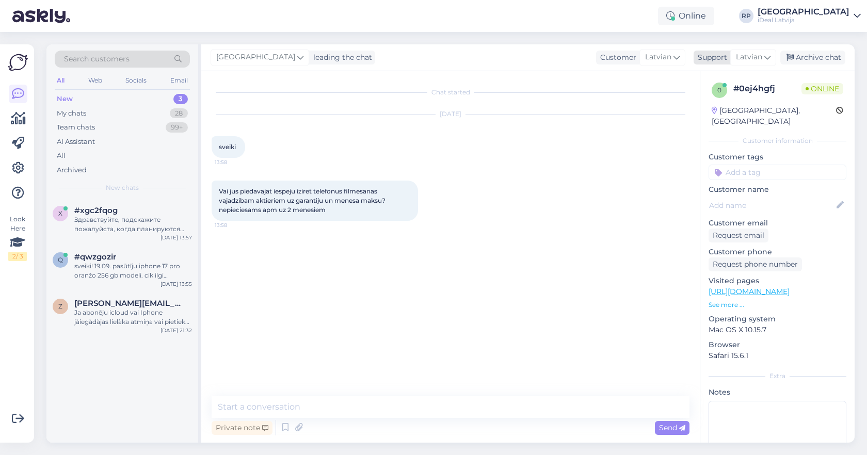
click at [751, 59] on span "Latvian" at bounding box center [749, 57] width 26 height 11
click at [710, 108] on link "Latvian" at bounding box center [734, 103] width 113 height 17
click at [284, 399] on textarea at bounding box center [450, 407] width 478 height 22
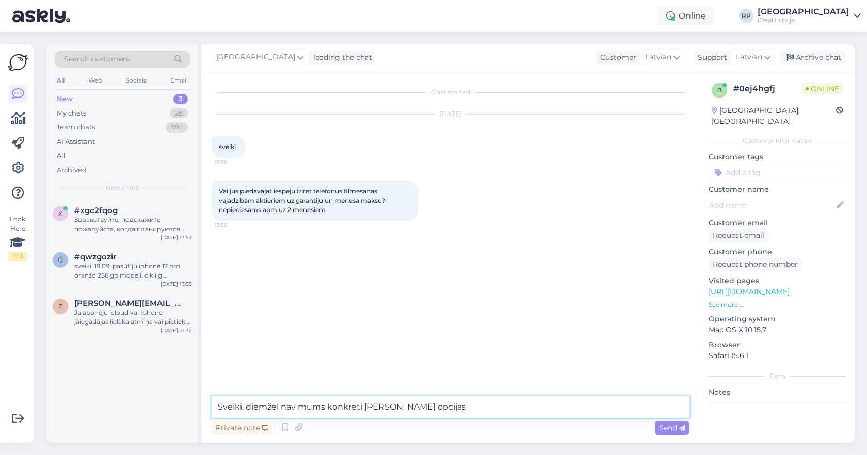
click at [460, 399] on textarea "Sveiki, diemžēl nav mums konkrēti tādas opcijas" at bounding box center [450, 407] width 478 height 22
click at [450, 414] on textarea "Sveiki, diemžēl nav mums konkrēti tādas opcijas" at bounding box center [450, 407] width 478 height 22
click at [452, 414] on textarea "Sveiki, diemžēl nav mums konkrēti tādas opcijas" at bounding box center [450, 407] width 478 height 22
click at [450, 412] on textarea "Sveiki, diemžēl nav mums konkrēti tādas opcijas" at bounding box center [450, 407] width 478 height 22
